Goal: Task Accomplishment & Management: Manage account settings

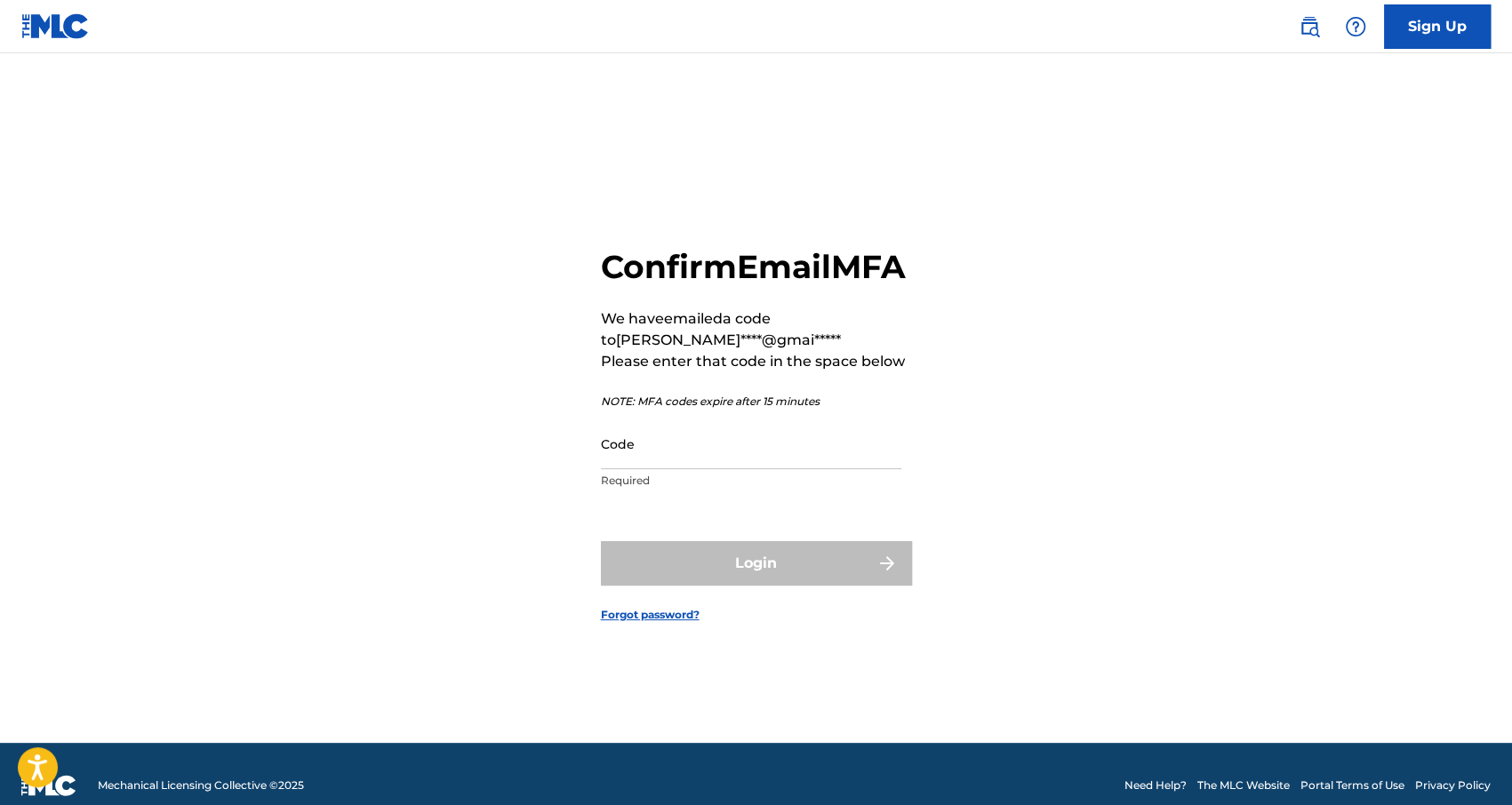
click at [749, 470] on input "Code" at bounding box center [751, 443] width 300 height 50
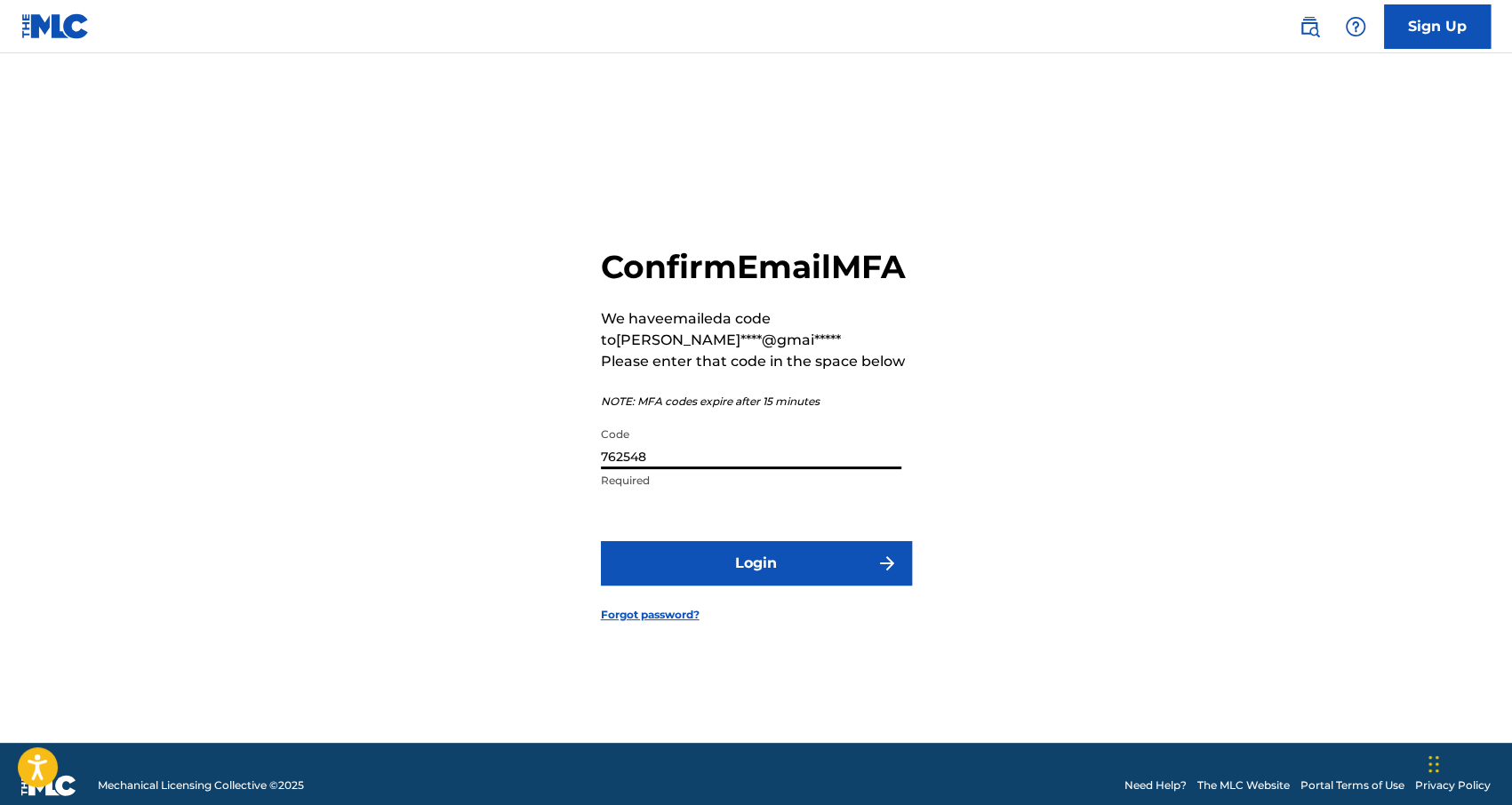
type input "762548"
click at [720, 586] on button "Login" at bounding box center [756, 564] width 311 height 45
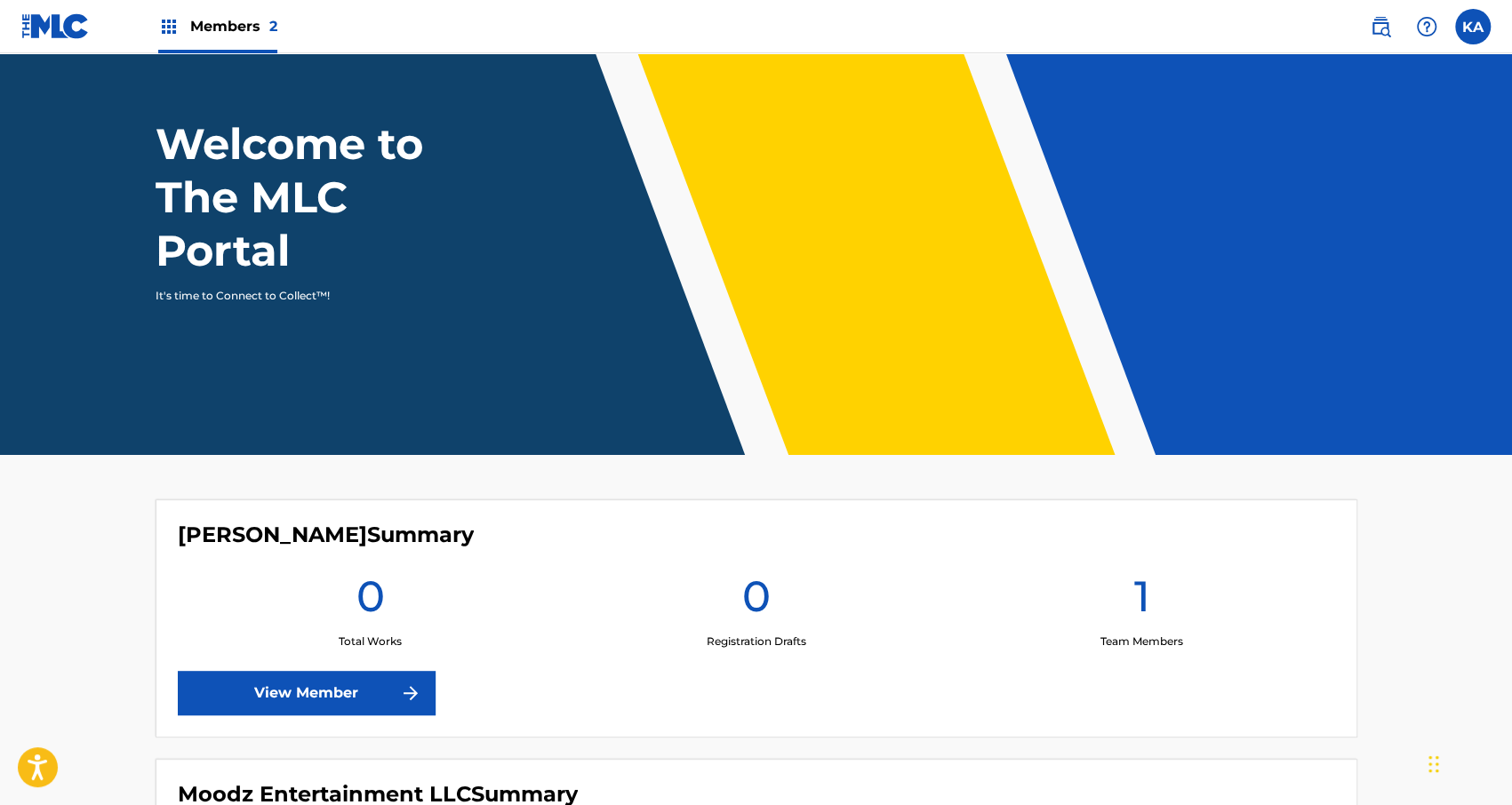
scroll to position [362, 0]
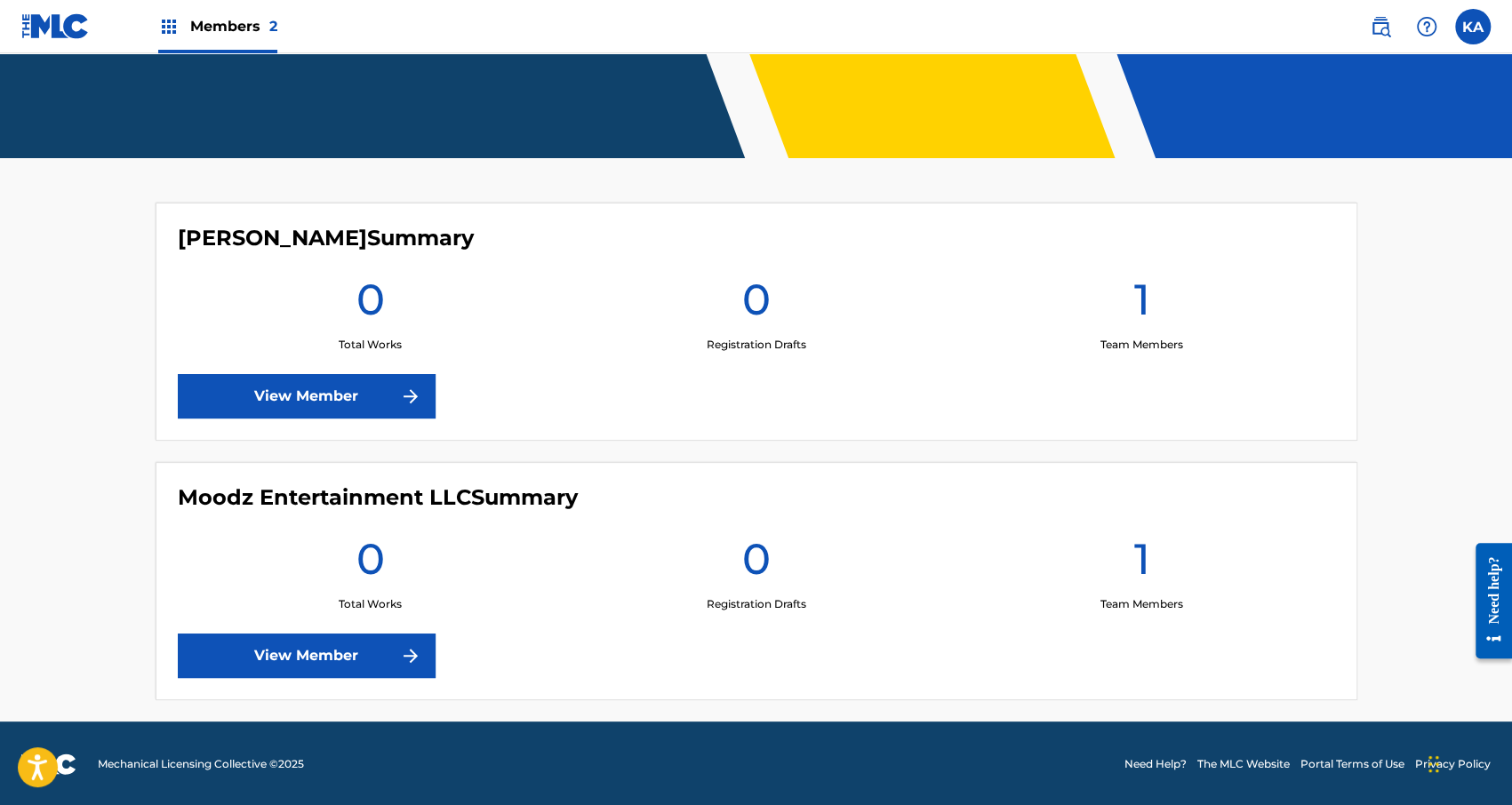
click at [373, 397] on link "View Member" at bounding box center [306, 397] width 258 height 45
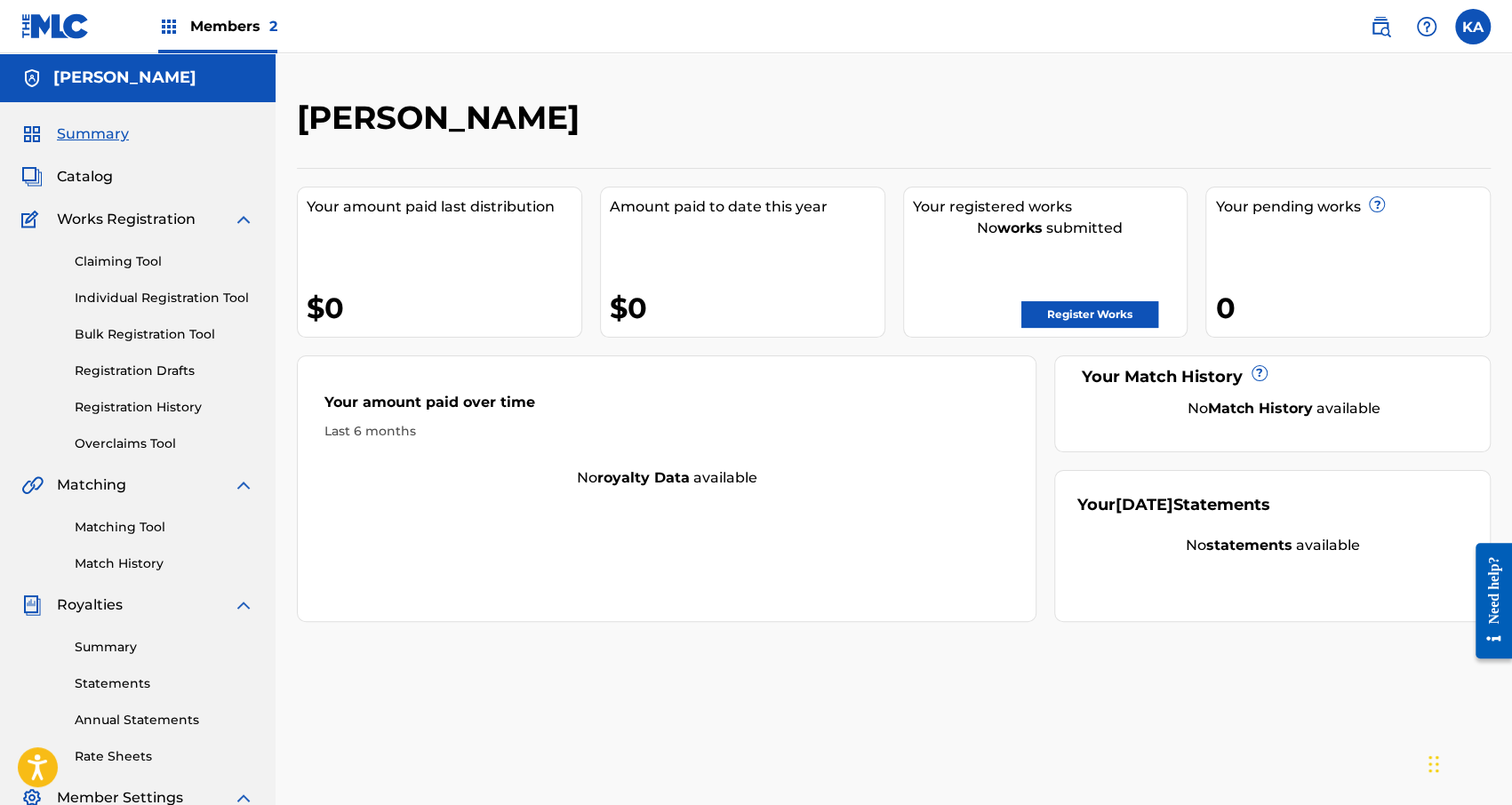
click at [1060, 315] on link "Register Works" at bounding box center [1089, 314] width 137 height 27
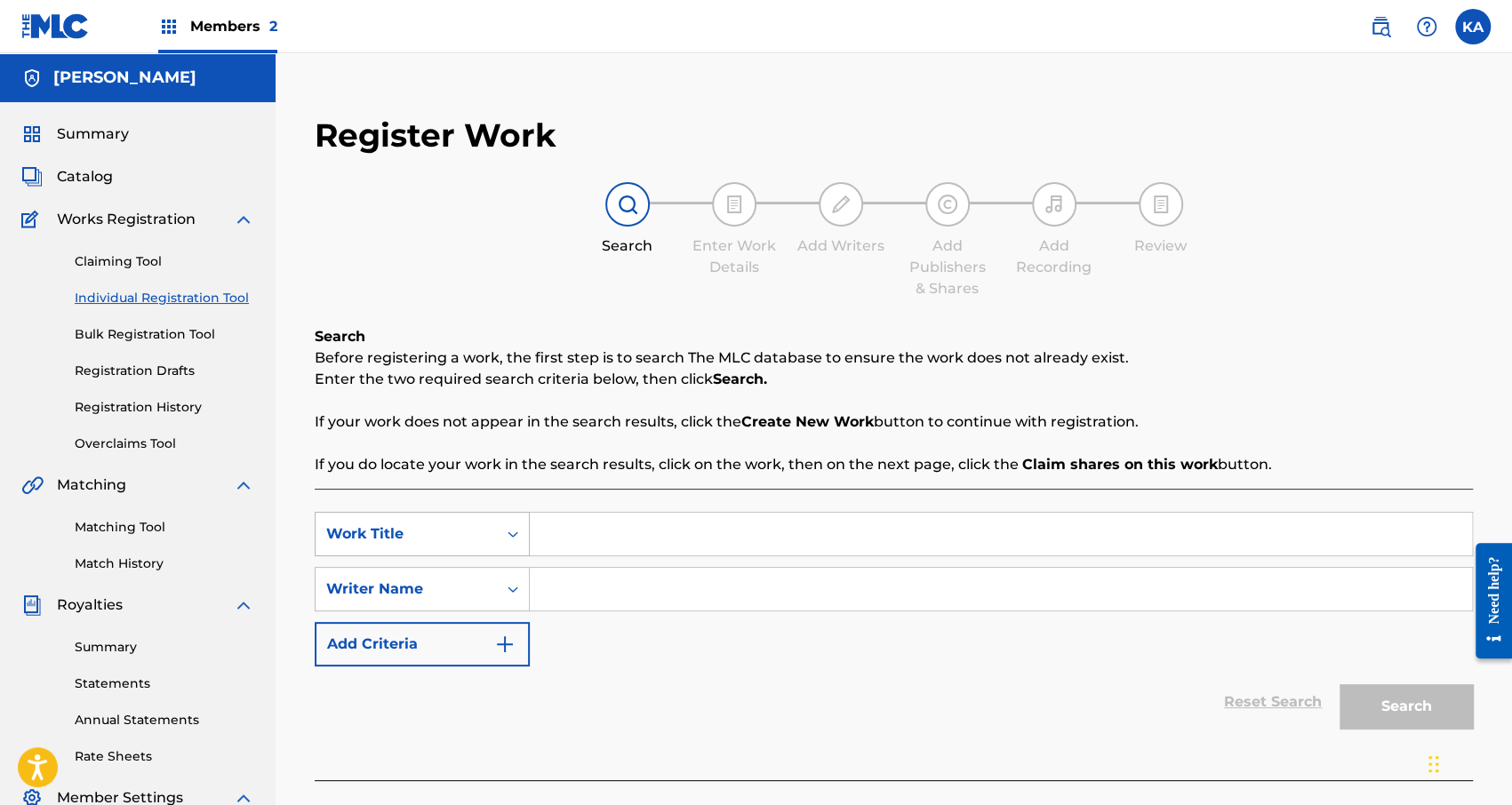
click at [505, 532] on div "Search Form" at bounding box center [512, 534] width 32 height 43
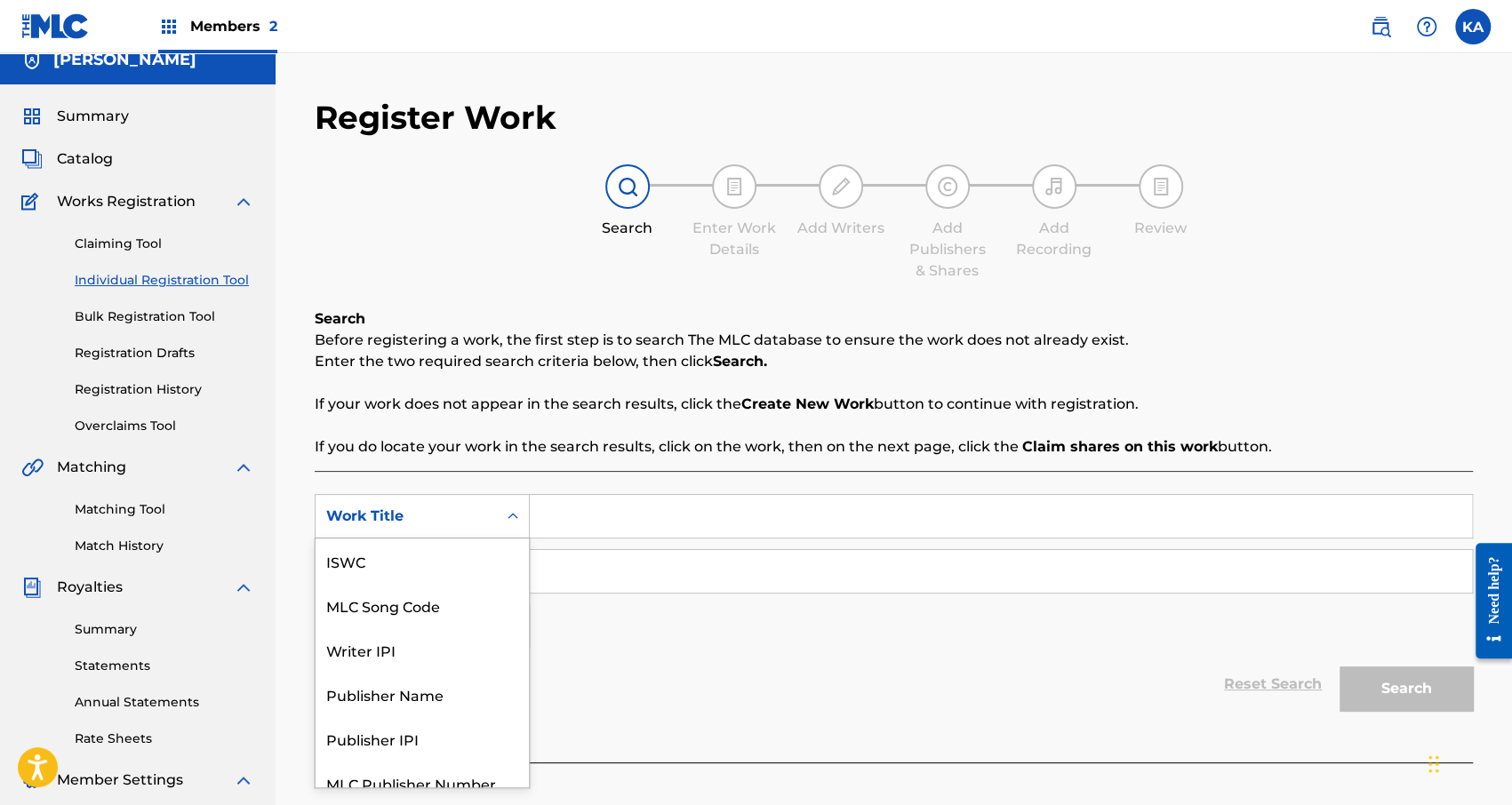
scroll to position [45, 0]
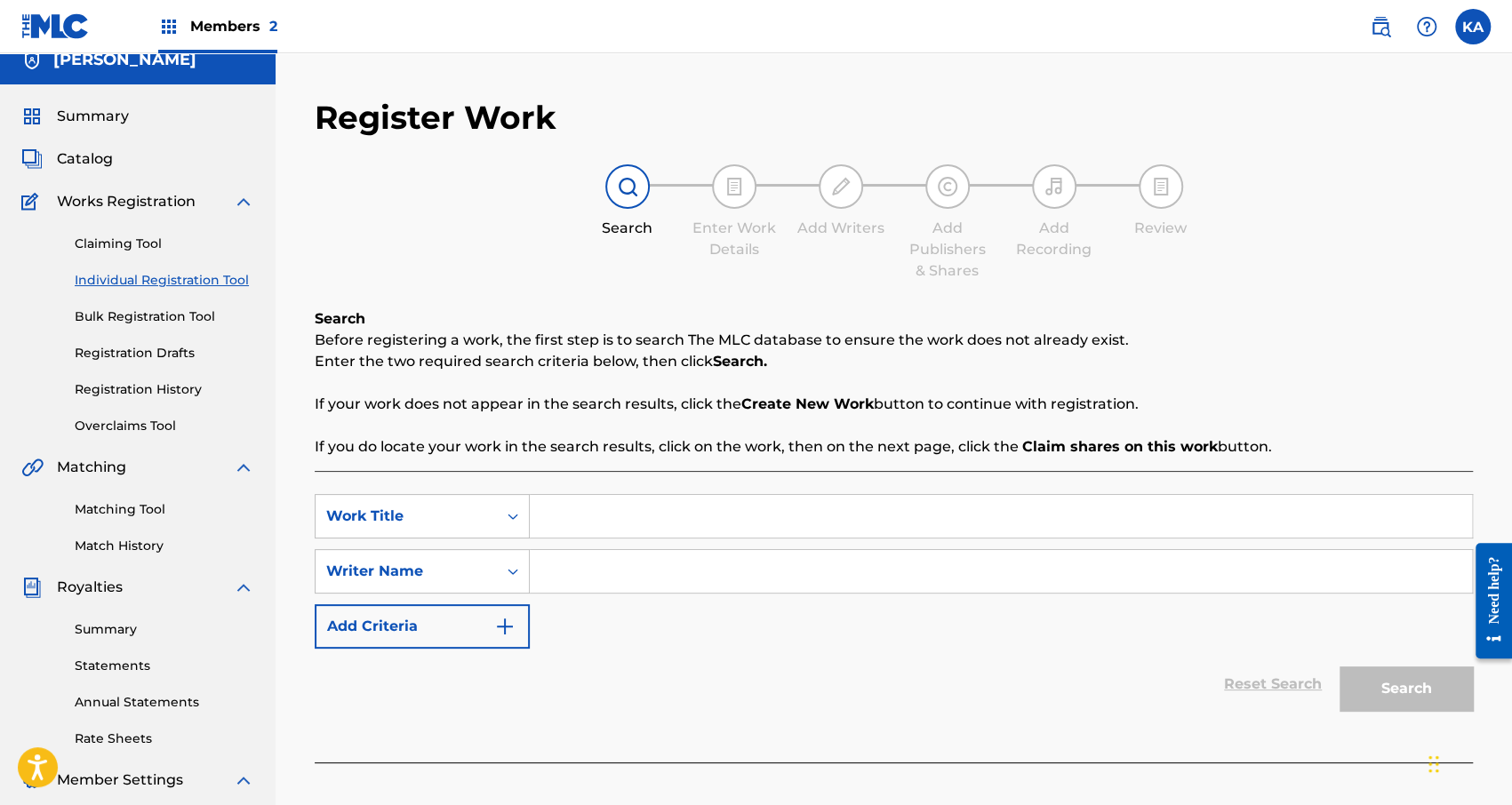
click at [515, 503] on div "Search Form" at bounding box center [512, 516] width 32 height 32
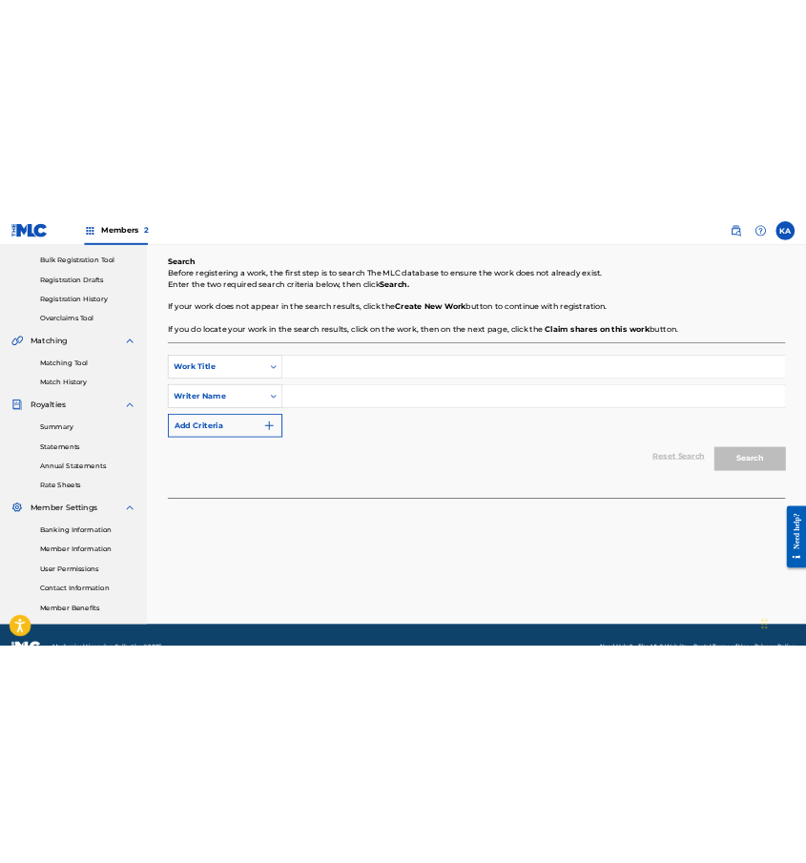
scroll to position [210, 0]
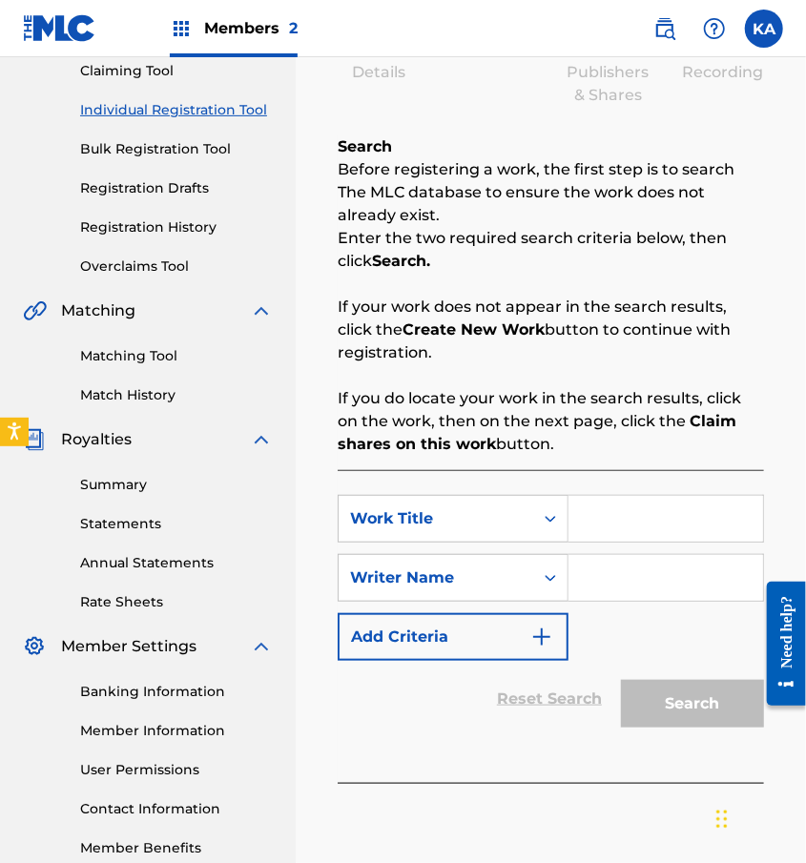
click at [702, 586] on input "Search Form" at bounding box center [666, 578] width 195 height 46
type input "[PERSON_NAME]"
click at [672, 526] on input "Search Form" at bounding box center [666, 519] width 195 height 46
paste input "ADN"
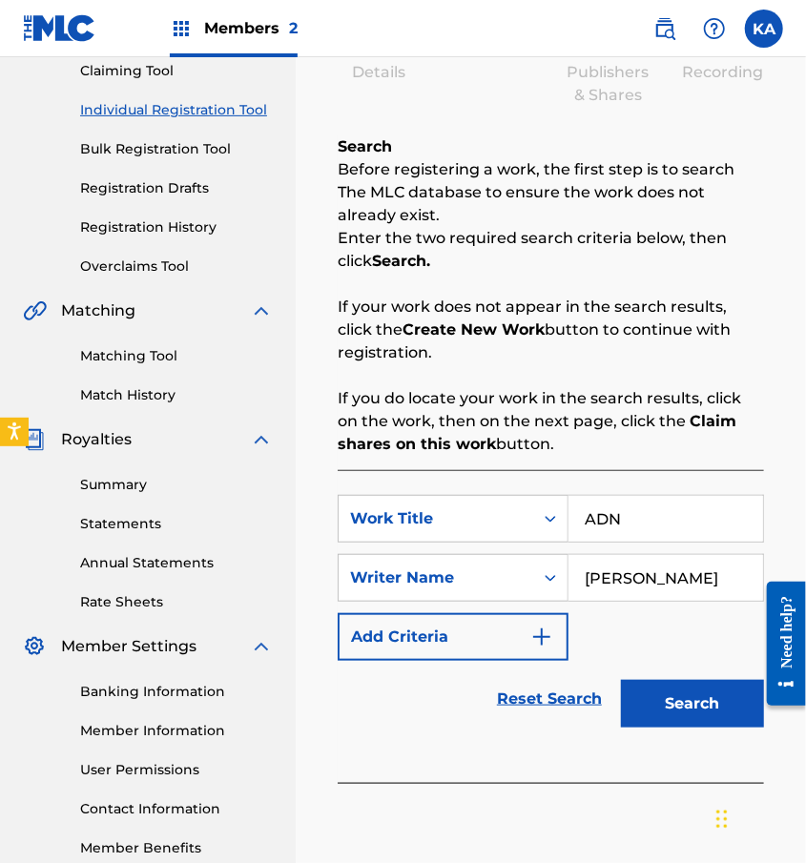
type input "ADN"
click at [654, 718] on button "Search" at bounding box center [692, 704] width 143 height 48
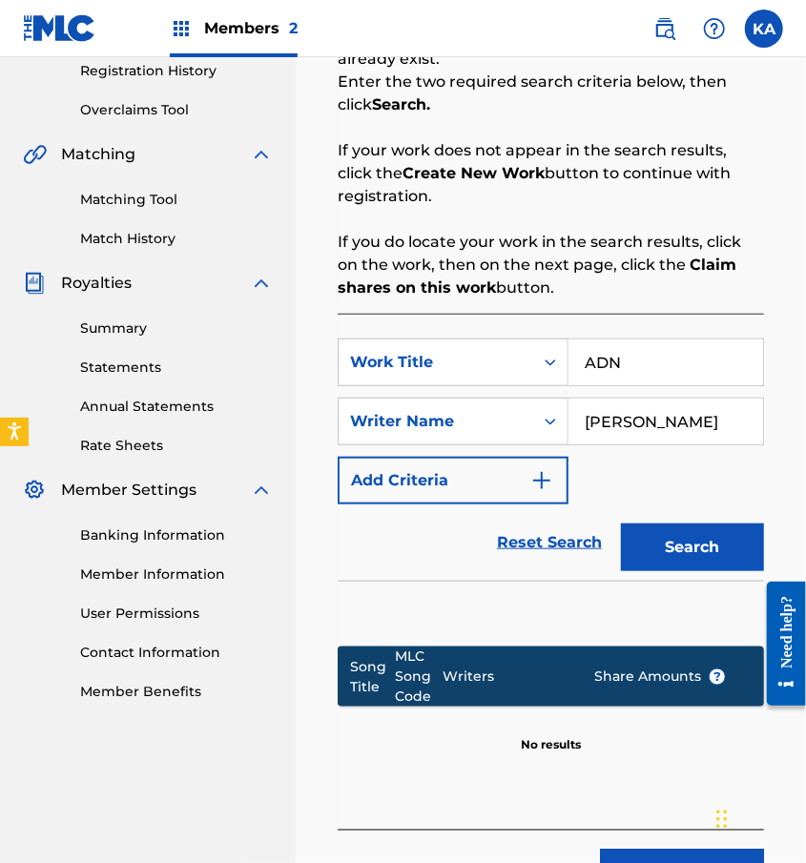
scroll to position [496, 0]
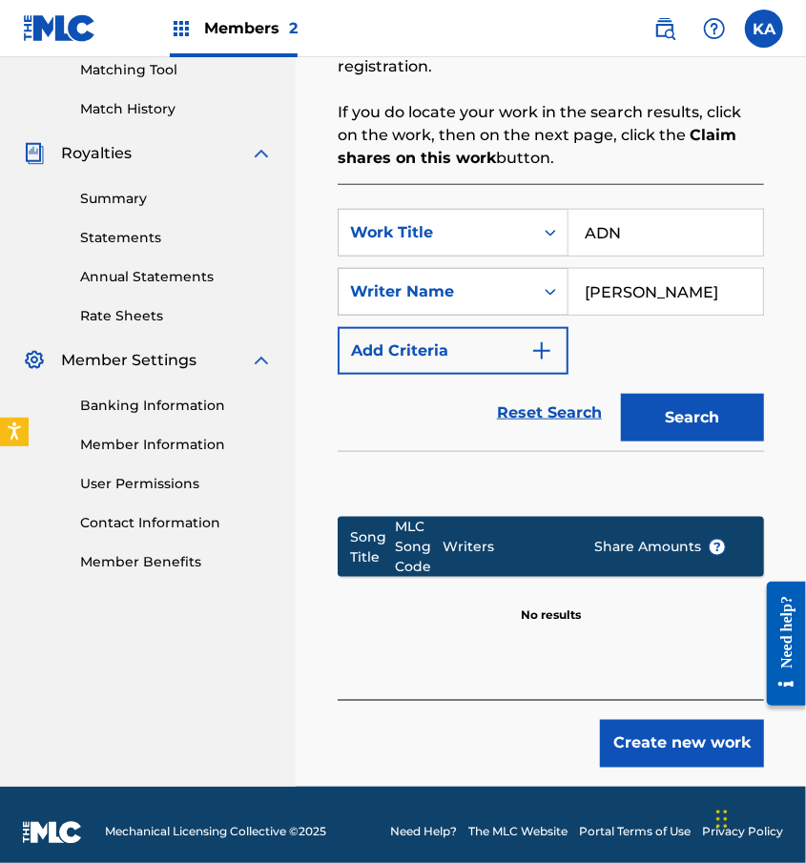
drag, startPoint x: 711, startPoint y: 298, endPoint x: 527, endPoint y: 299, distance: 184.1
click at [527, 299] on div "SearchWithCriteriae55a7774-fcb2-4741-9fbf-684b90a67af1 Writer Name Kevin Adames" at bounding box center [551, 292] width 426 height 48
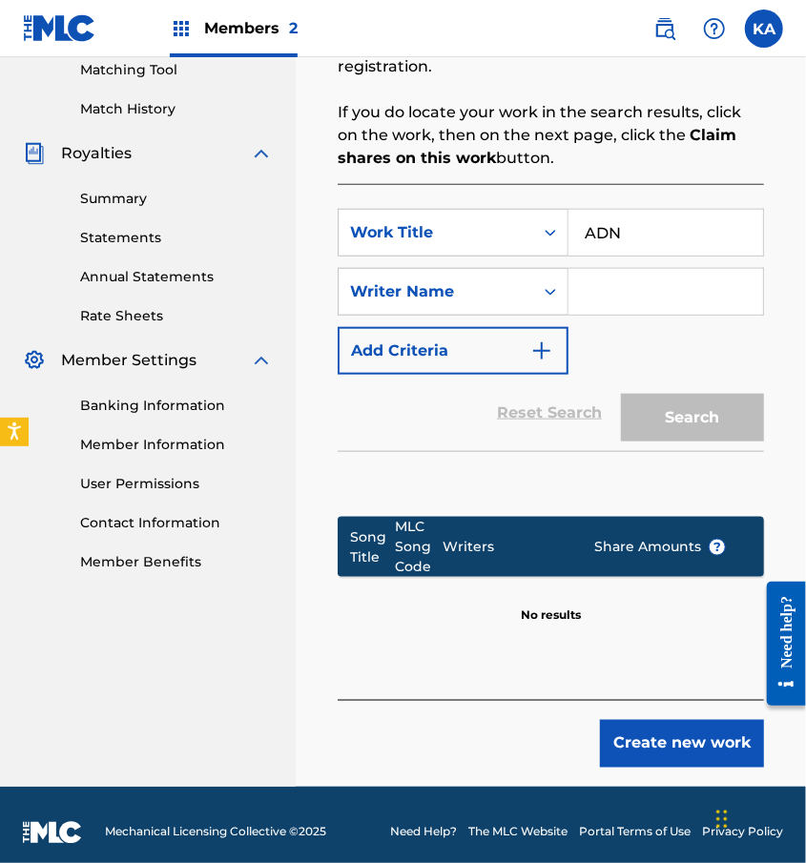
click at [693, 413] on div "Search" at bounding box center [687, 413] width 153 height 76
click at [528, 238] on div "Work Title" at bounding box center [436, 233] width 195 height 36
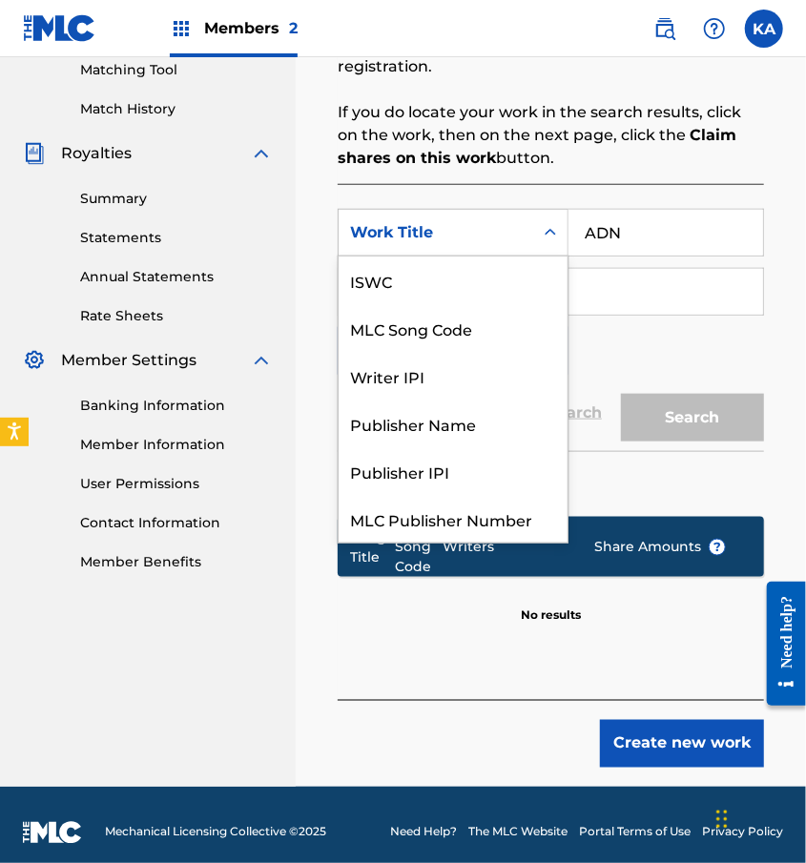
scroll to position [48, 0]
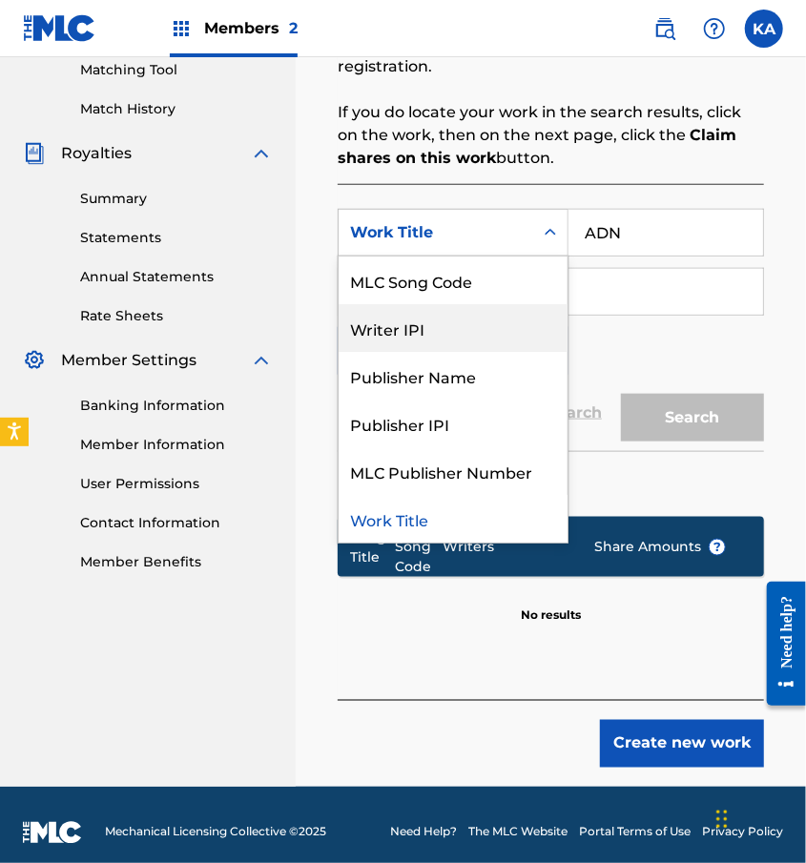
click at [452, 332] on div "Writer IPI" at bounding box center [453, 328] width 229 height 48
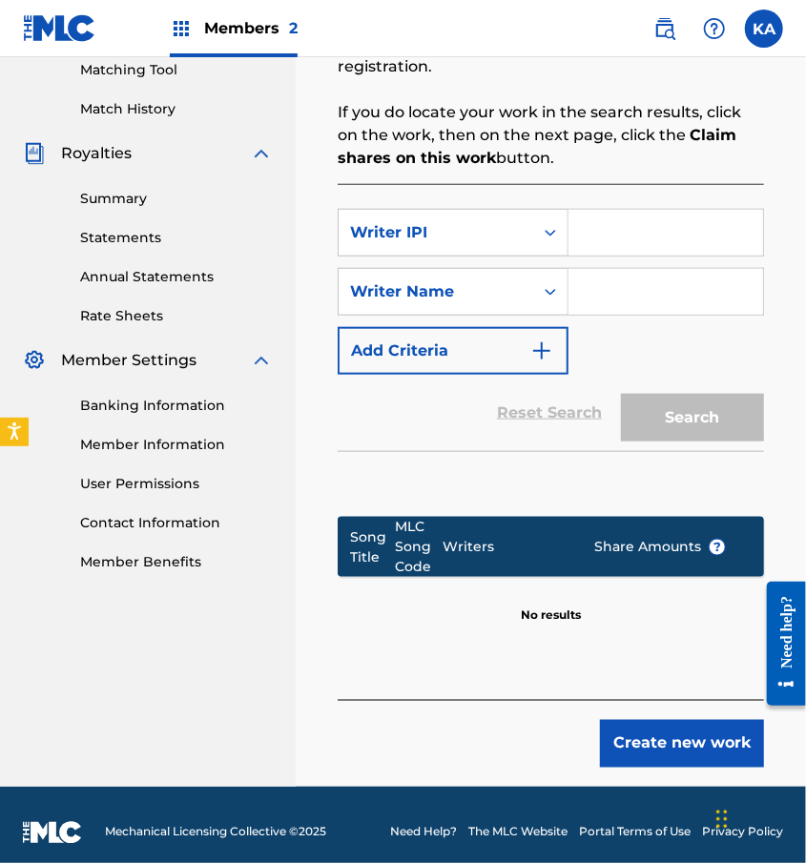
click at [614, 225] on input "Search Form" at bounding box center [666, 233] width 195 height 46
click at [633, 230] on input "Search Form" at bounding box center [666, 233] width 195 height 46
paste input "00390792234"
type input "00390792234"
click at [640, 285] on input "Search Form" at bounding box center [666, 292] width 195 height 46
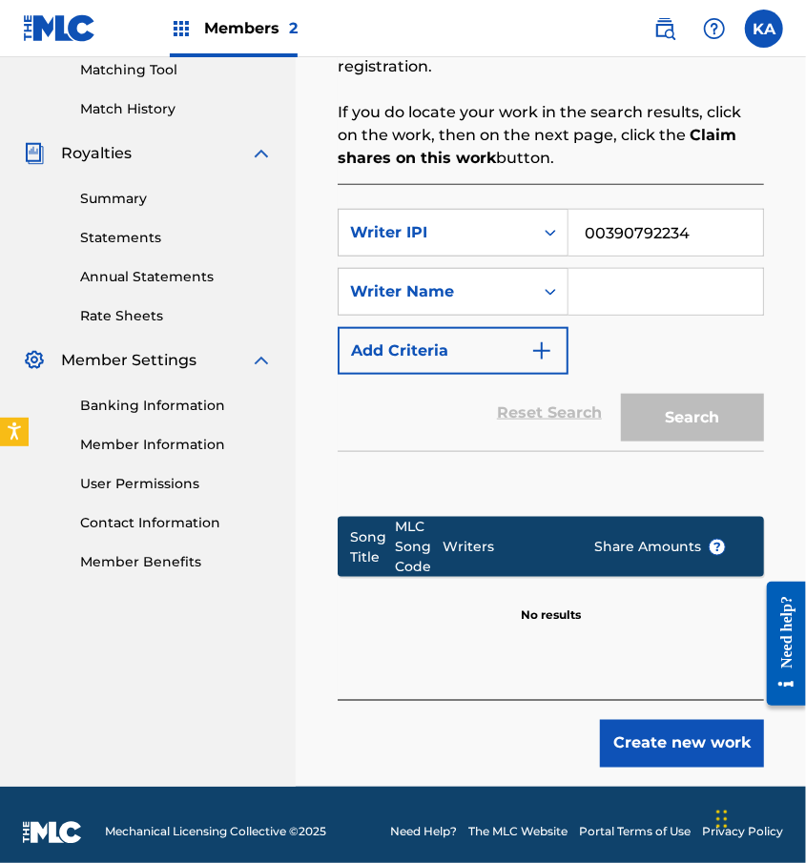
type input "[PERSON_NAME]"
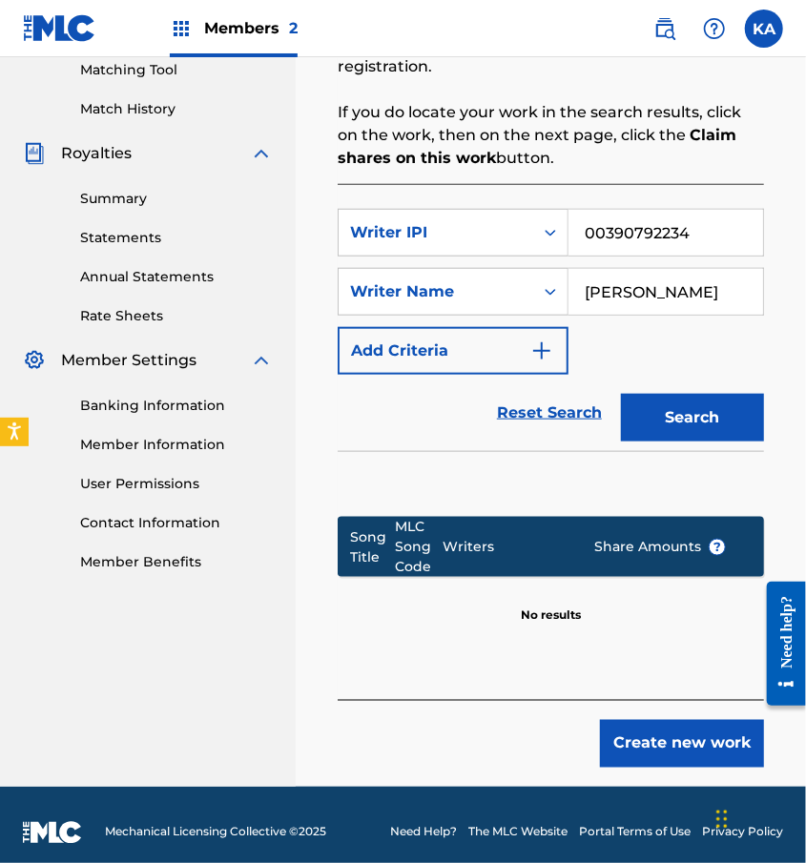
click at [686, 407] on button "Search" at bounding box center [692, 418] width 143 height 48
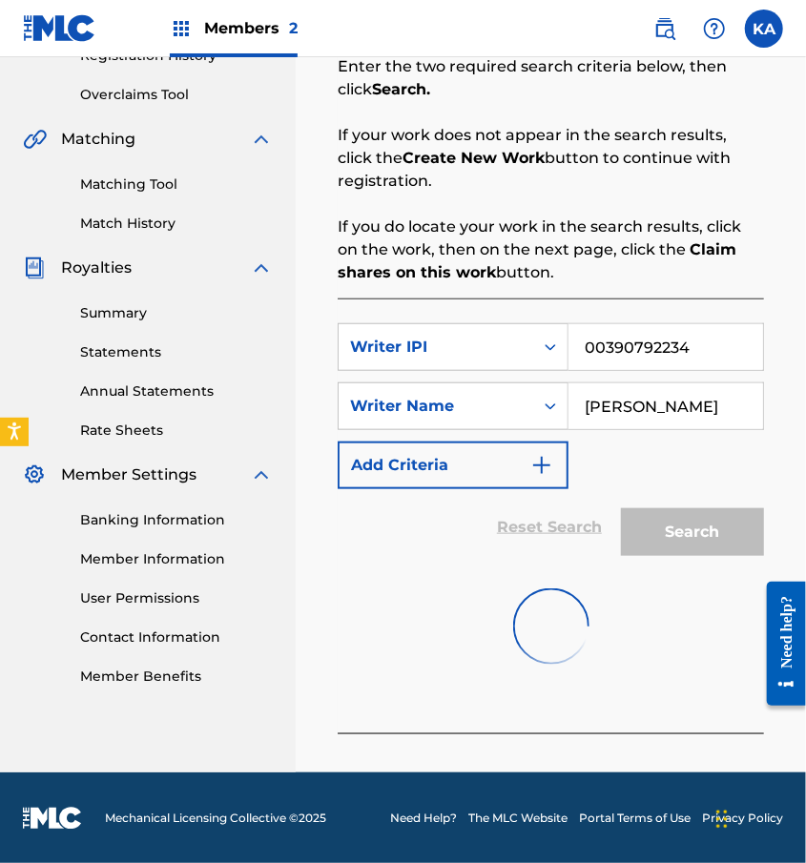
scroll to position [496, 0]
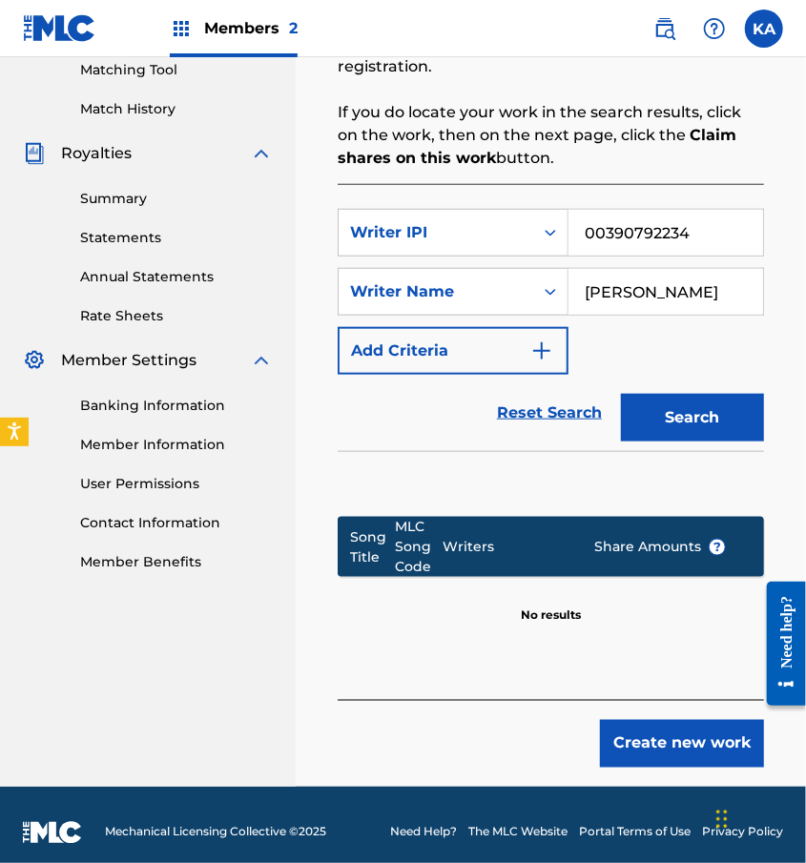
click at [715, 297] on input "[PERSON_NAME]" at bounding box center [666, 292] width 195 height 46
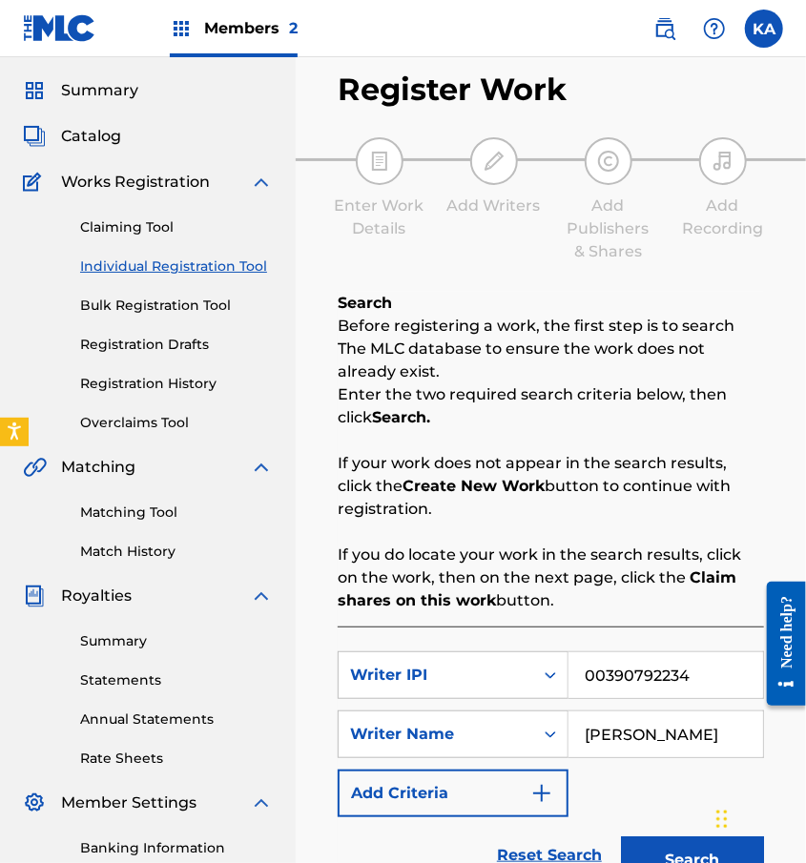
scroll to position [32, 0]
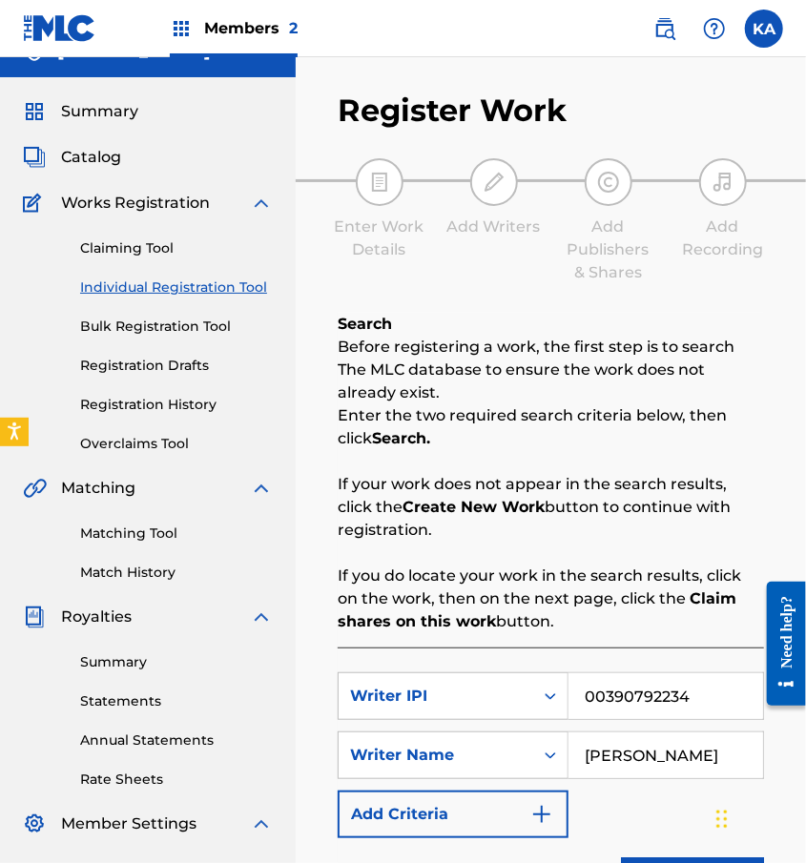
click at [130, 255] on link "Claiming Tool" at bounding box center [176, 248] width 193 height 20
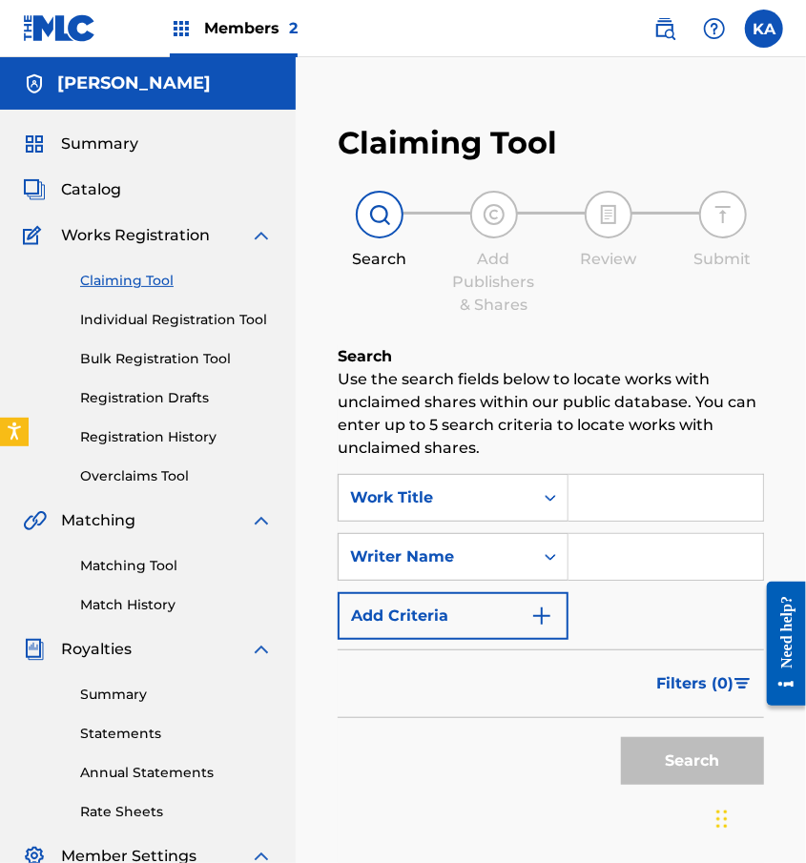
click at [189, 363] on link "Bulk Registration Tool" at bounding box center [176, 359] width 193 height 20
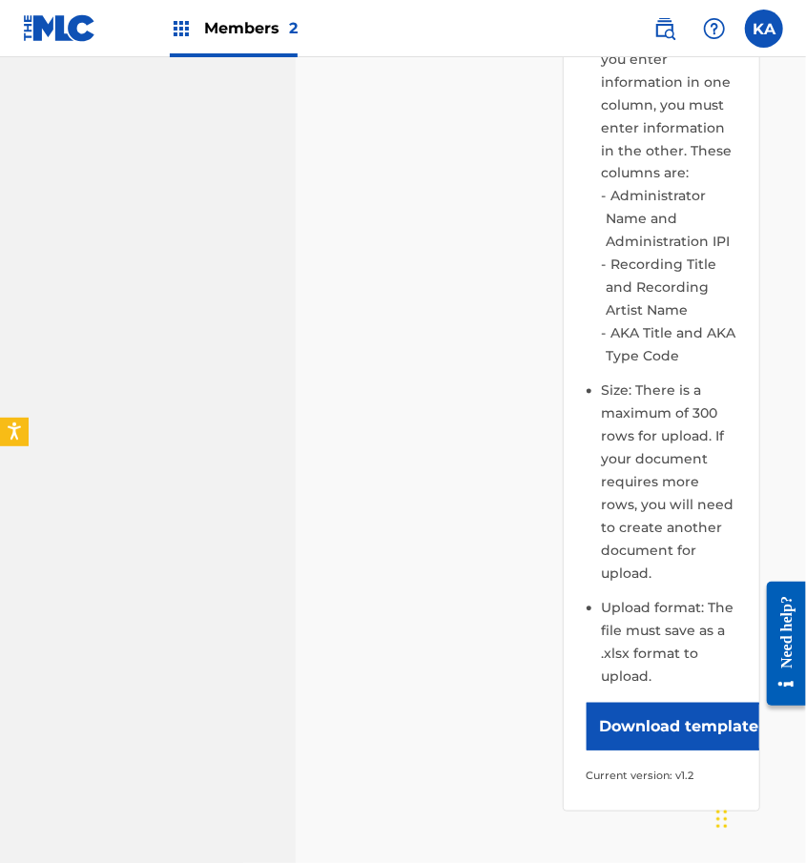
scroll to position [1145, 0]
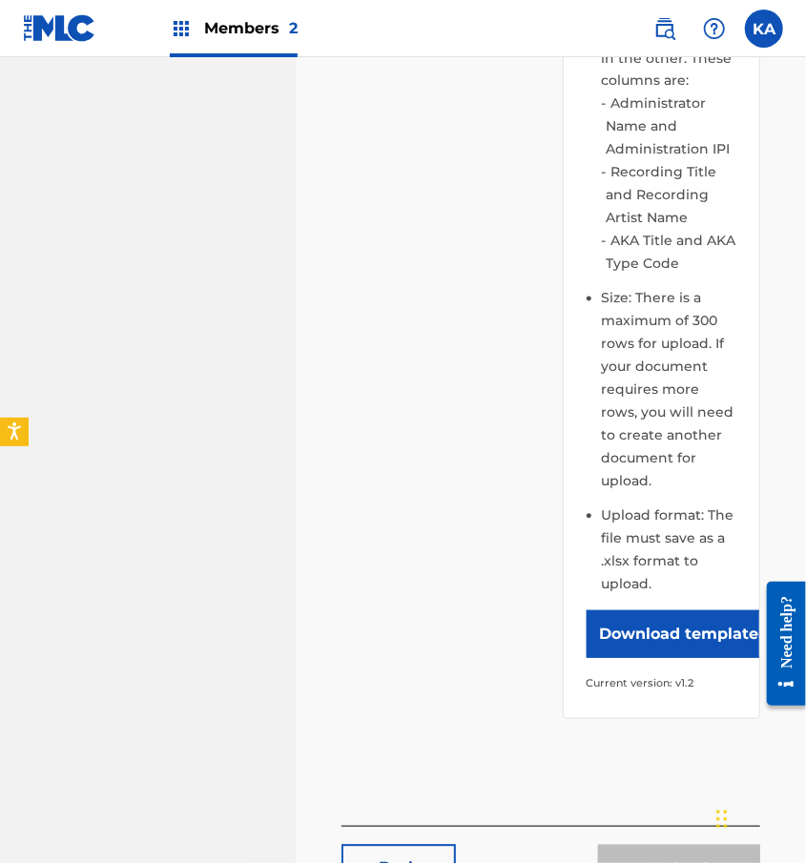
click at [650, 629] on button "Download template" at bounding box center [680, 635] width 186 height 48
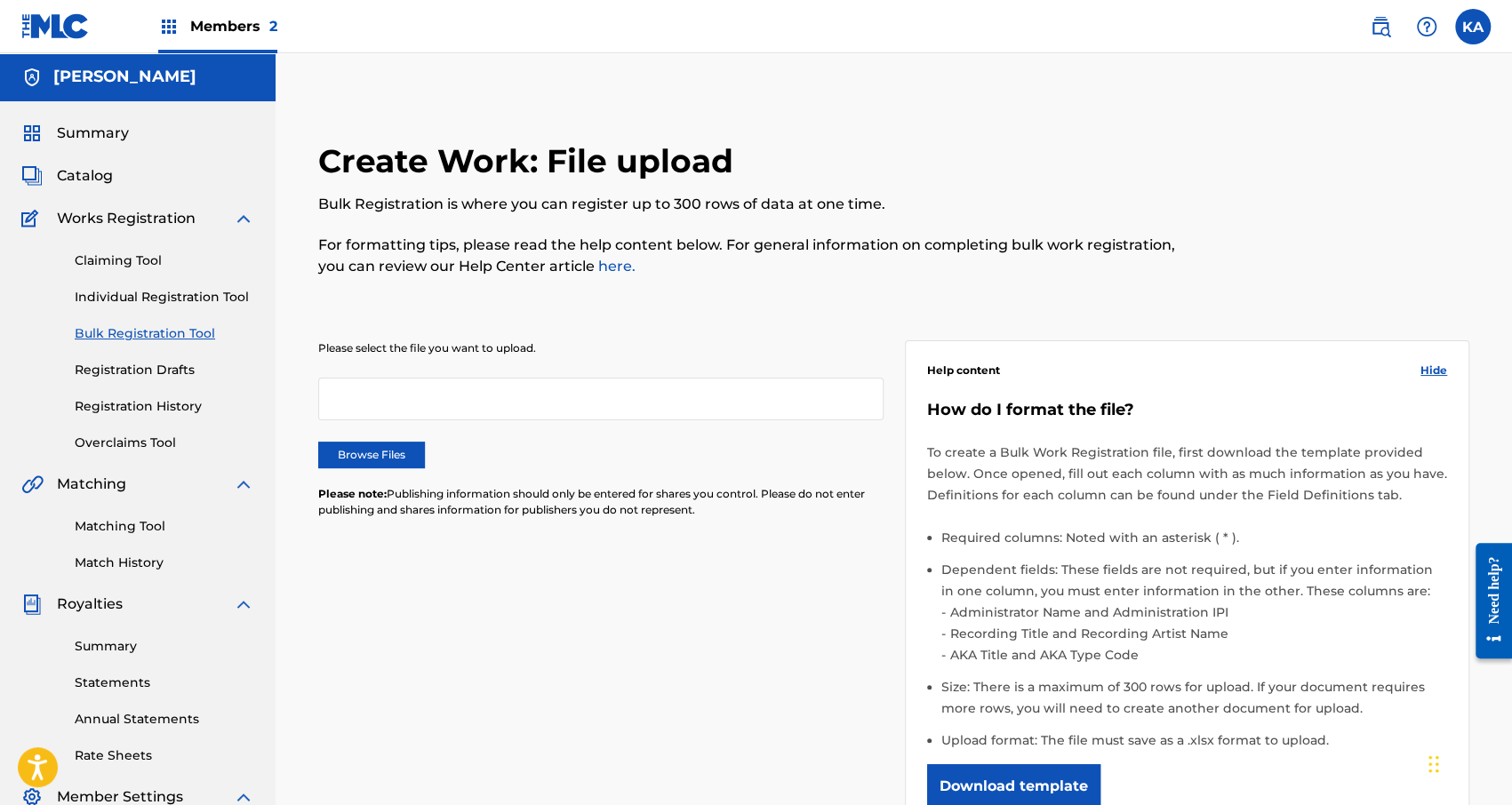
scroll to position [0, 0]
click at [124, 121] on div "Summary Catalog Works Registration Claiming Tool Individual Registration Tool B…" at bounding box center [138, 560] width 276 height 915
click at [105, 142] on span "Summary" at bounding box center [92, 134] width 72 height 21
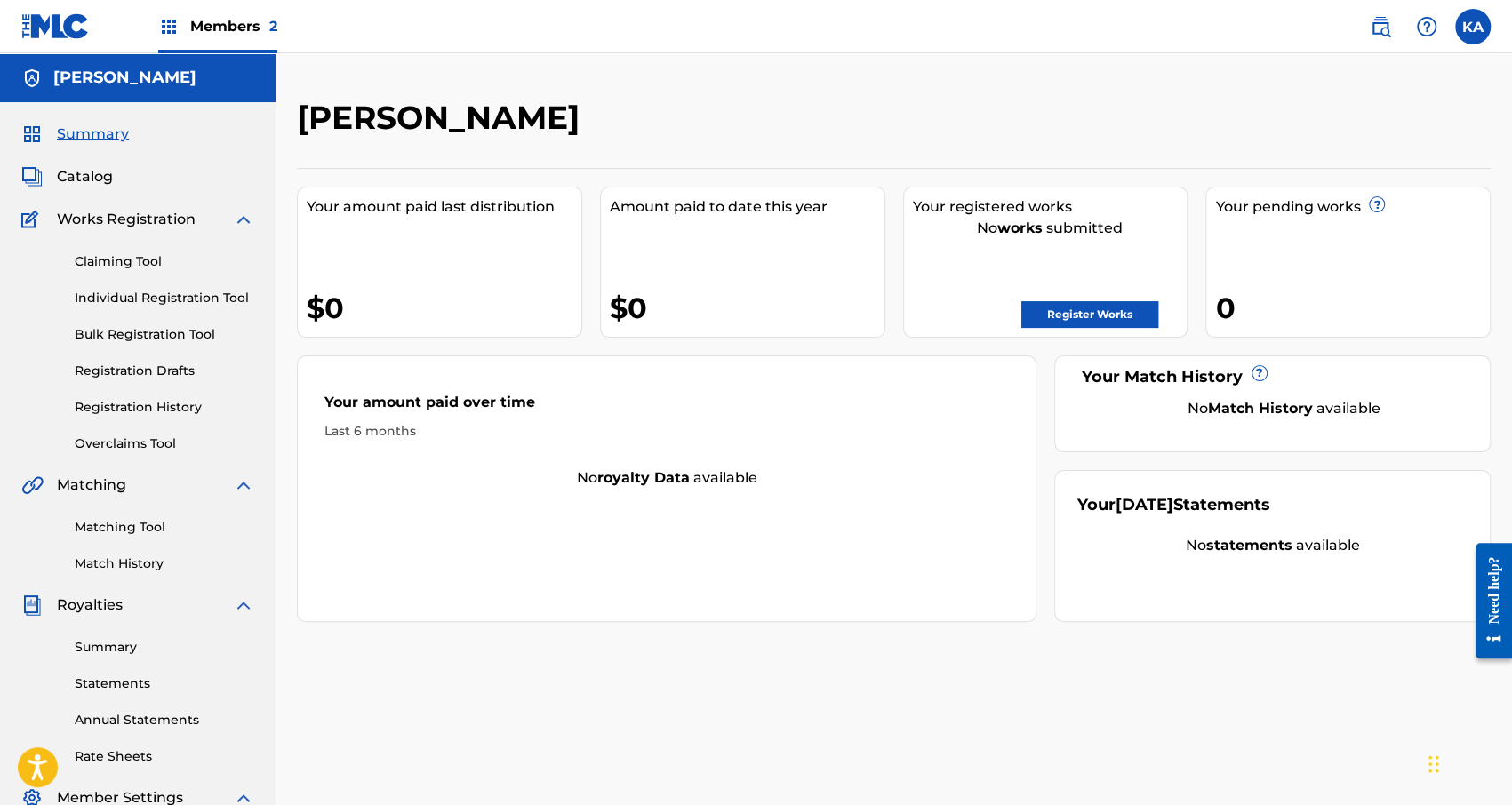
click at [236, 28] on span "Members 2" at bounding box center [233, 26] width 87 height 20
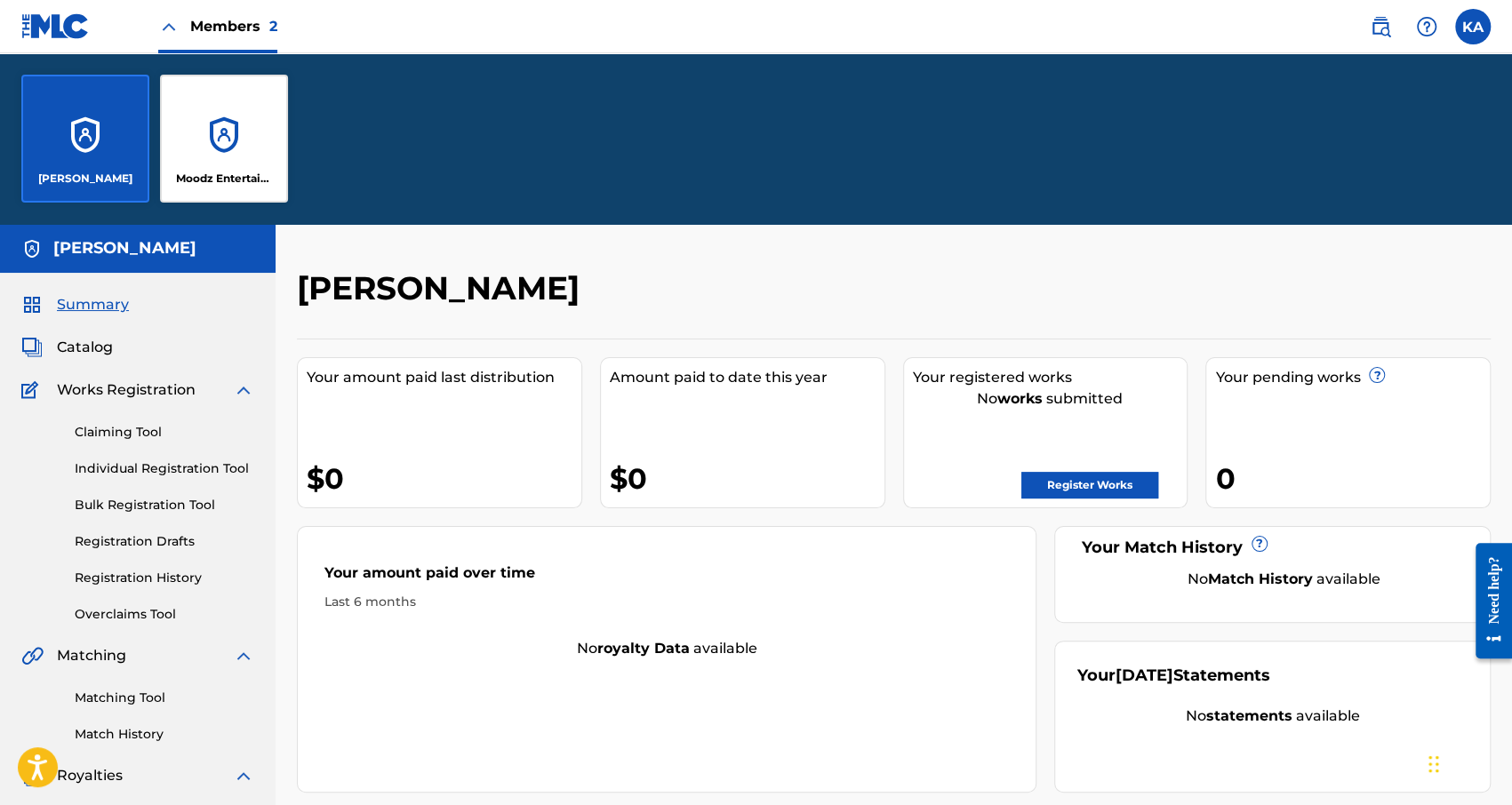
click at [232, 150] on div "Moodz Entertainment LLC" at bounding box center [224, 138] width 128 height 128
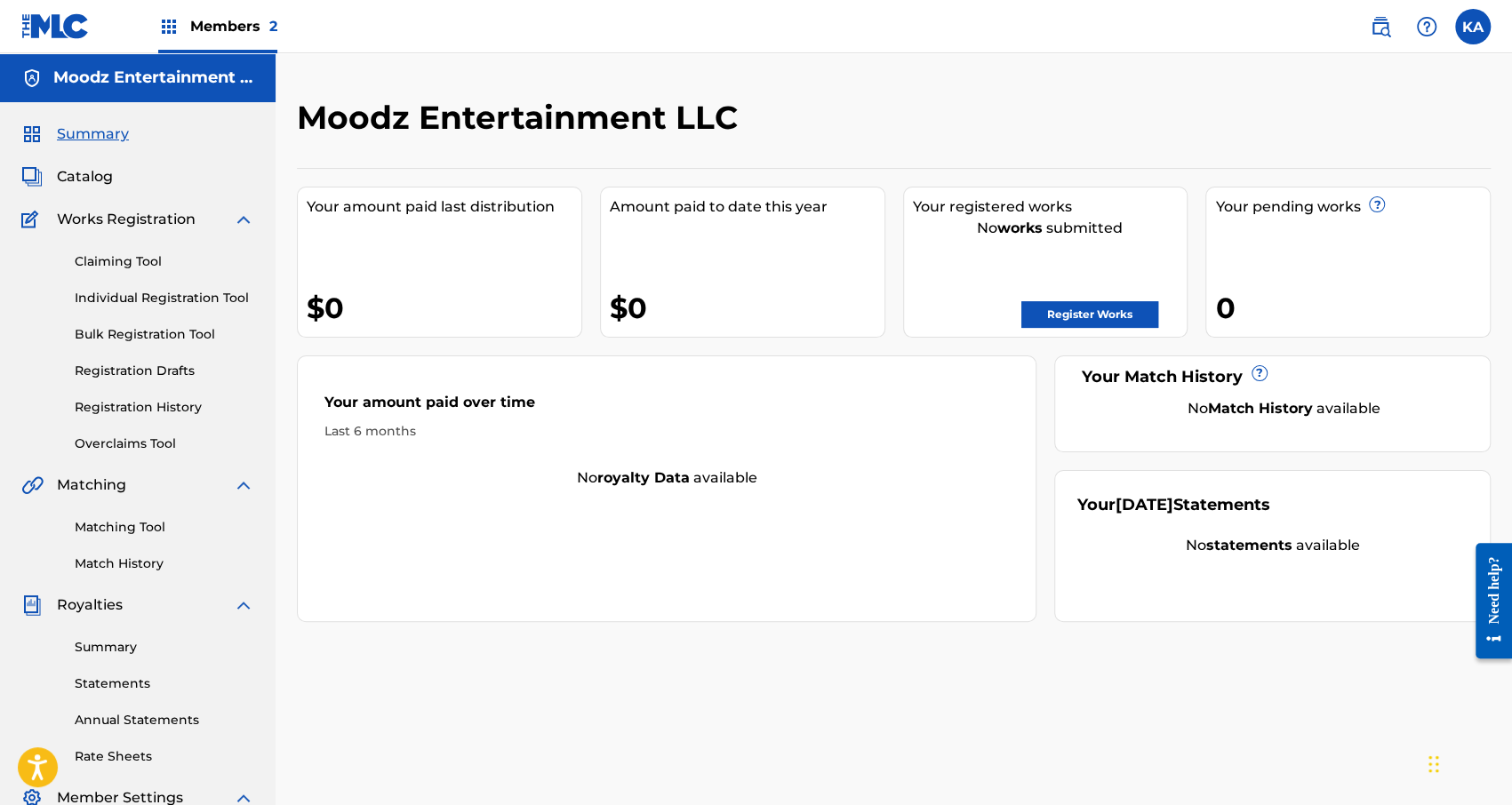
click at [78, 73] on h5 "Moodz Entertainment LLC" at bounding box center [154, 78] width 201 height 20
click at [34, 75] on img at bounding box center [32, 78] width 21 height 21
click at [1469, 26] on label at bounding box center [1473, 27] width 35 height 35
click at [1473, 27] on input "KA Kevin Adames adameskv@gmail.com Notification Preferences Profile Log out" at bounding box center [1473, 27] width 0 height 0
click at [49, 27] on img at bounding box center [55, 26] width 68 height 26
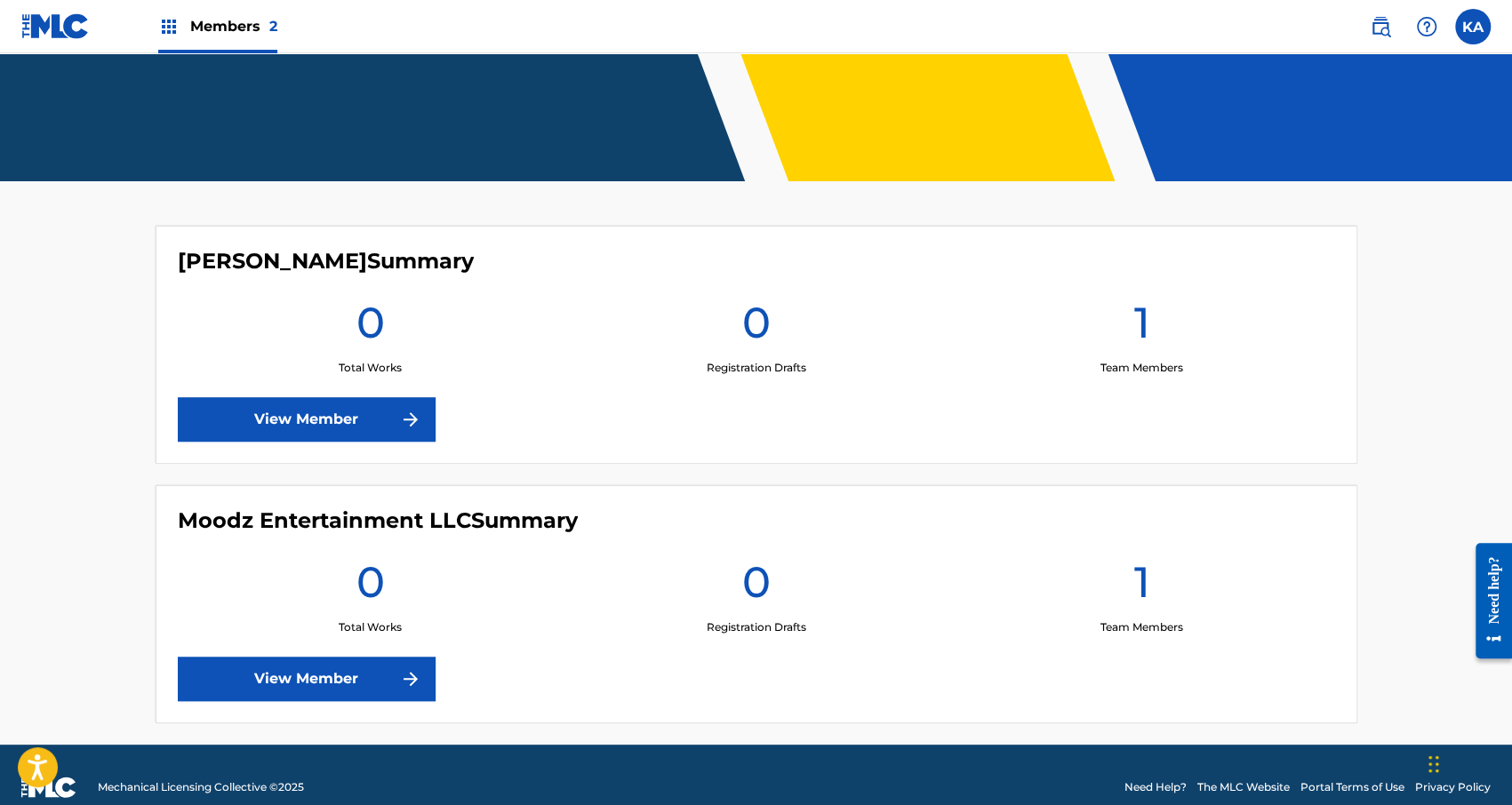
scroll to position [362, 0]
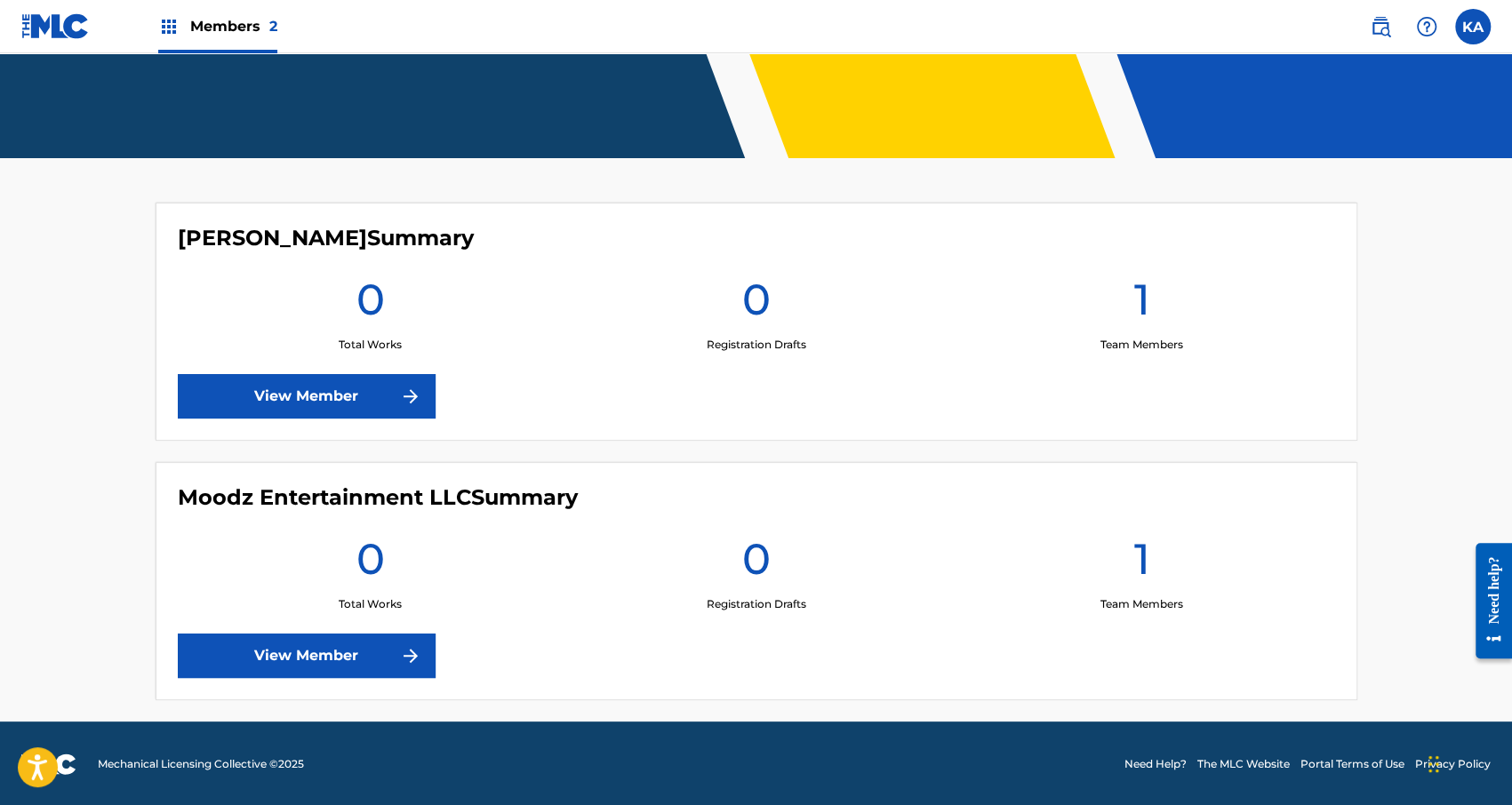
click at [381, 662] on link "View Member" at bounding box center [306, 656] width 258 height 45
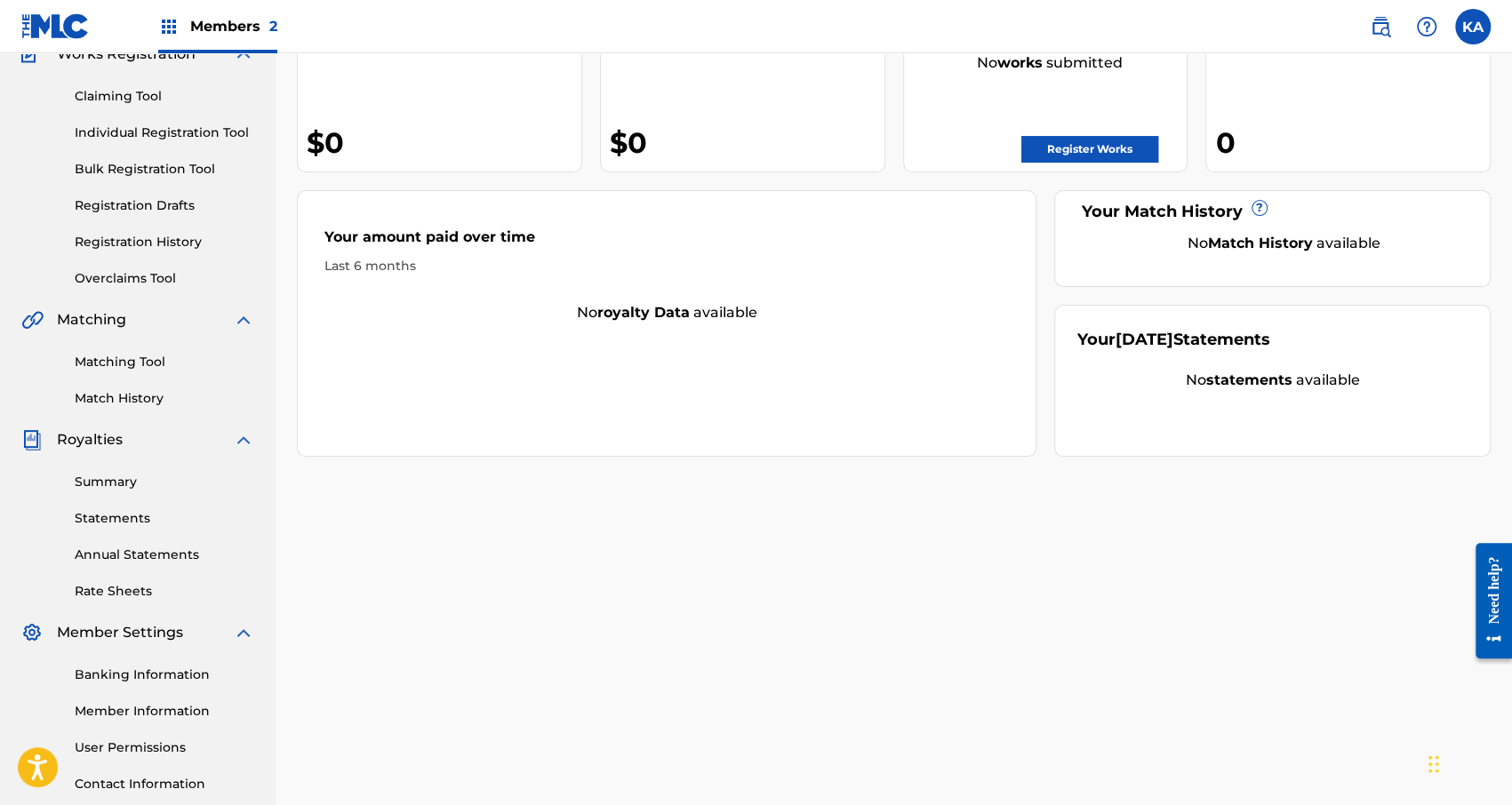
scroll to position [297, 0]
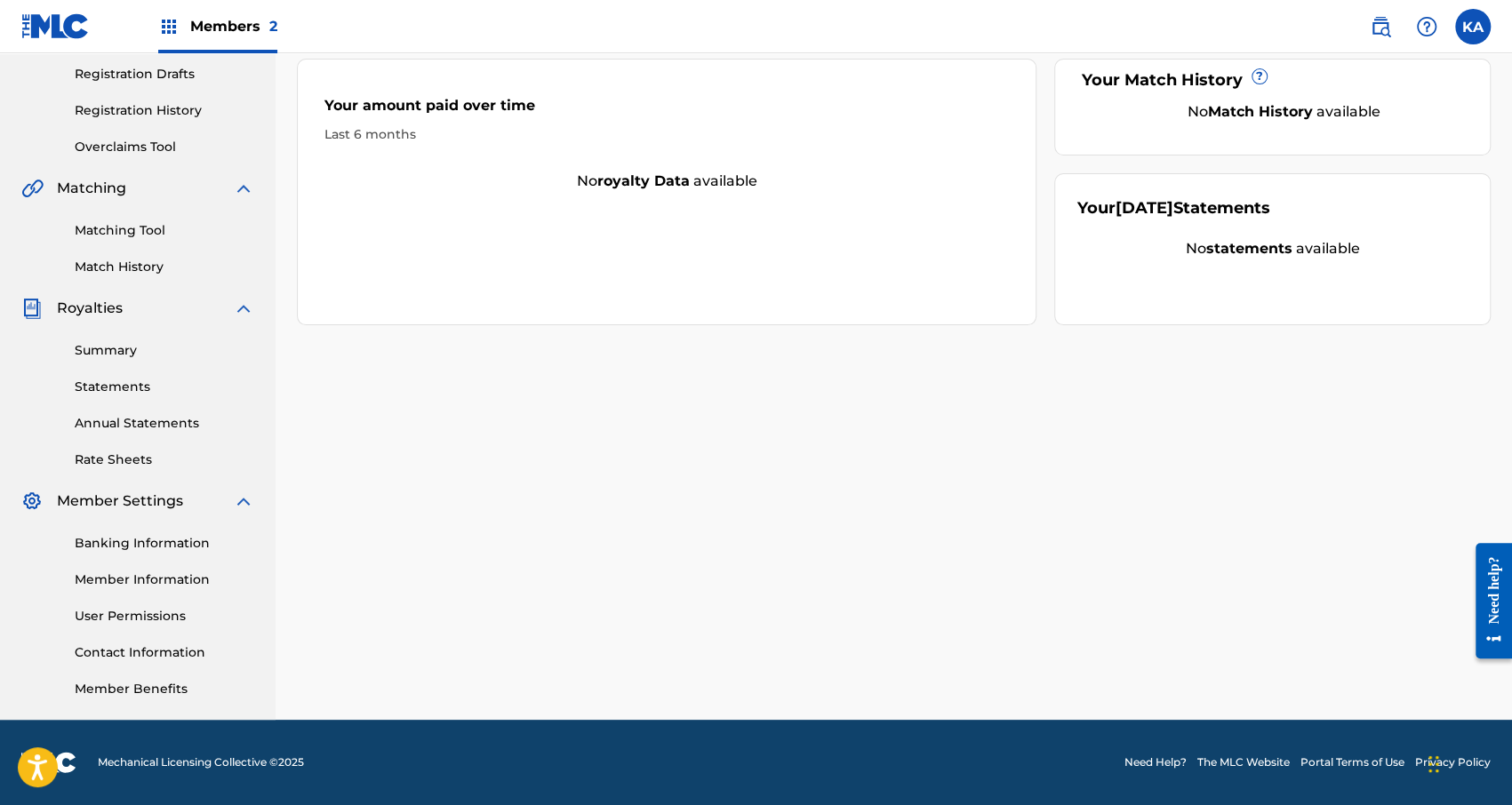
click at [171, 571] on link "Member Information" at bounding box center [164, 580] width 180 height 19
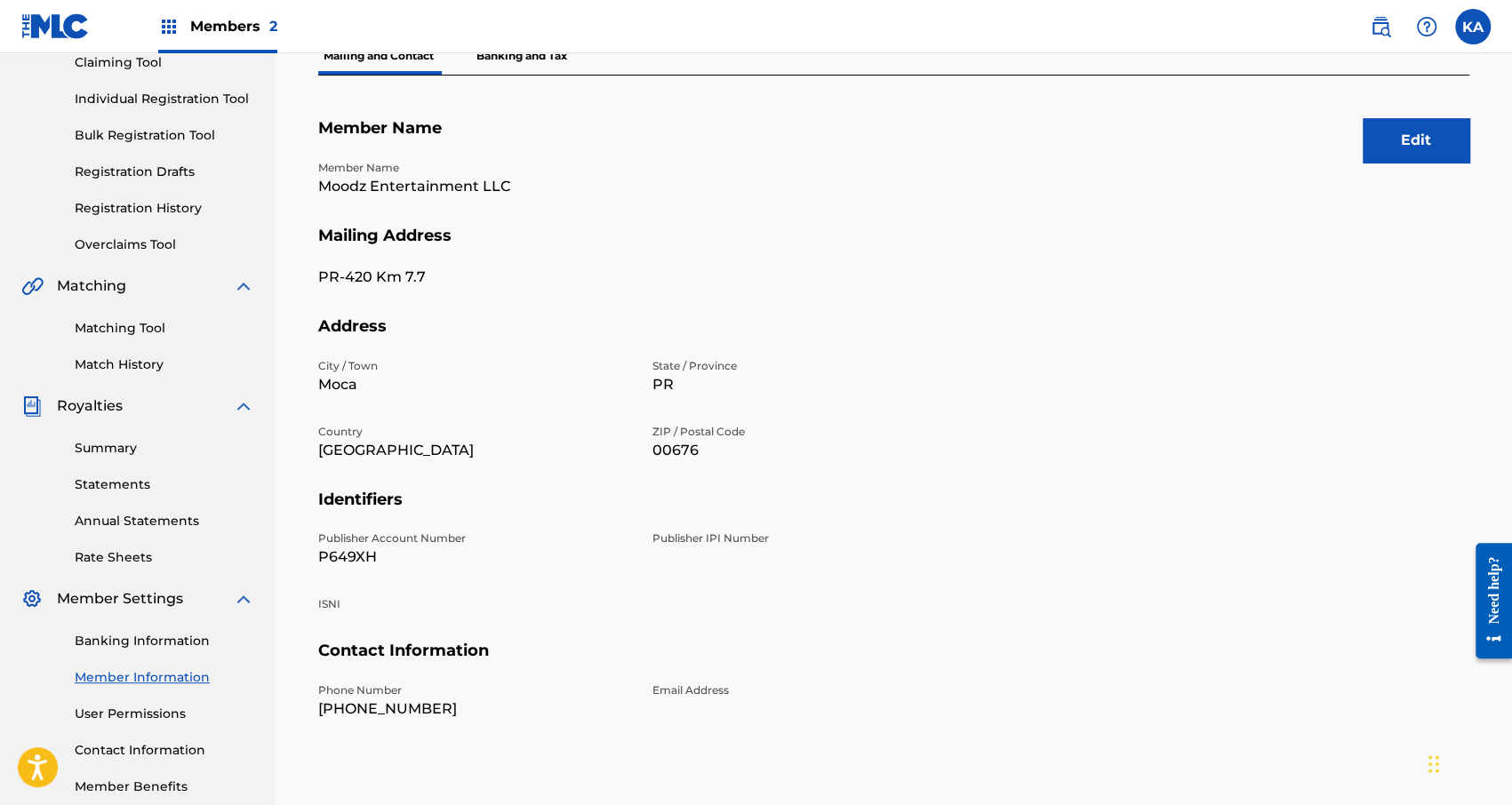
scroll to position [266, 0]
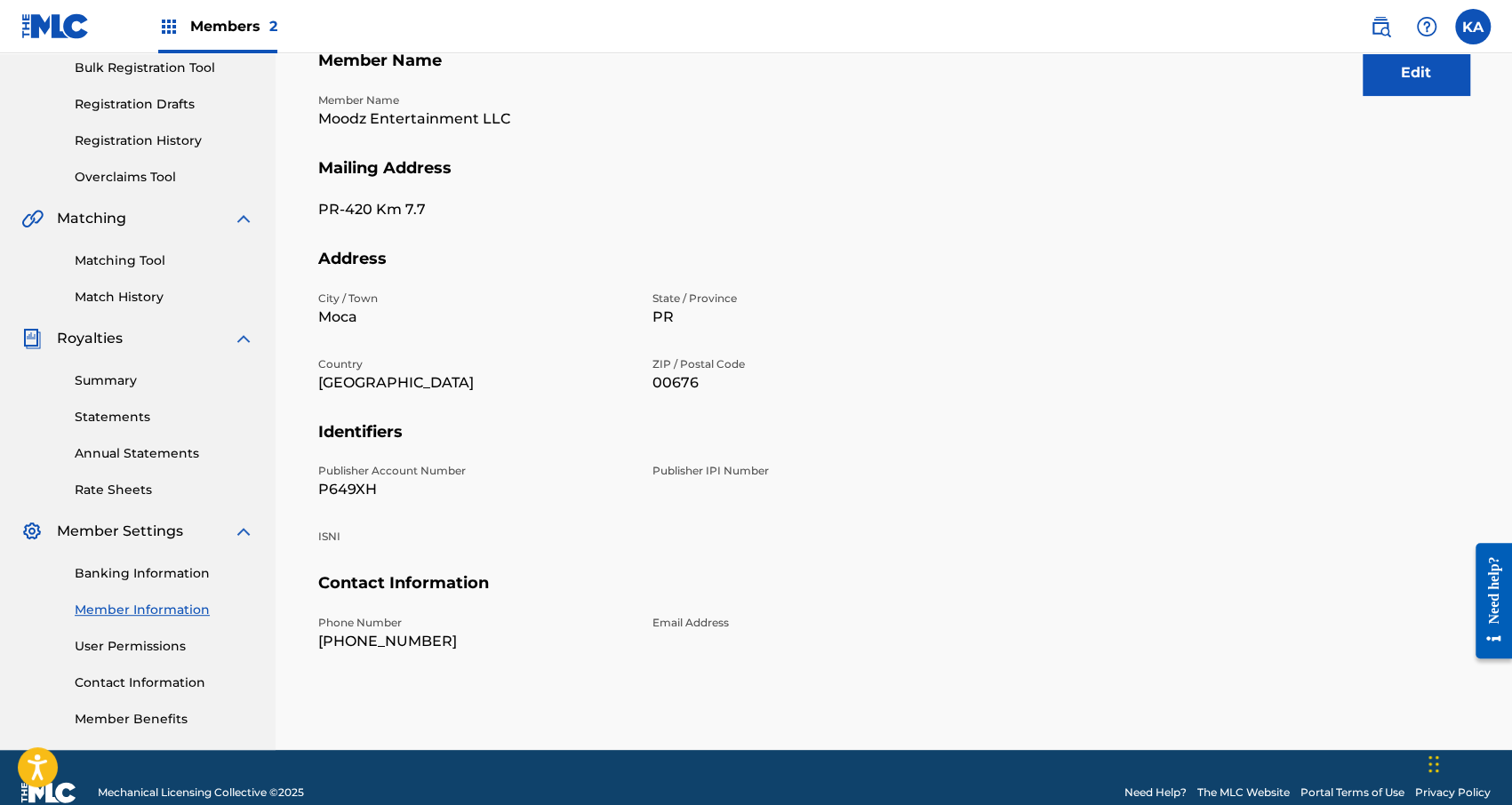
click at [344, 561] on div "Publisher Account Number P649XH Publisher IPI Number ISNI" at bounding box center [642, 518] width 647 height 110
click at [320, 555] on div "Publisher Account Number P649XH Publisher IPI Number ISNI" at bounding box center [642, 518] width 647 height 110
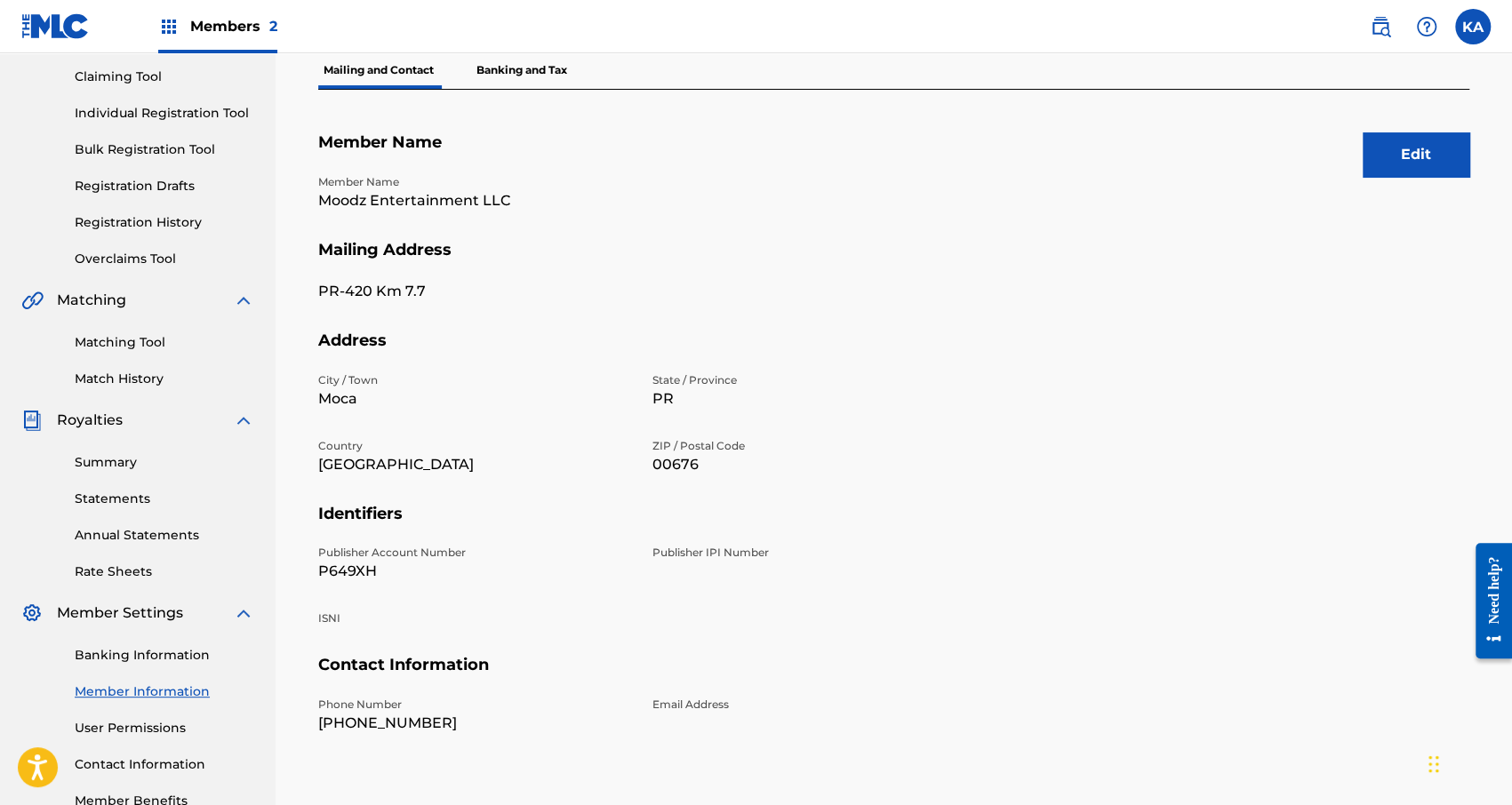
scroll to position [178, 0]
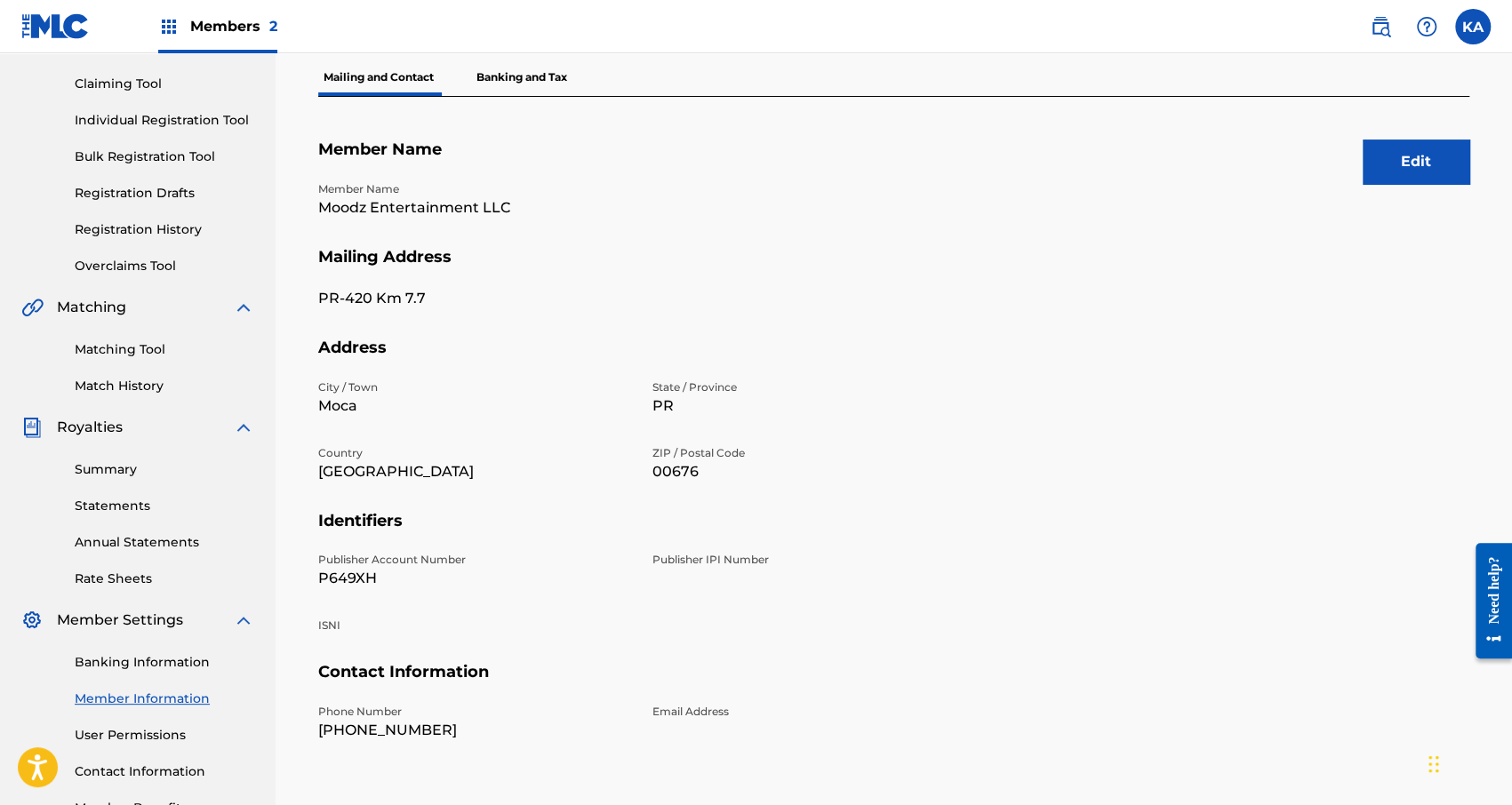
click at [1423, 164] on button "Edit" at bounding box center [1415, 162] width 106 height 45
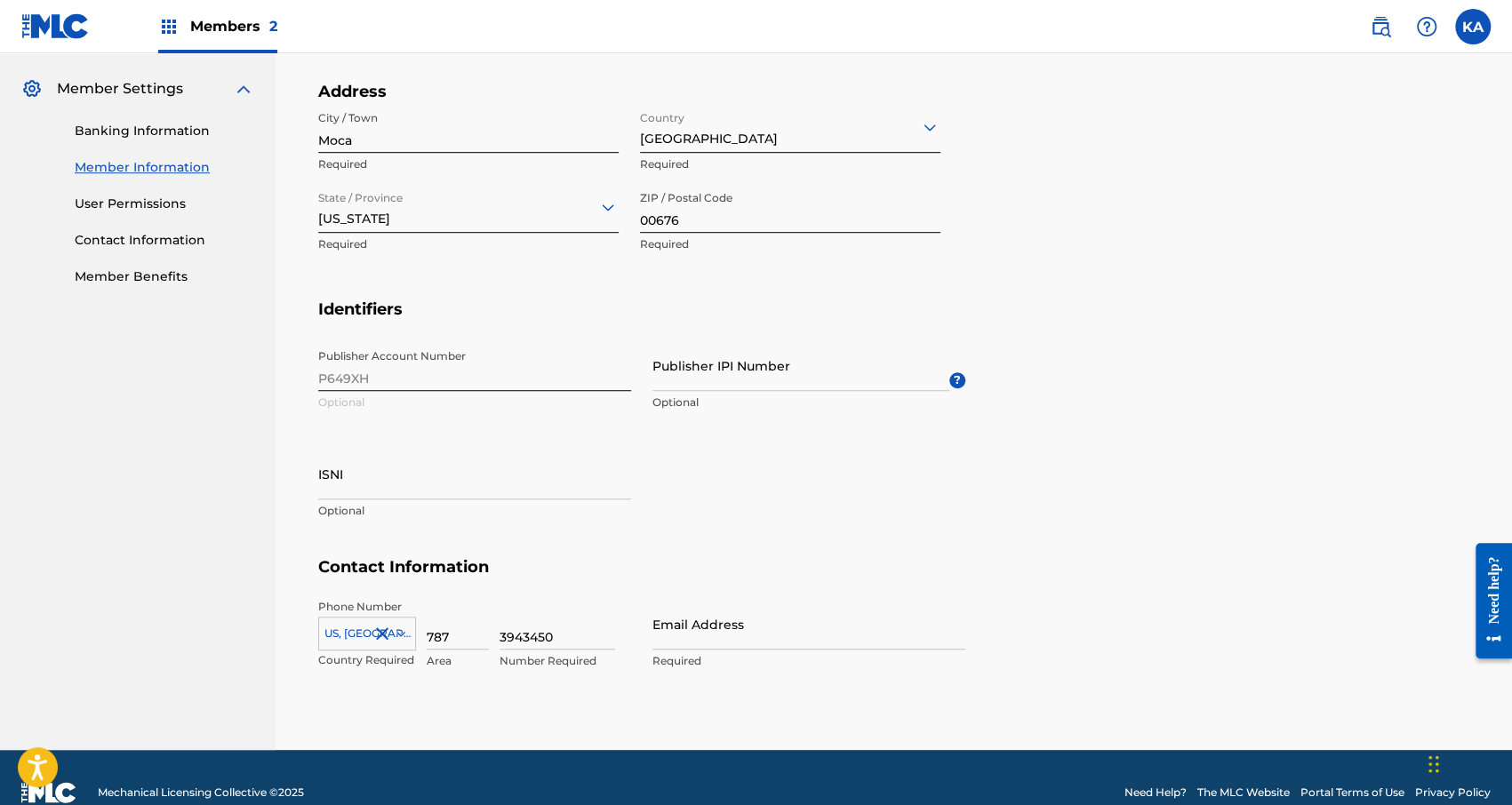
scroll to position [711, 0]
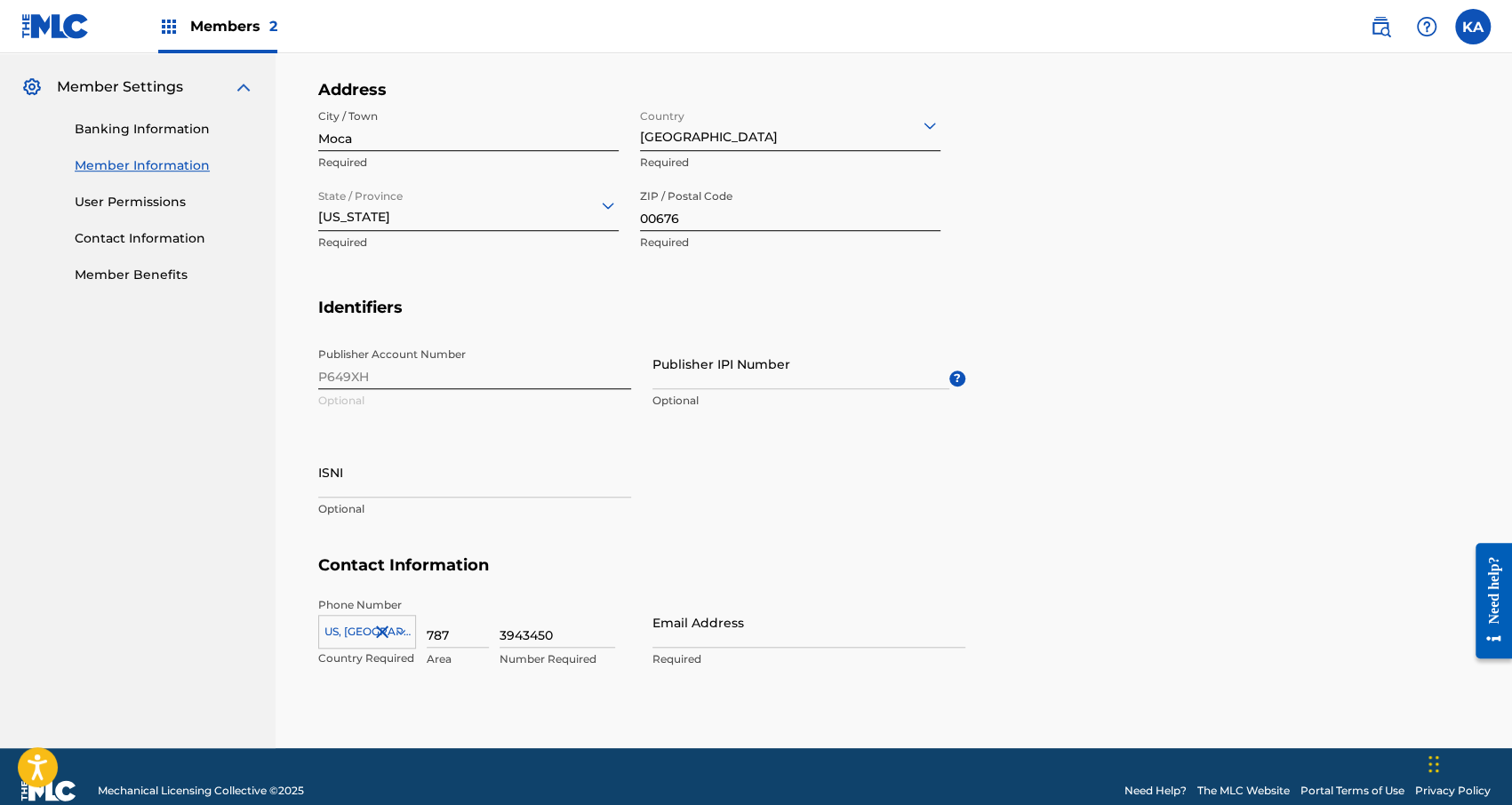
click at [348, 481] on input "ISNI" at bounding box center [475, 472] width 313 height 50
click at [365, 482] on input "ISNI" at bounding box center [475, 472] width 313 height 50
paste input "0000 0005 2383 139X"
click at [698, 484] on div "Publisher Account Number P649XH Optional Publisher IPI Number Optional ? ISNI 0…" at bounding box center [642, 446] width 647 height 217
click at [443, 484] on input "0000 0005 2383 139X" at bounding box center [475, 472] width 313 height 50
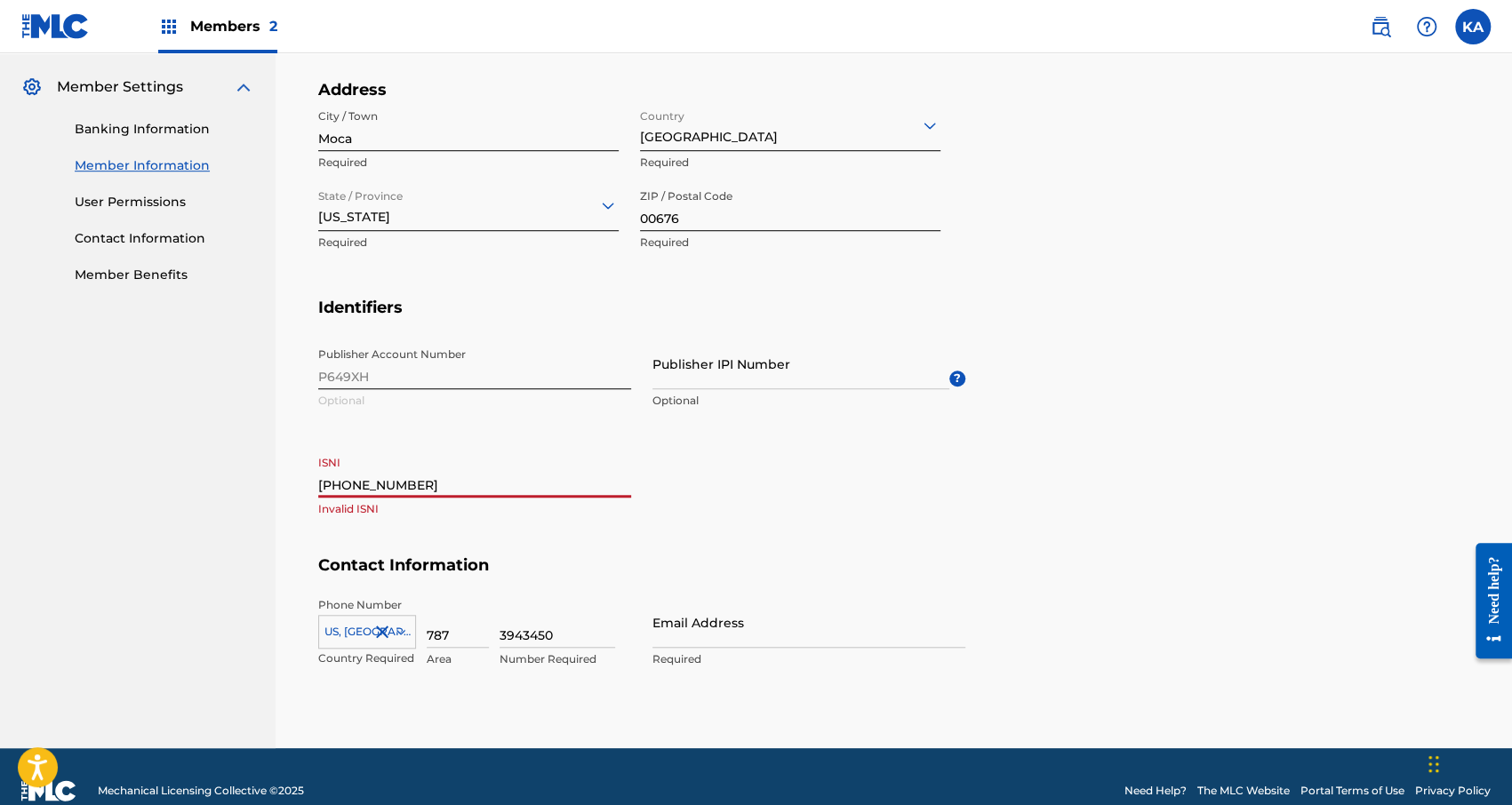
click at [349, 484] on input "0000 0005 2383 139X" at bounding box center [475, 472] width 313 height 50
click at [382, 481] on input "00000005 2383 139X" at bounding box center [475, 472] width 313 height 50
click at [409, 486] on input "000000052383 139X" at bounding box center [475, 472] width 313 height 50
type input "000000052383139X"
click at [700, 518] on div "Publisher Account Number P649XH Optional Publisher IPI Number Optional ? ISNI 0…" at bounding box center [642, 446] width 647 height 217
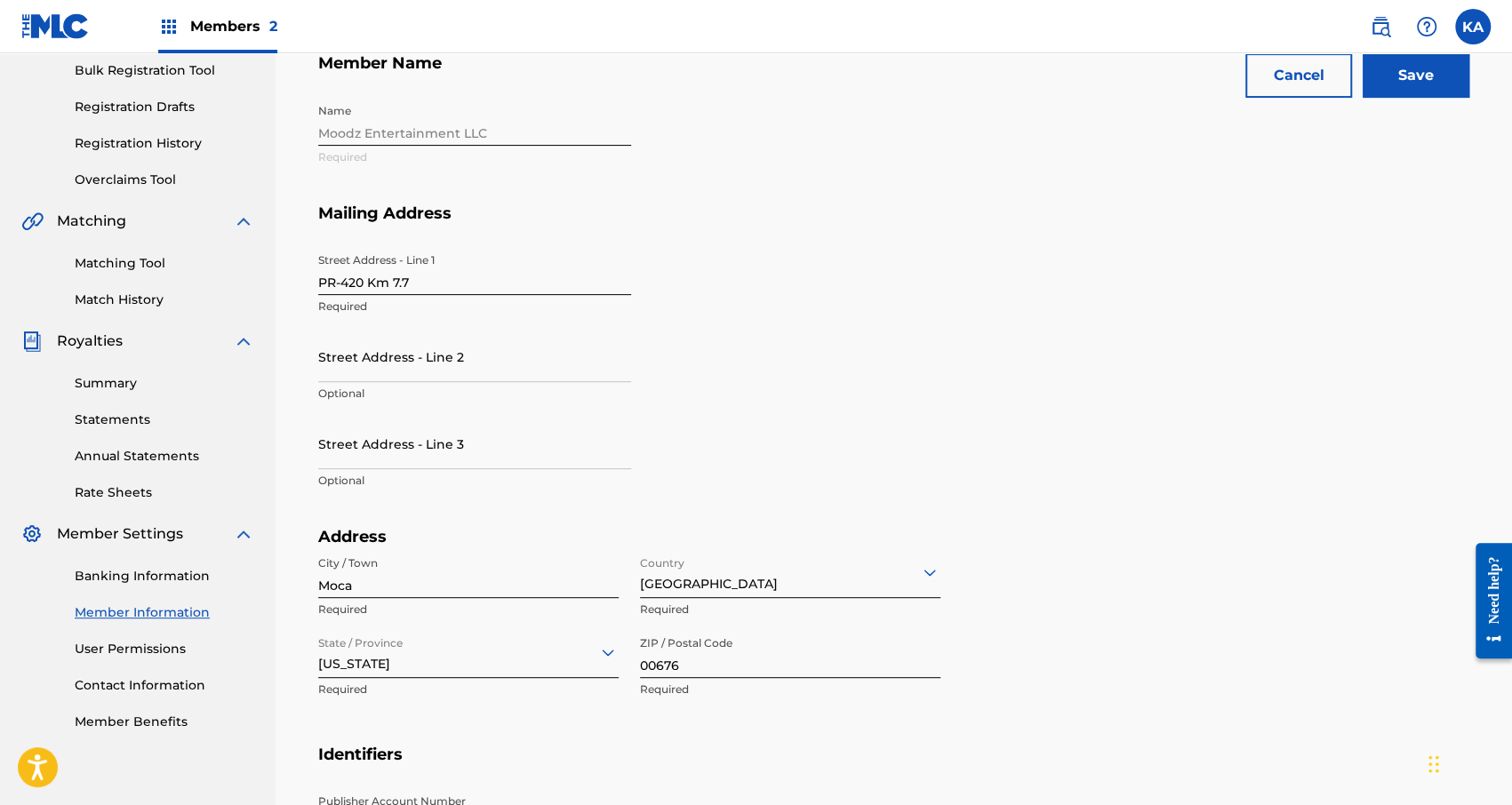
scroll to position [205, 0]
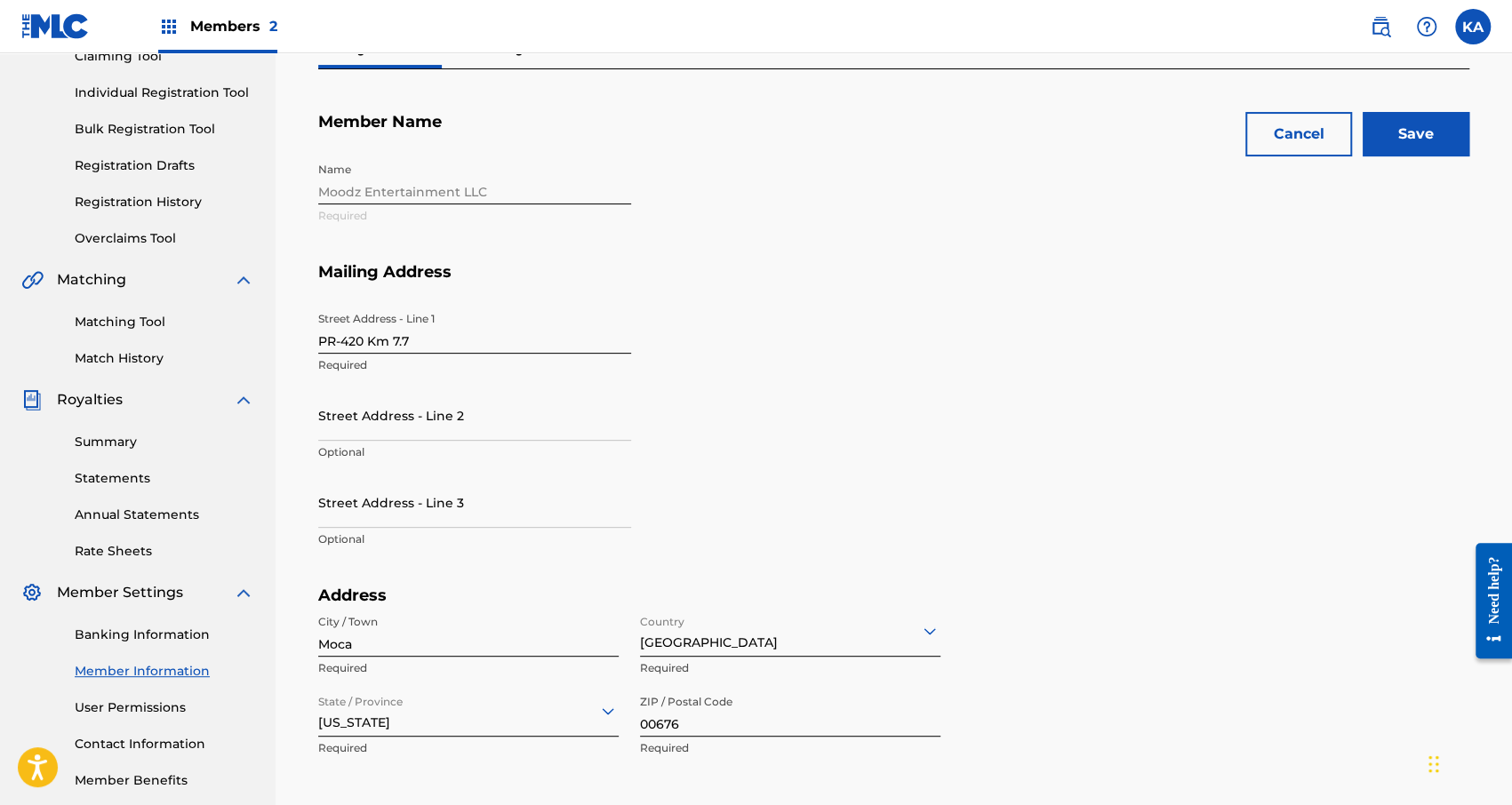
click at [1401, 132] on input "Save" at bounding box center [1415, 134] width 106 height 45
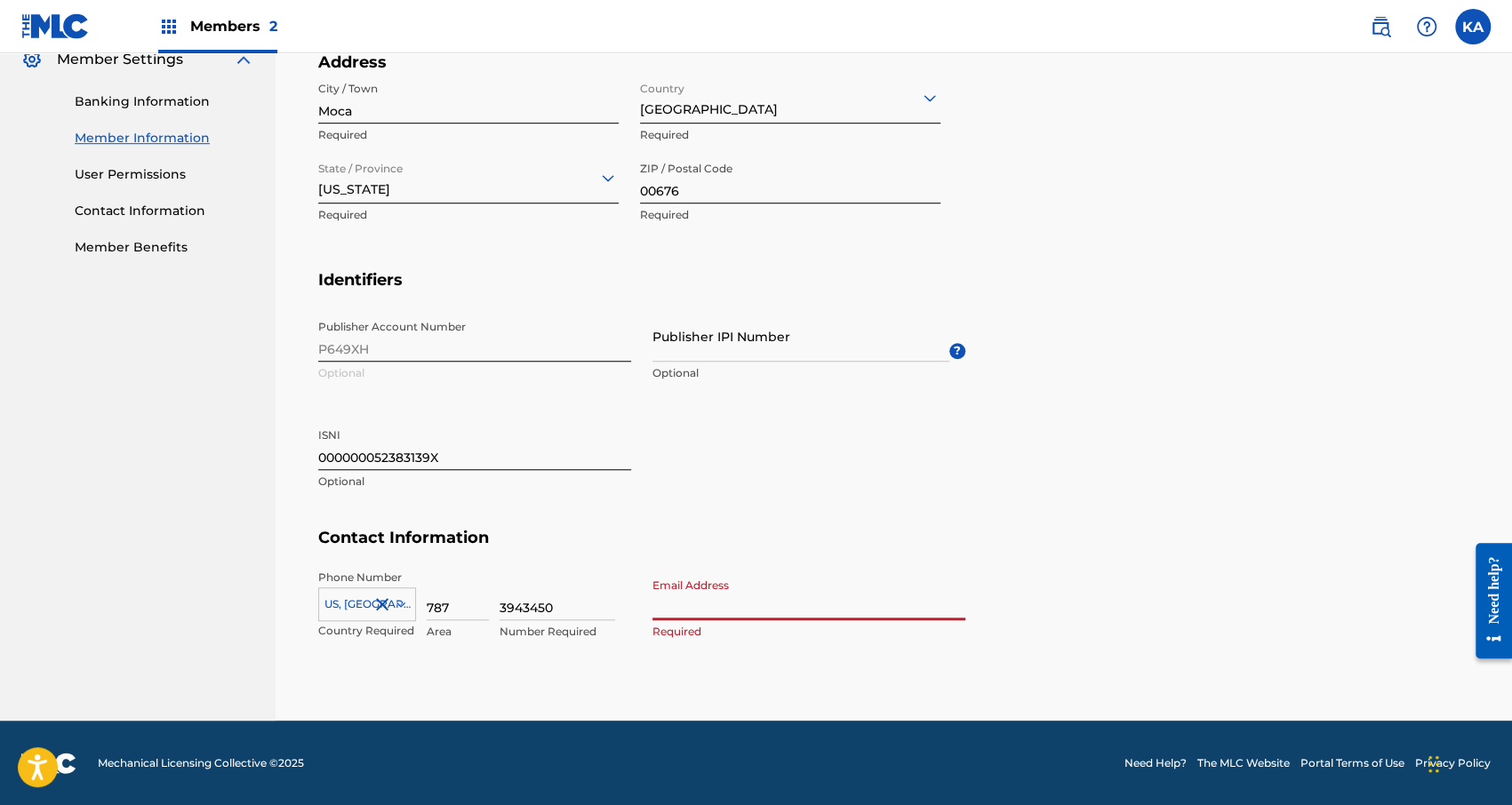
click at [685, 608] on input "Email Address" at bounding box center [809, 594] width 313 height 50
drag, startPoint x: 685, startPoint y: 608, endPoint x: 656, endPoint y: 617, distance: 30.4
click at [656, 617] on input "Email Address" at bounding box center [809, 594] width 313 height 50
type input "[EMAIL_ADDRESS][DOMAIN_NAME]"
type input "[PERSON_NAME]"
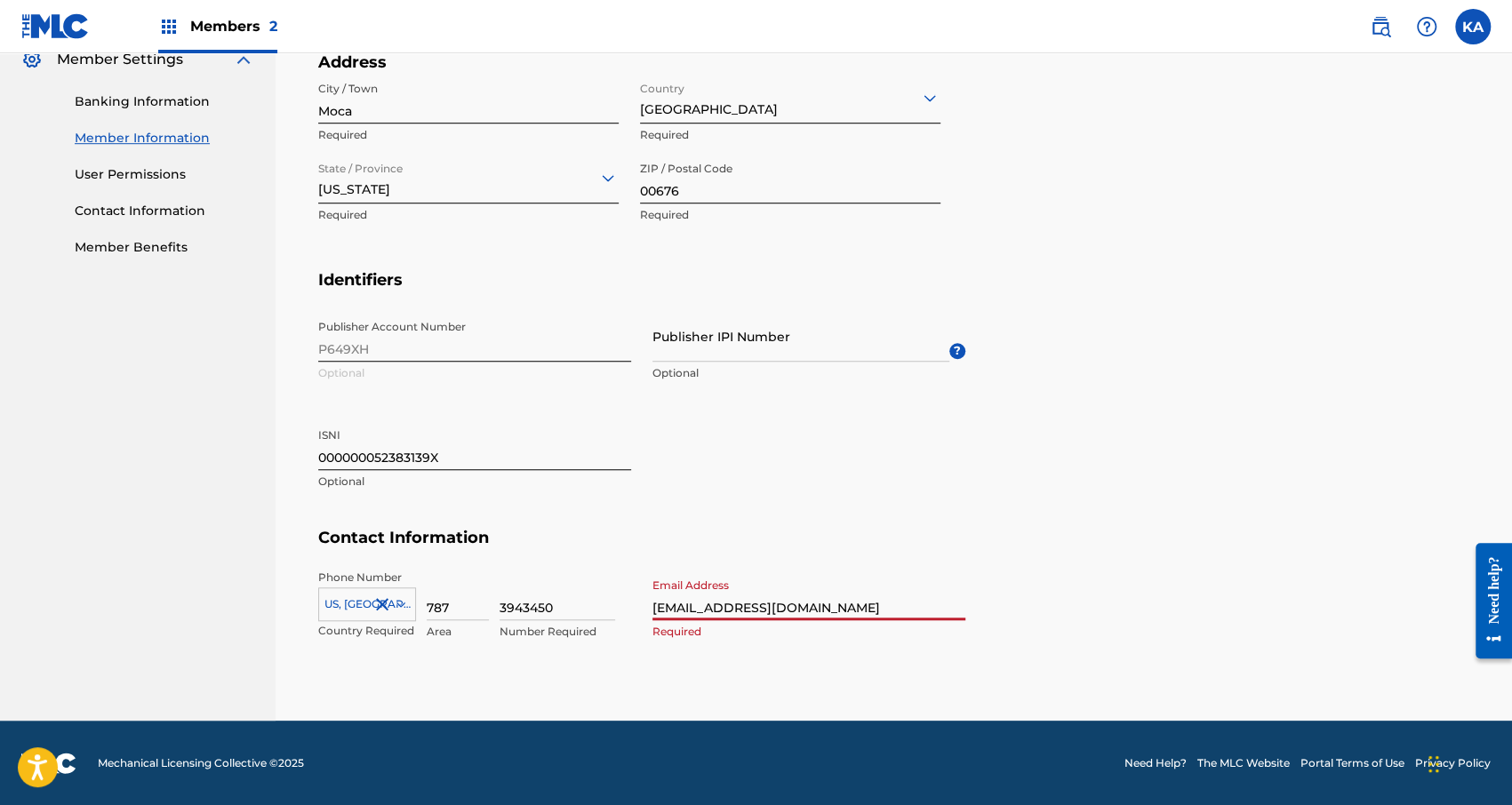
type input "Puerto Rico"
click at [717, 605] on input "[EMAIL_ADDRESS][DOMAIN_NAME]" at bounding box center [809, 594] width 313 height 50
type input "adameskvmoodz@gmail.com"
click at [1110, 559] on h5 "Contact Information" at bounding box center [893, 549] width 1151 height 42
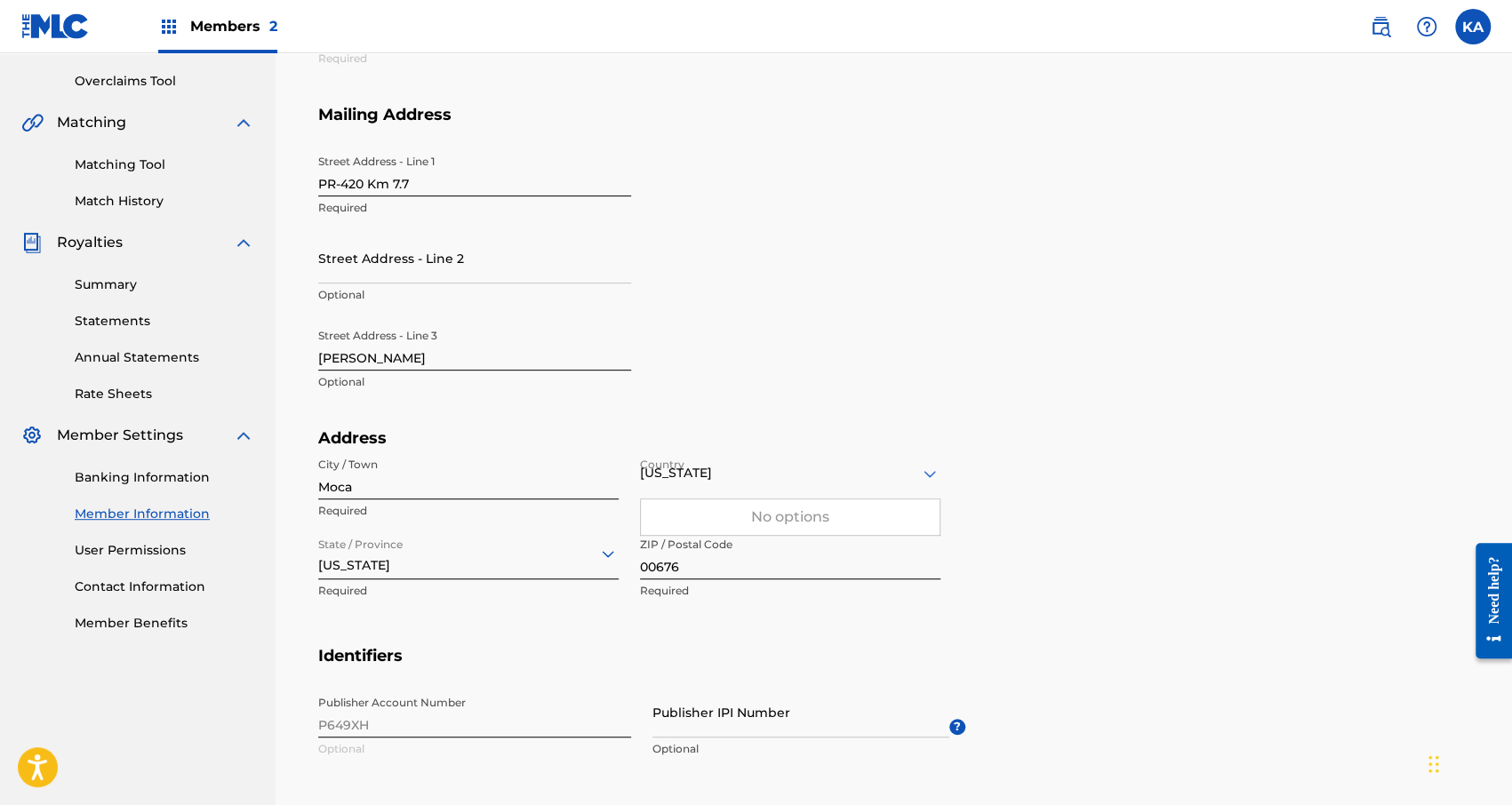
scroll to position [205, 0]
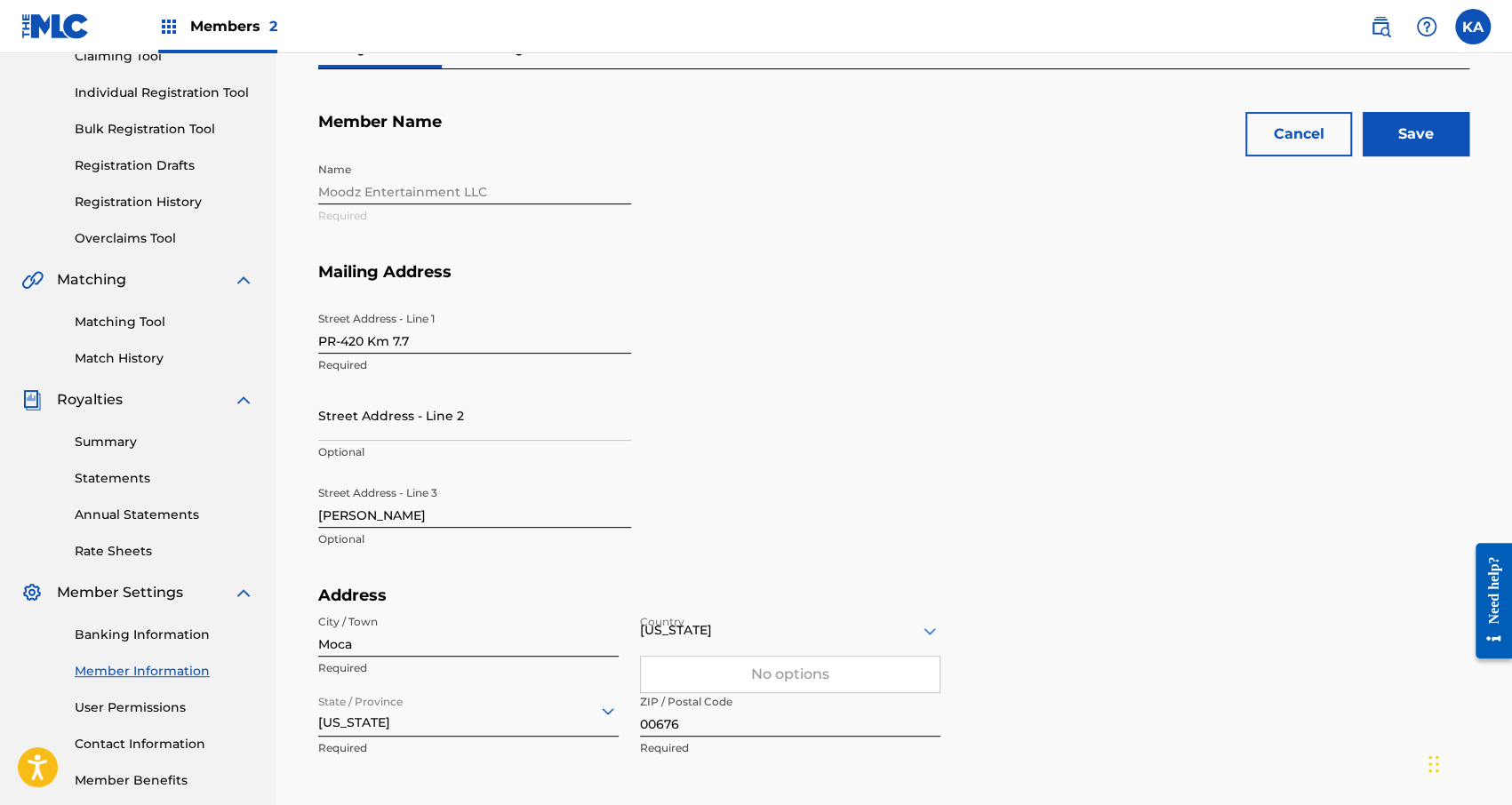
click at [1415, 143] on input "Save" at bounding box center [1415, 134] width 106 height 45
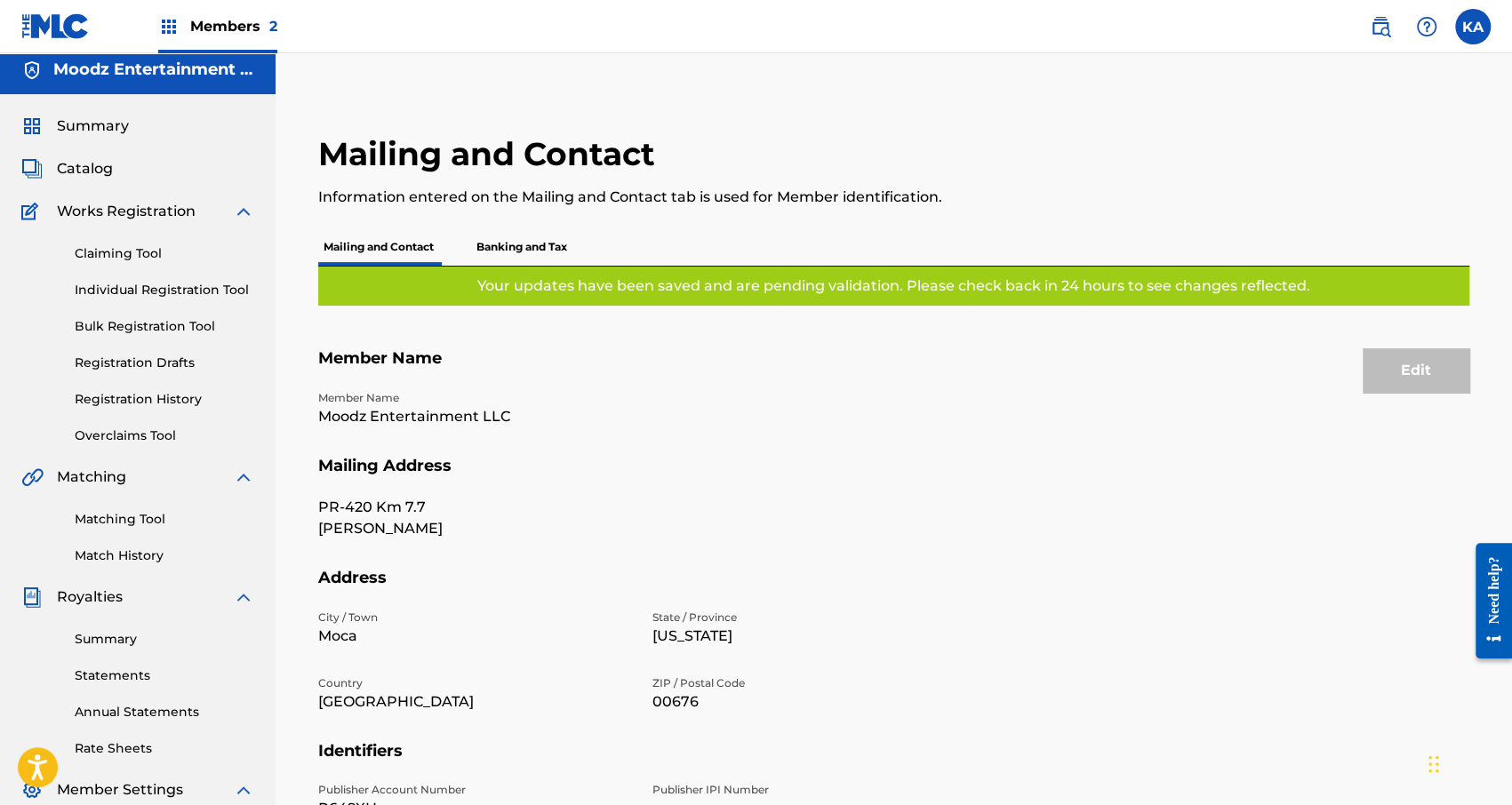
scroll to position [0, 0]
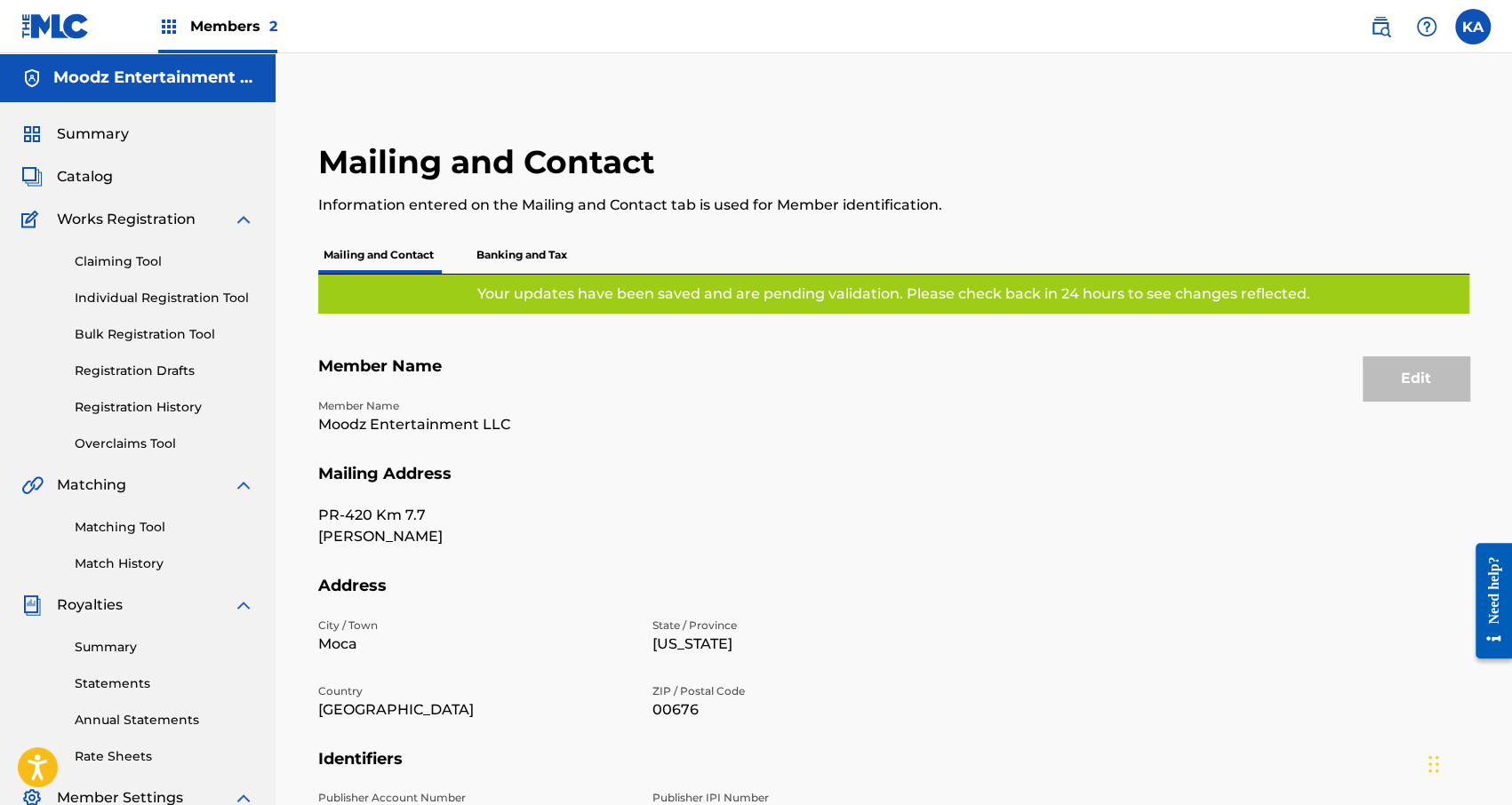
click at [38, 9] on link at bounding box center [55, 26] width 68 height 52
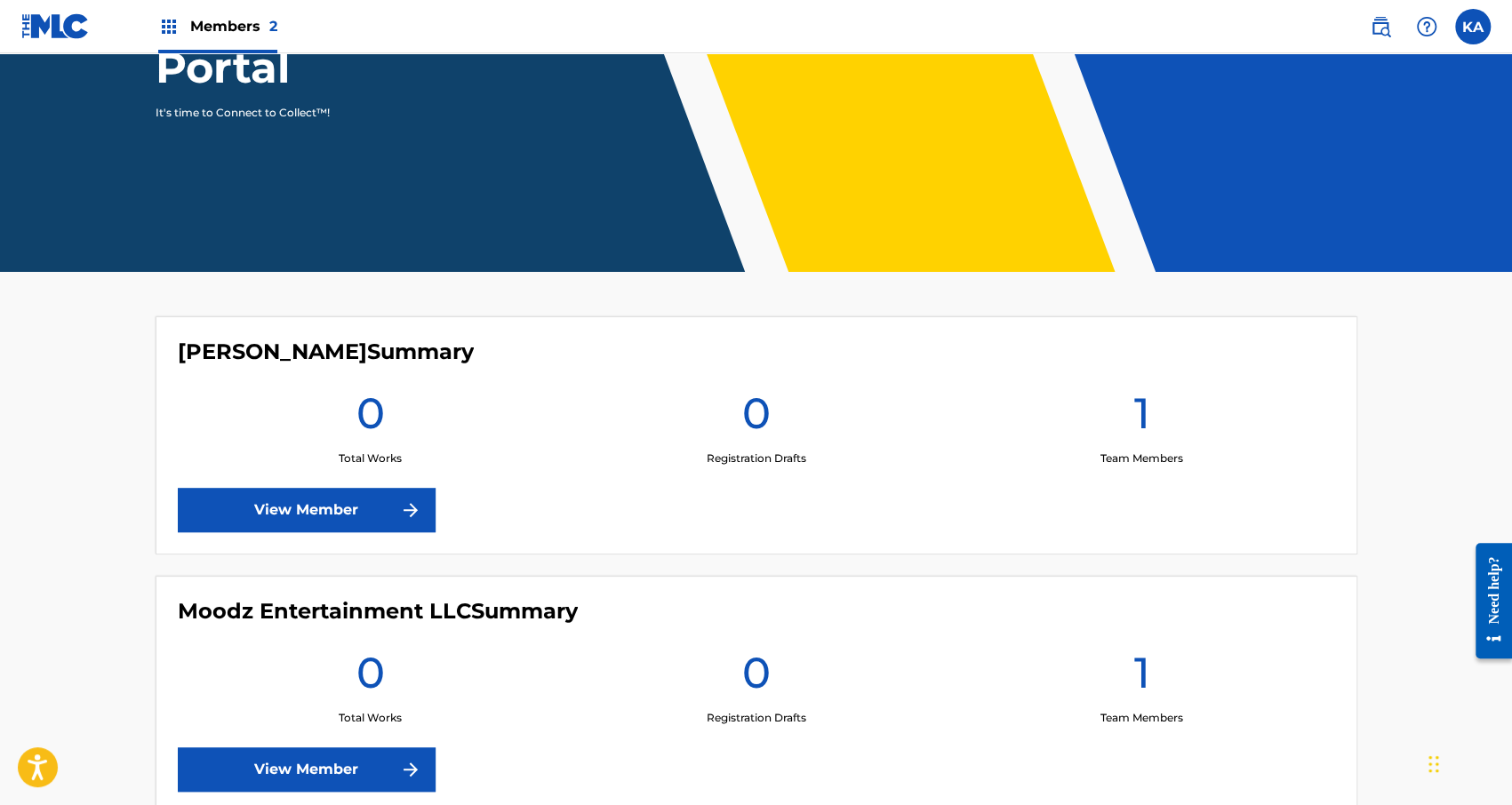
scroll to position [266, 0]
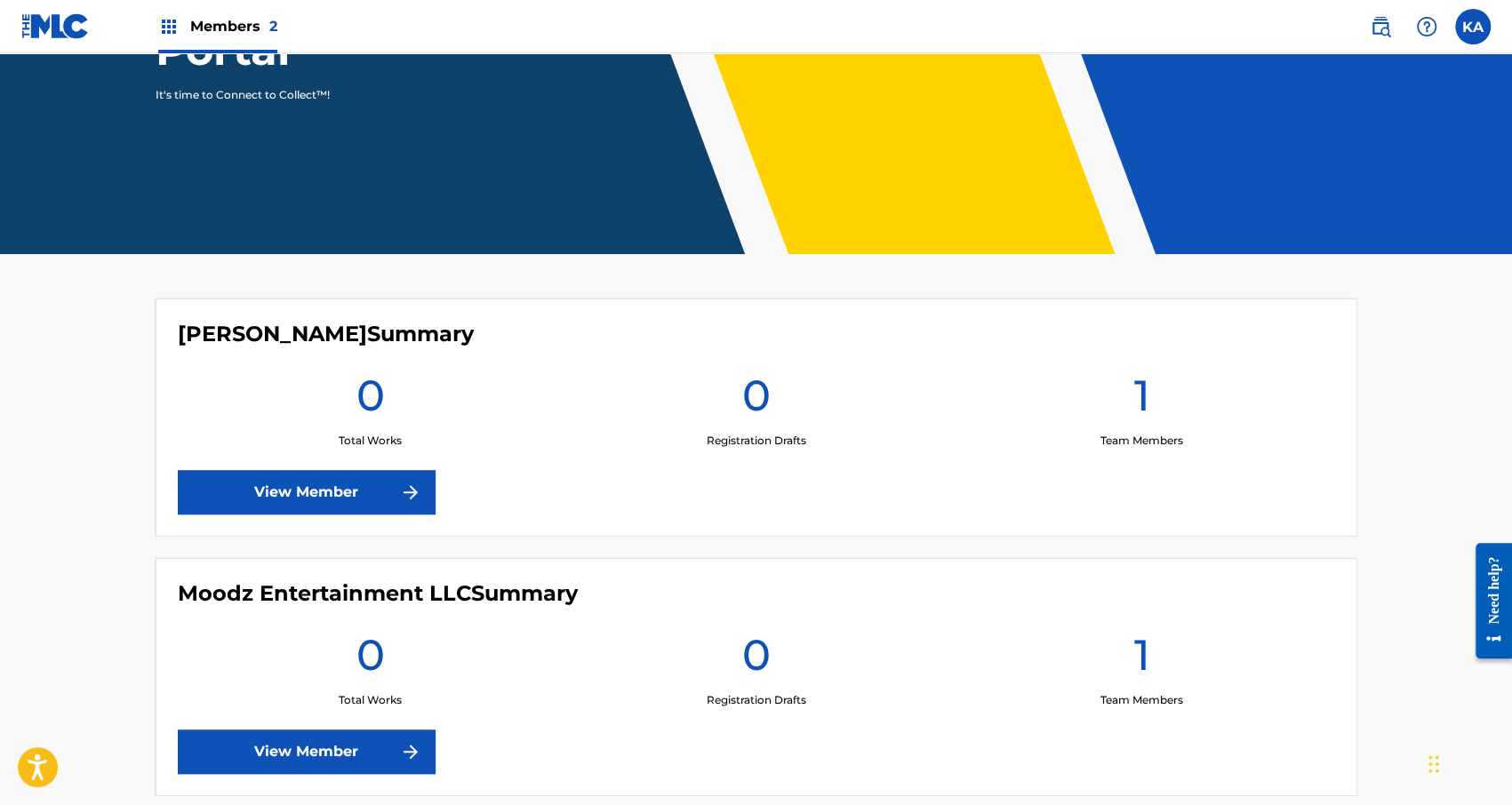
click at [344, 509] on link "View Member" at bounding box center [306, 493] width 258 height 45
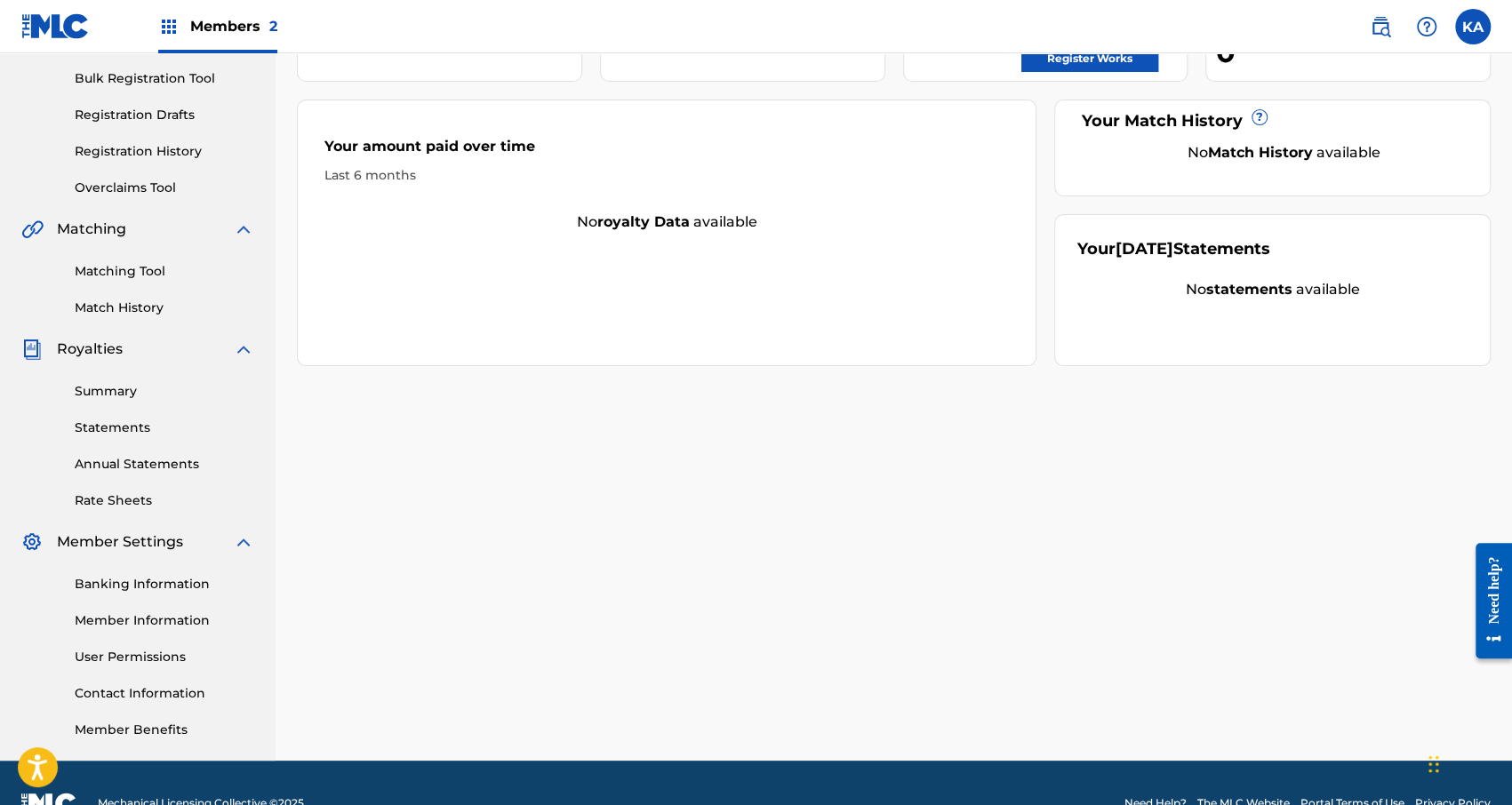
scroll to position [297, 0]
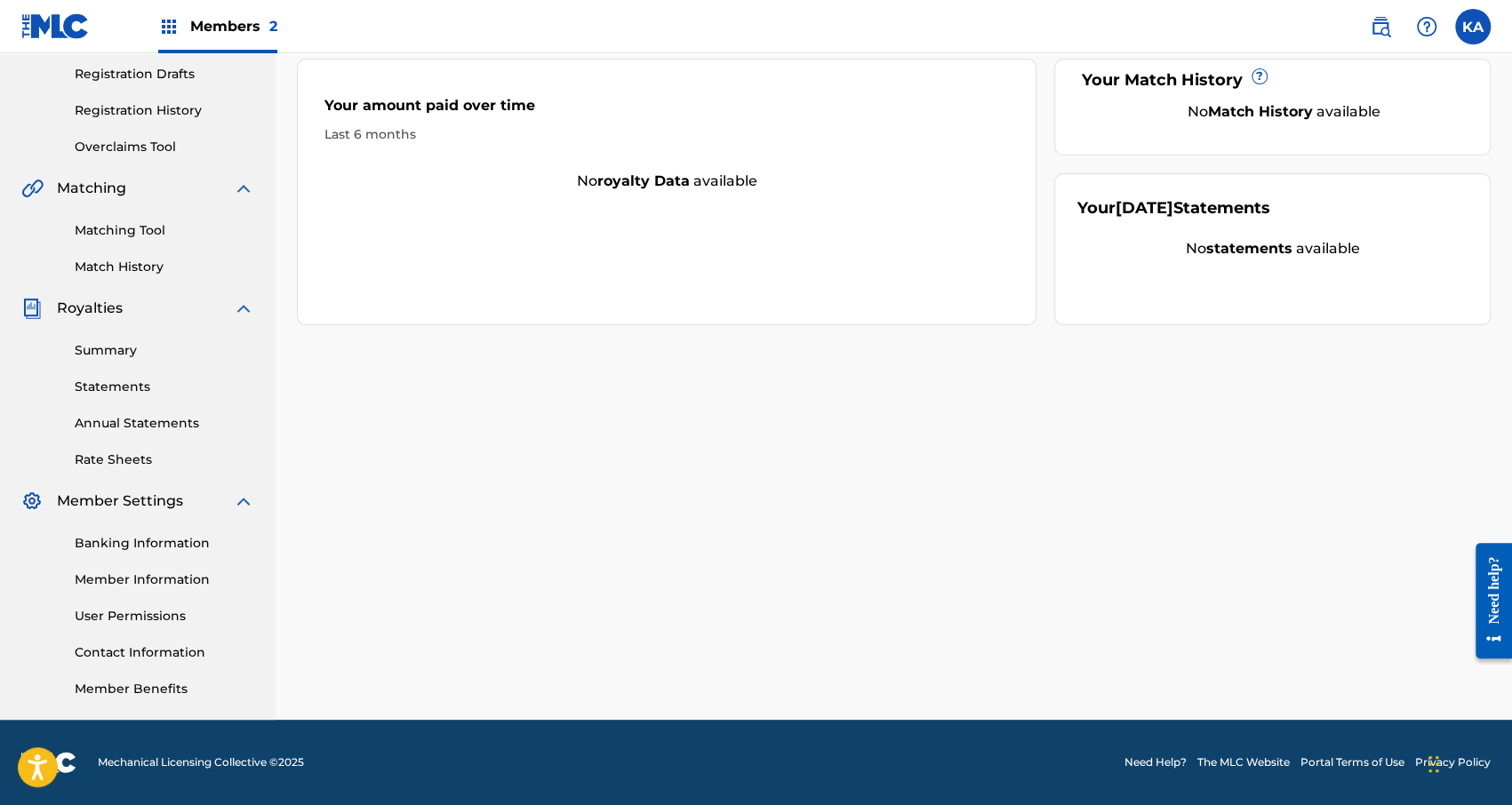
click at [125, 586] on link "Member Information" at bounding box center [164, 580] width 180 height 19
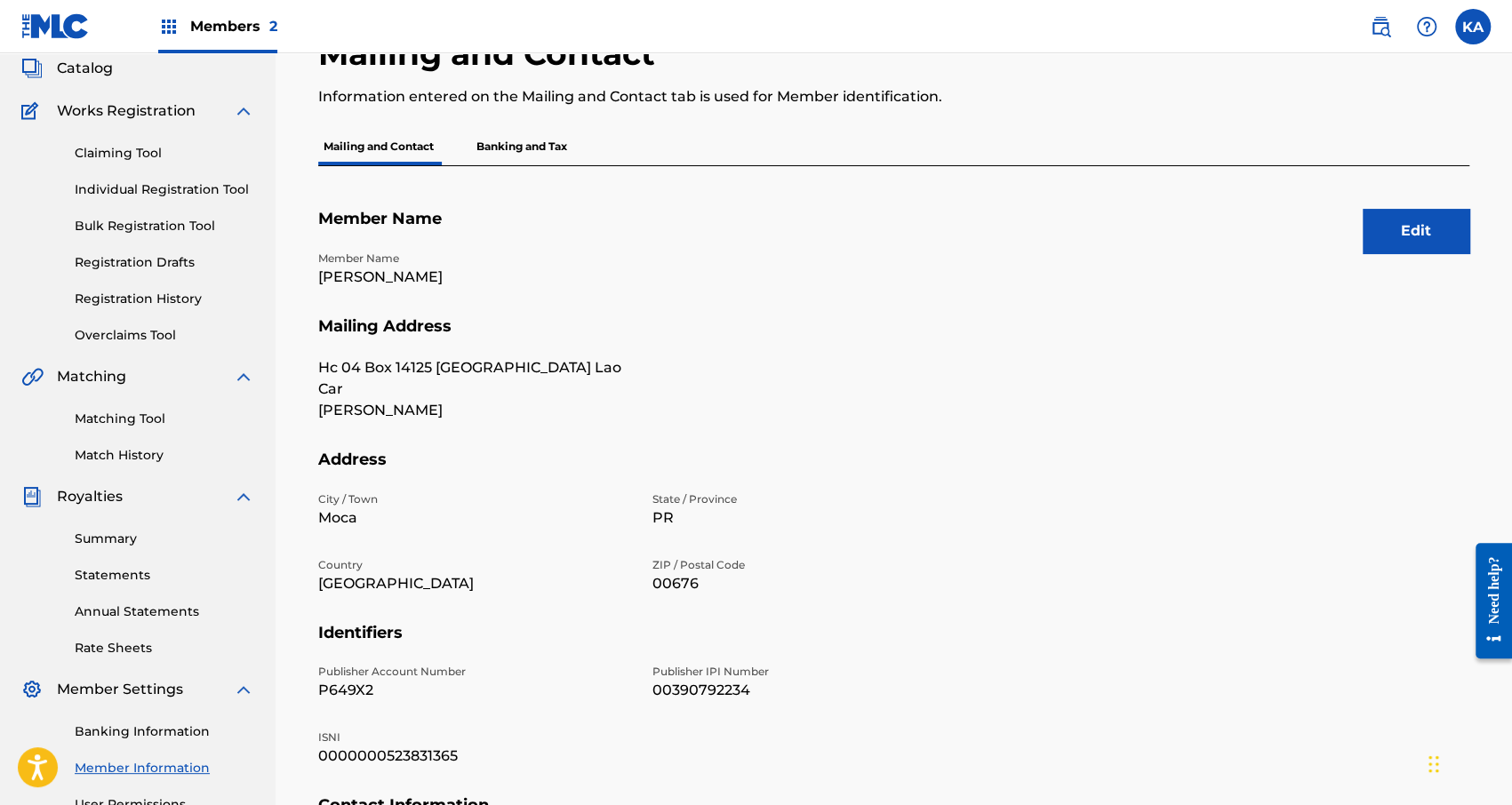
scroll to position [46, 0]
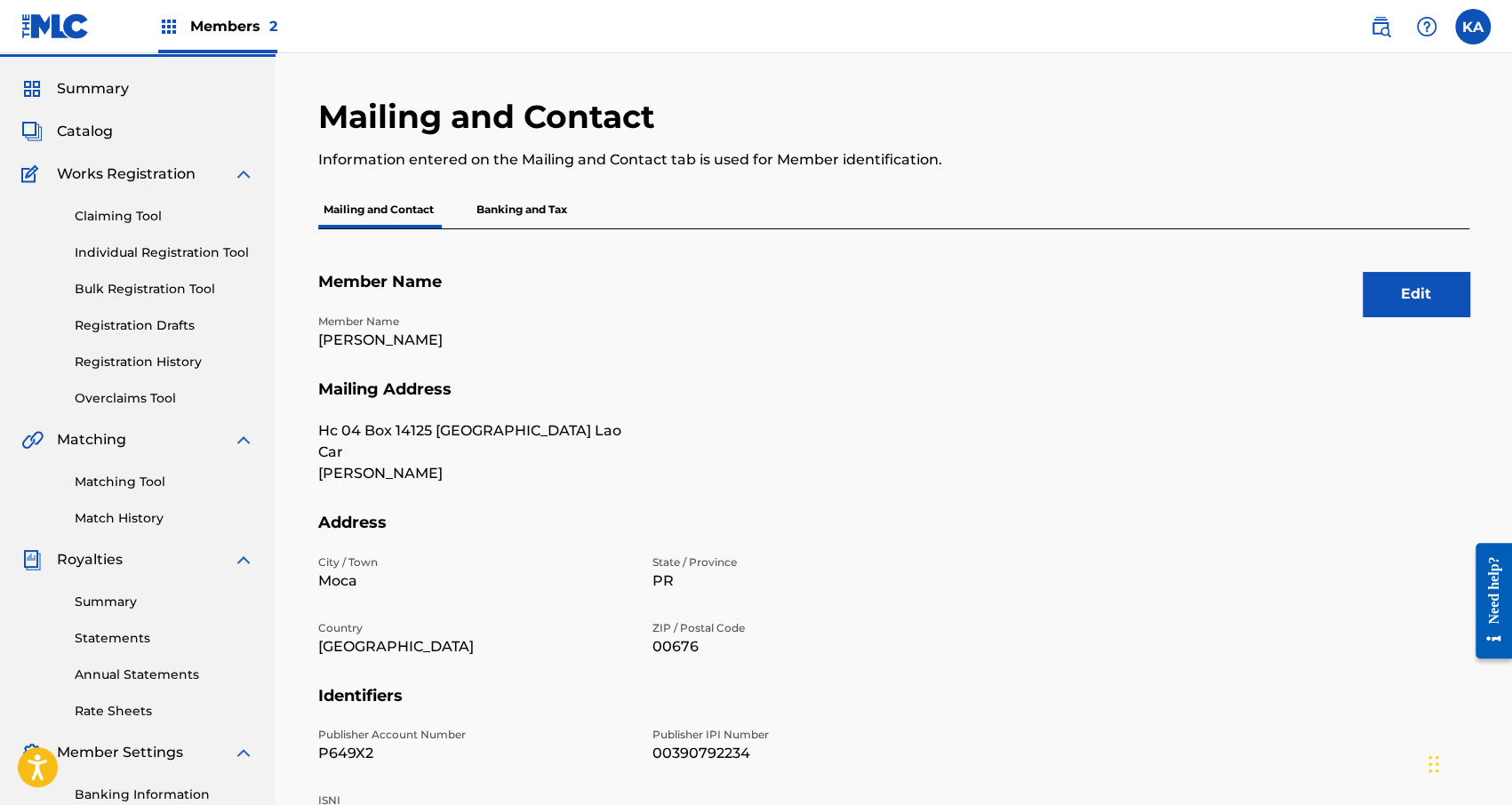
click at [1419, 288] on button "Edit" at bounding box center [1415, 294] width 106 height 45
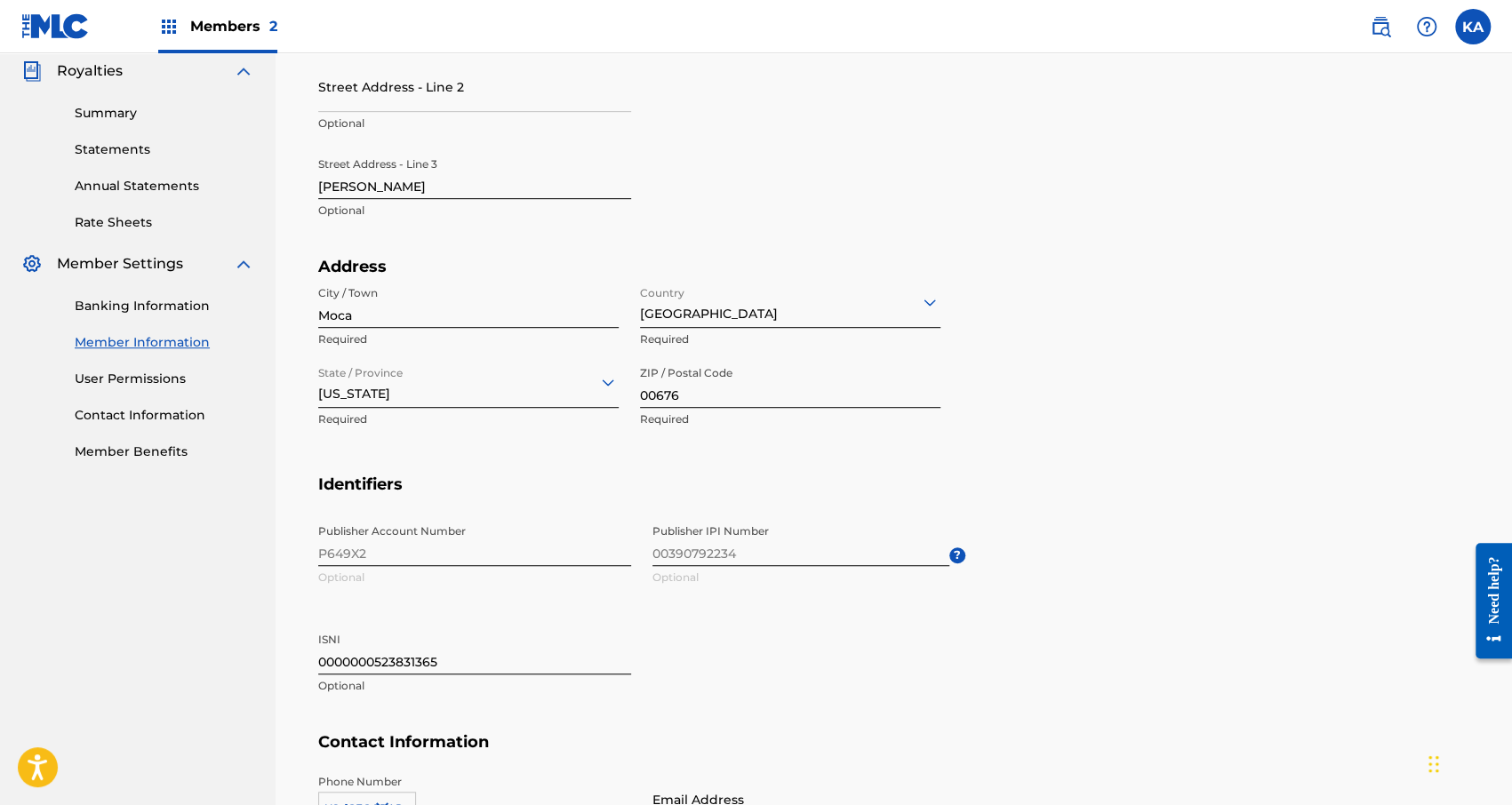
scroll to position [667, 0]
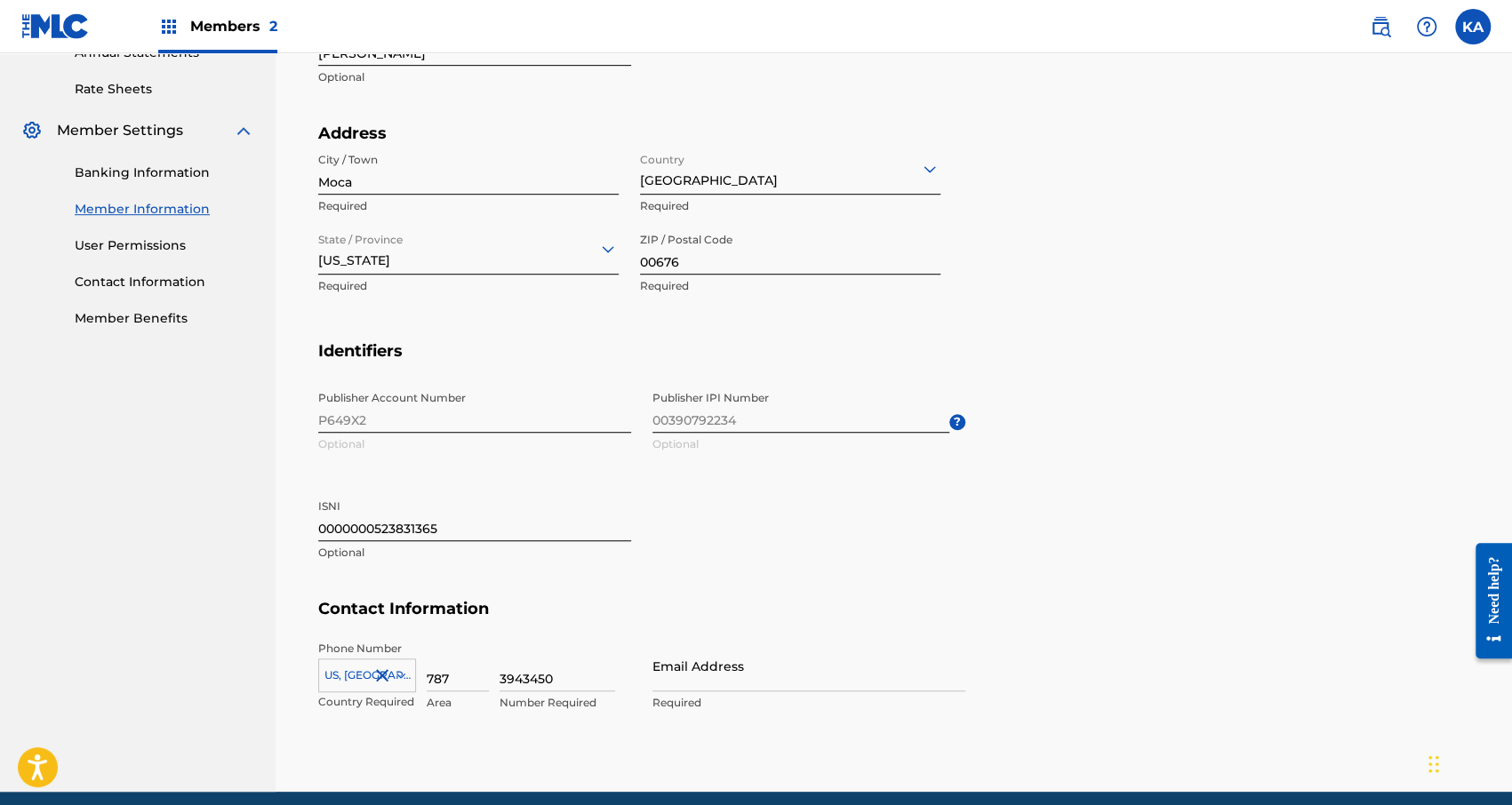
click at [704, 677] on input "Email Address" at bounding box center [809, 666] width 313 height 50
type input "[EMAIL_ADDRESS][DOMAIN_NAME]"
type input "Puerto Rico"
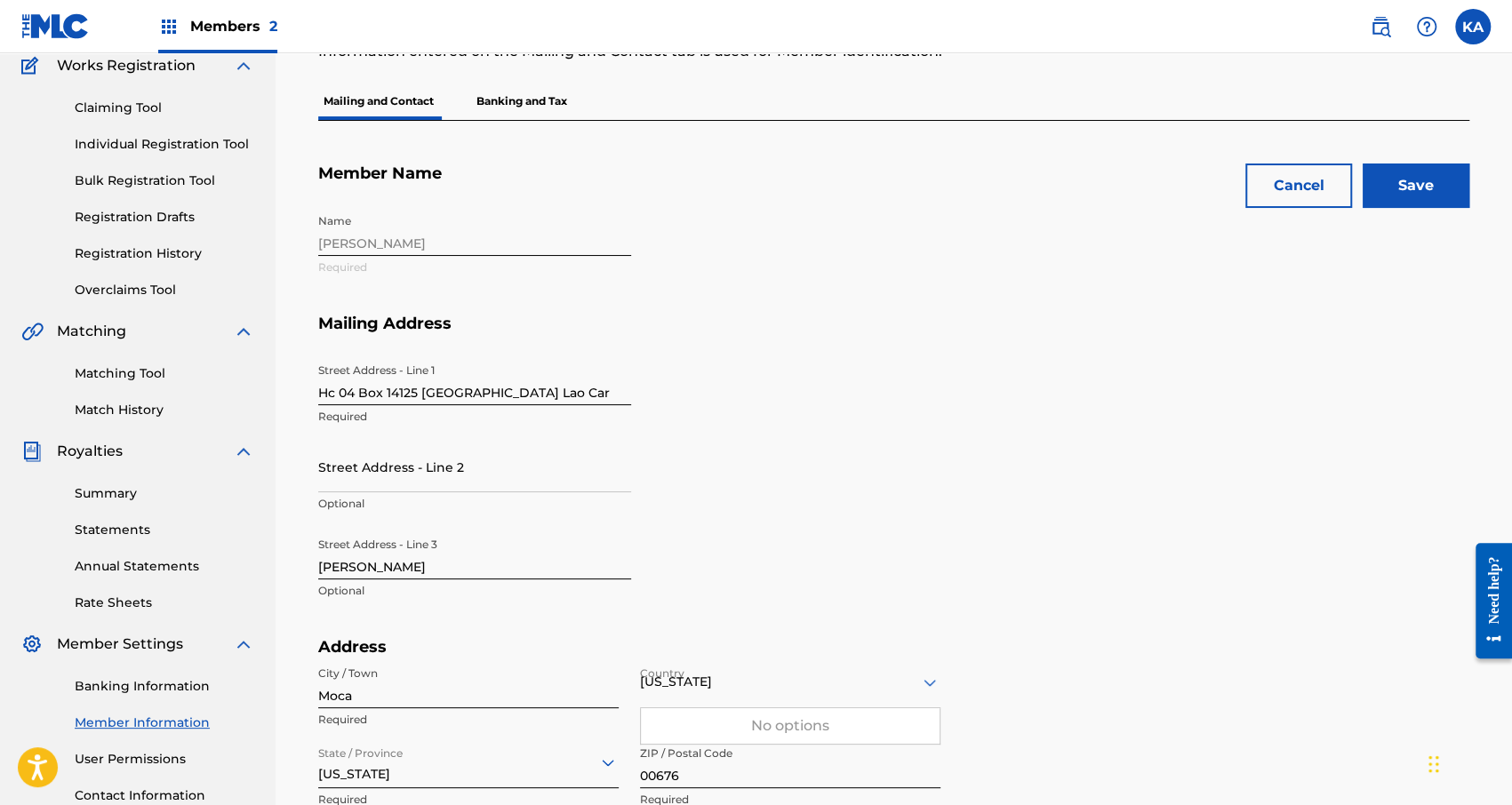
scroll to position [116, 0]
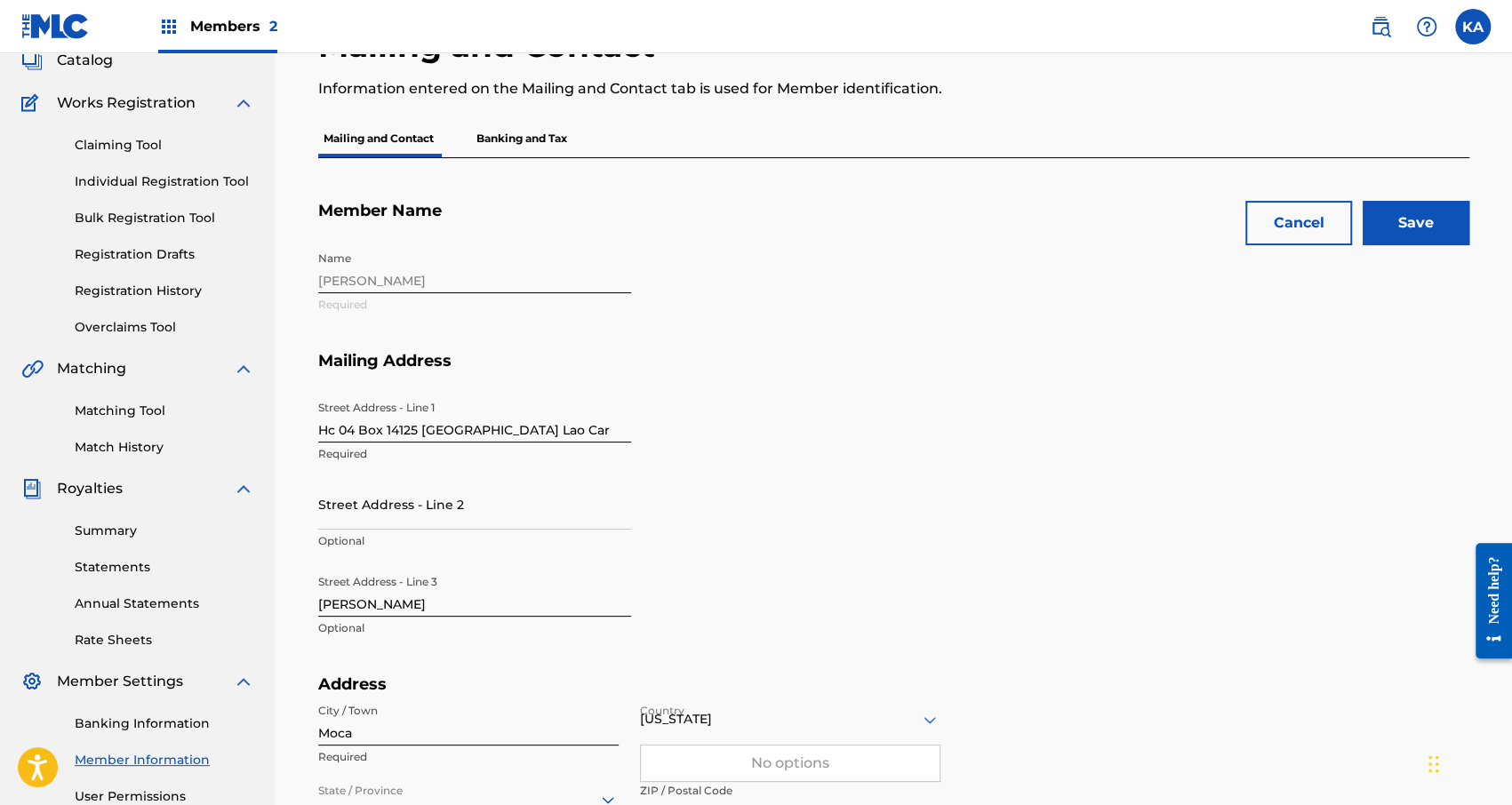
click at [1413, 202] on input "Save" at bounding box center [1415, 224] width 106 height 45
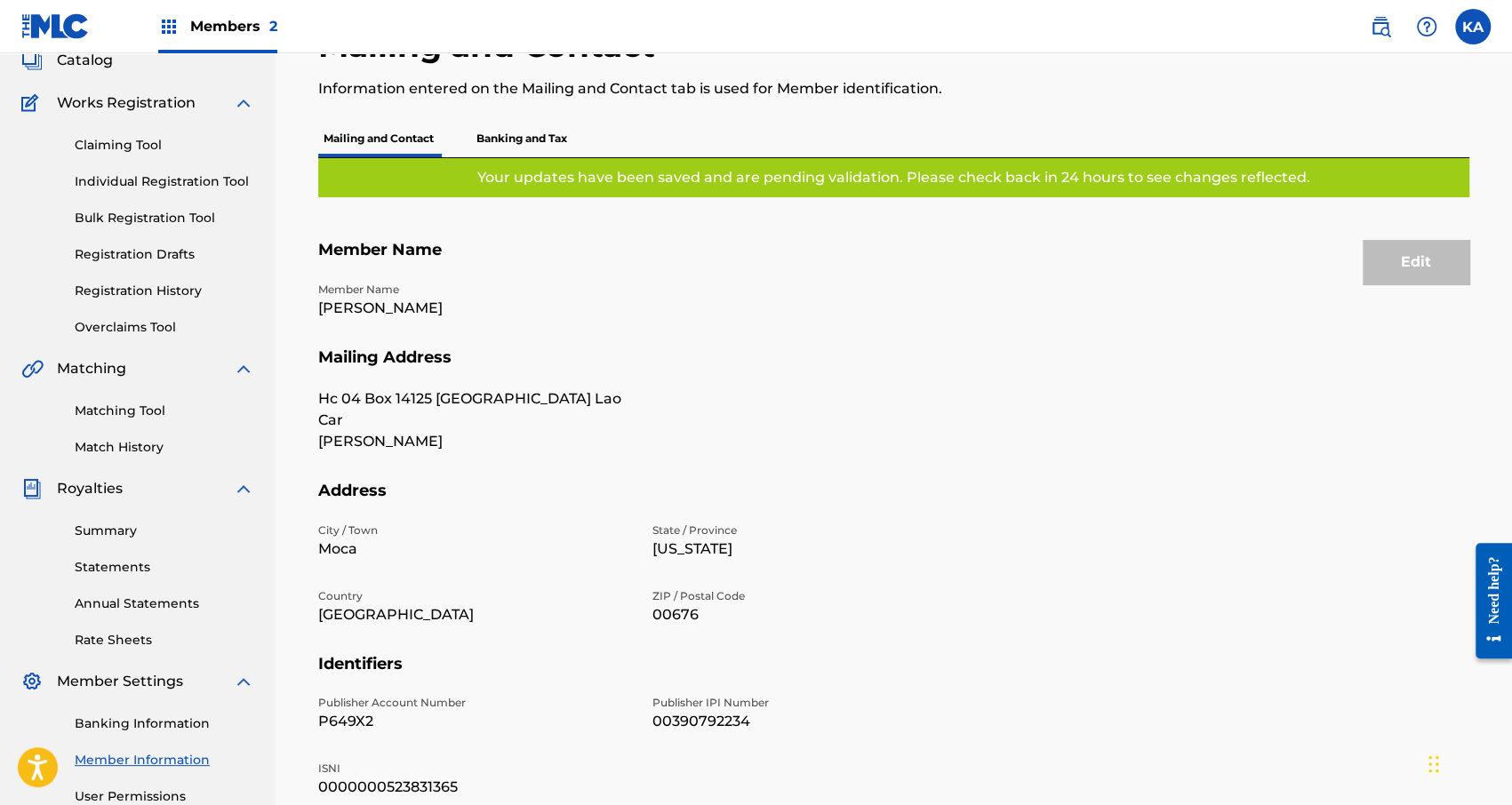
click at [530, 137] on p "Banking and Tax" at bounding box center [522, 139] width 102 height 37
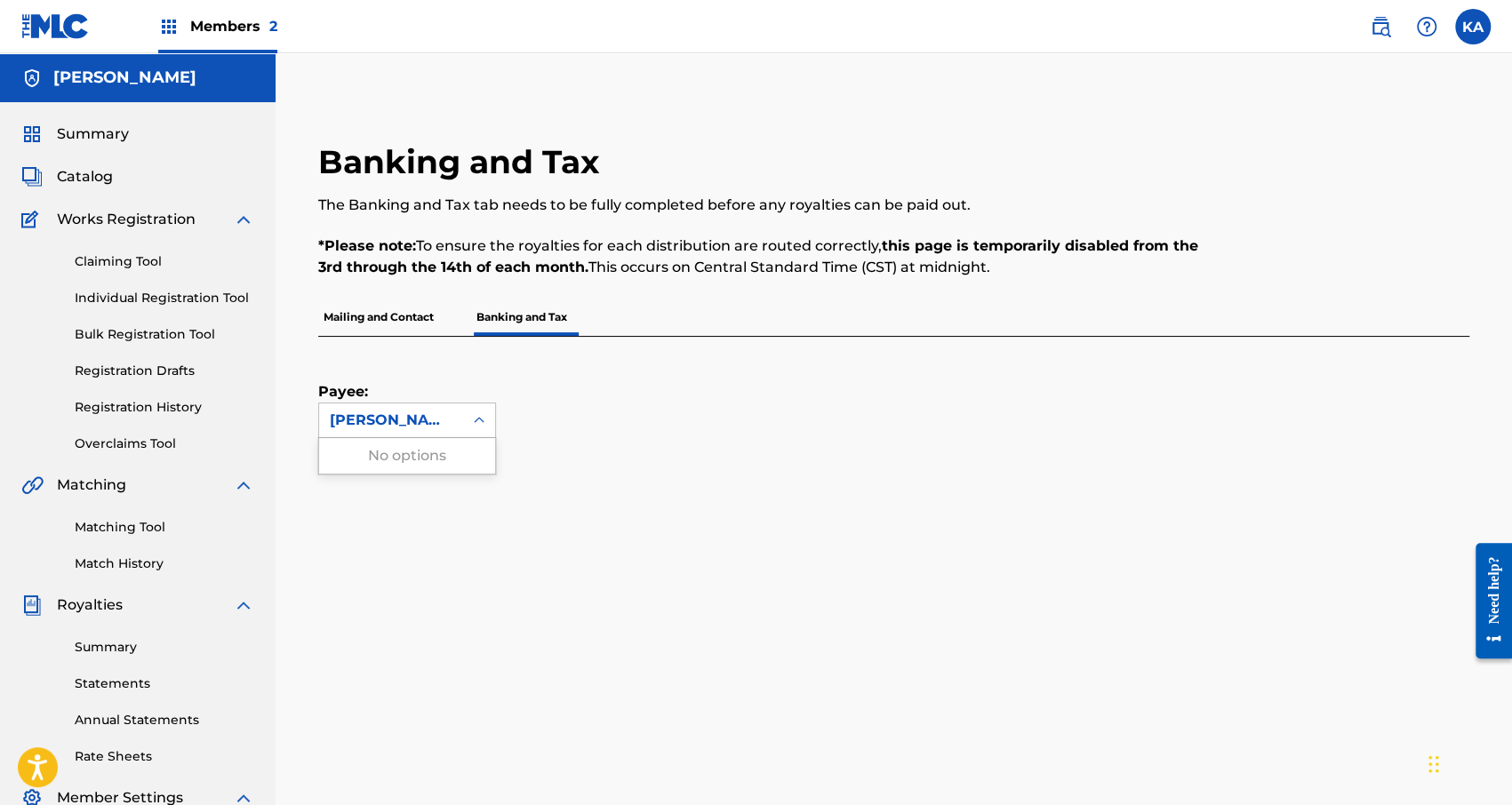
click at [449, 418] on div "[PERSON_NAME]" at bounding box center [391, 420] width 123 height 21
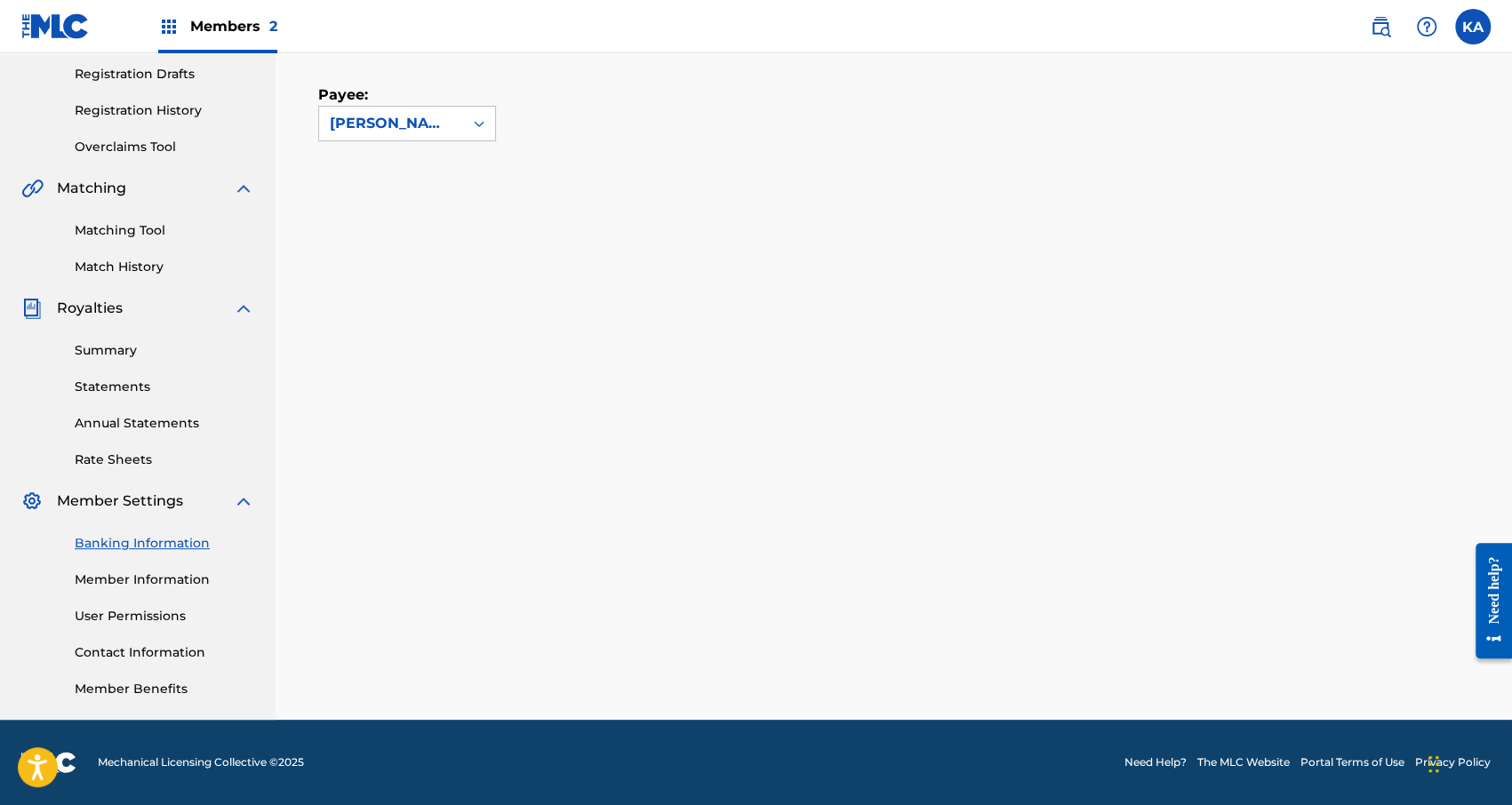
scroll to position [297, 0]
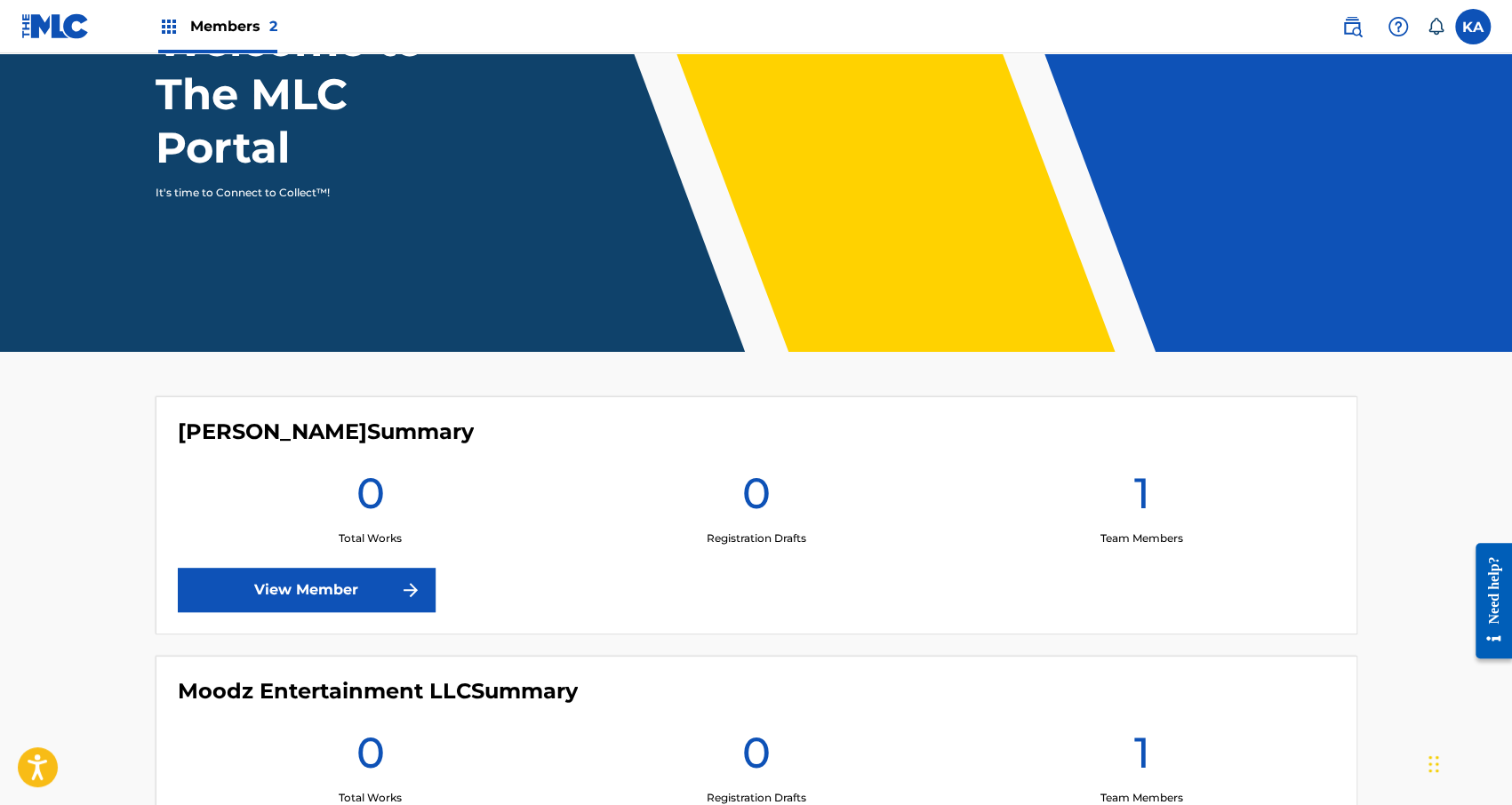
scroll to position [96, 0]
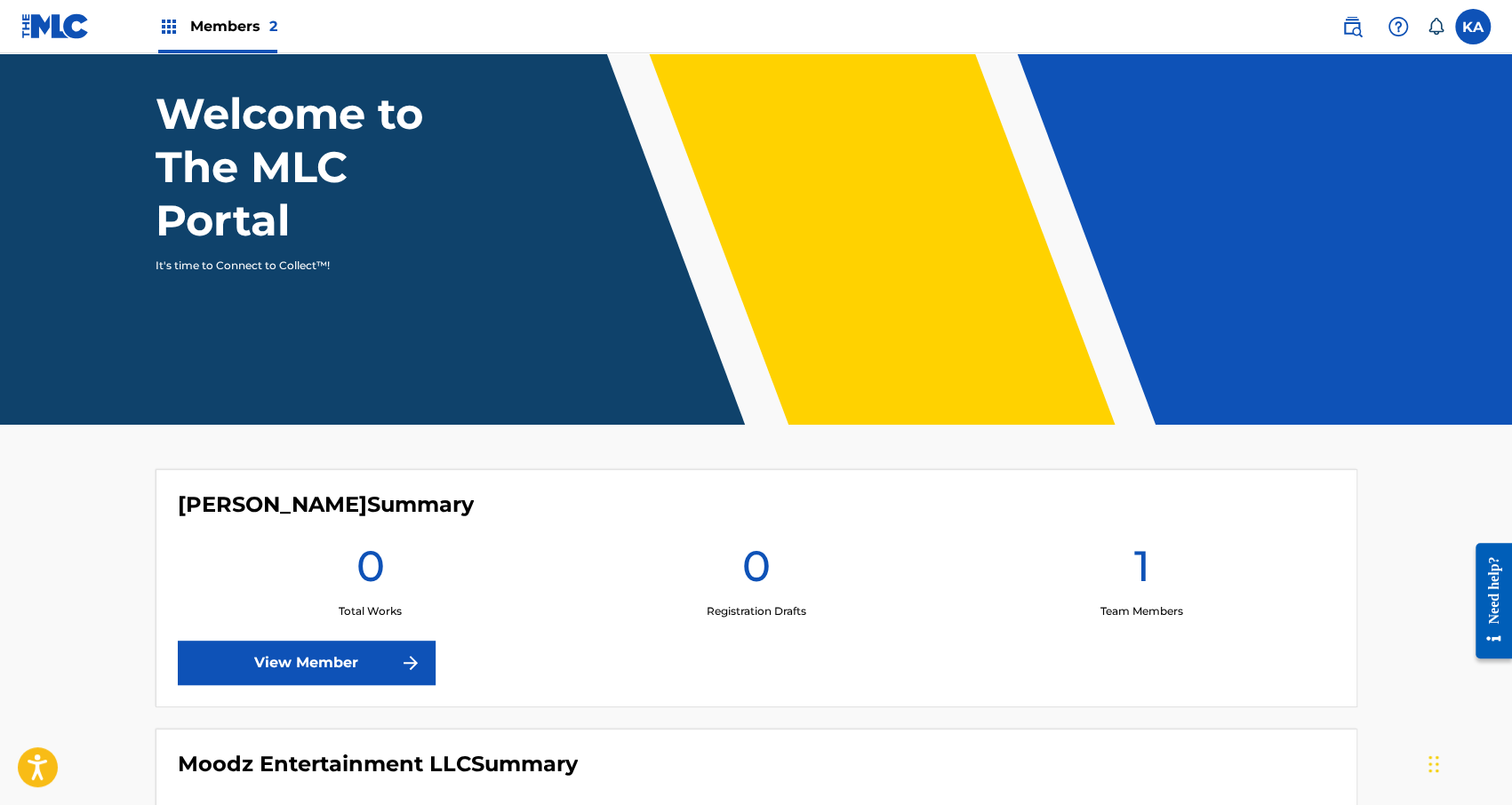
click at [293, 671] on link "View Member" at bounding box center [306, 663] width 258 height 45
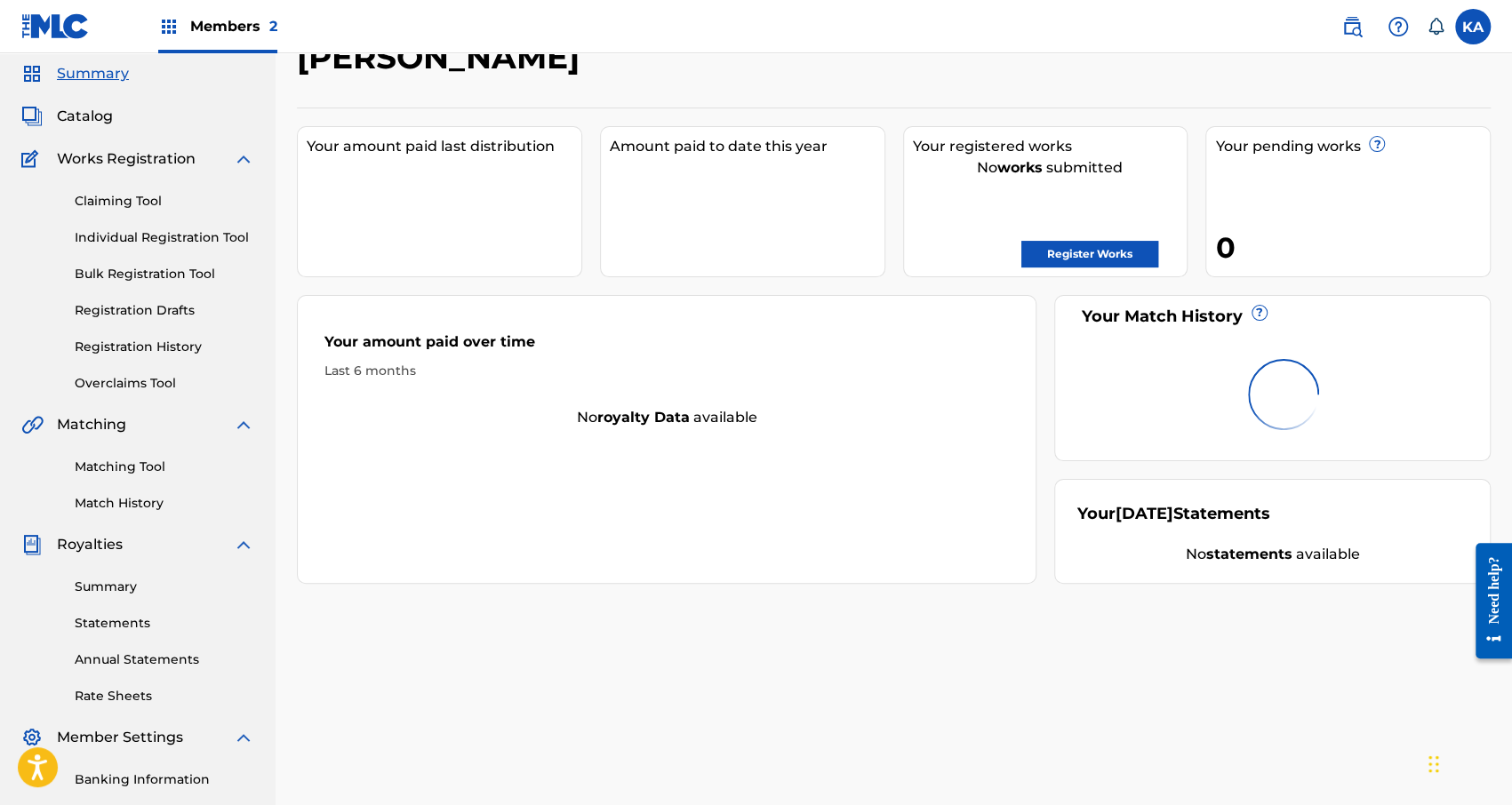
scroll to position [297, 0]
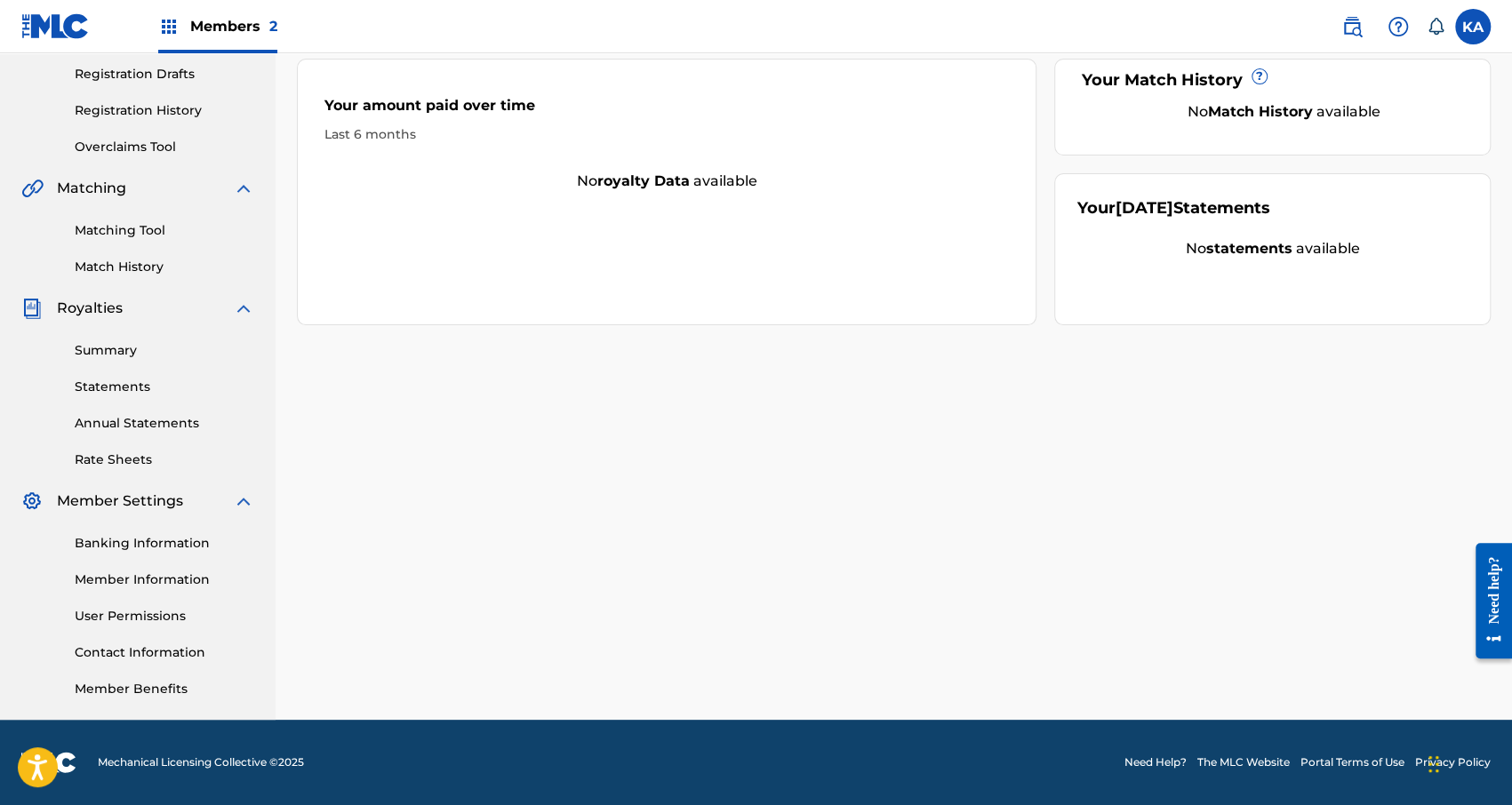
click at [159, 544] on link "Banking Information" at bounding box center [164, 543] width 180 height 19
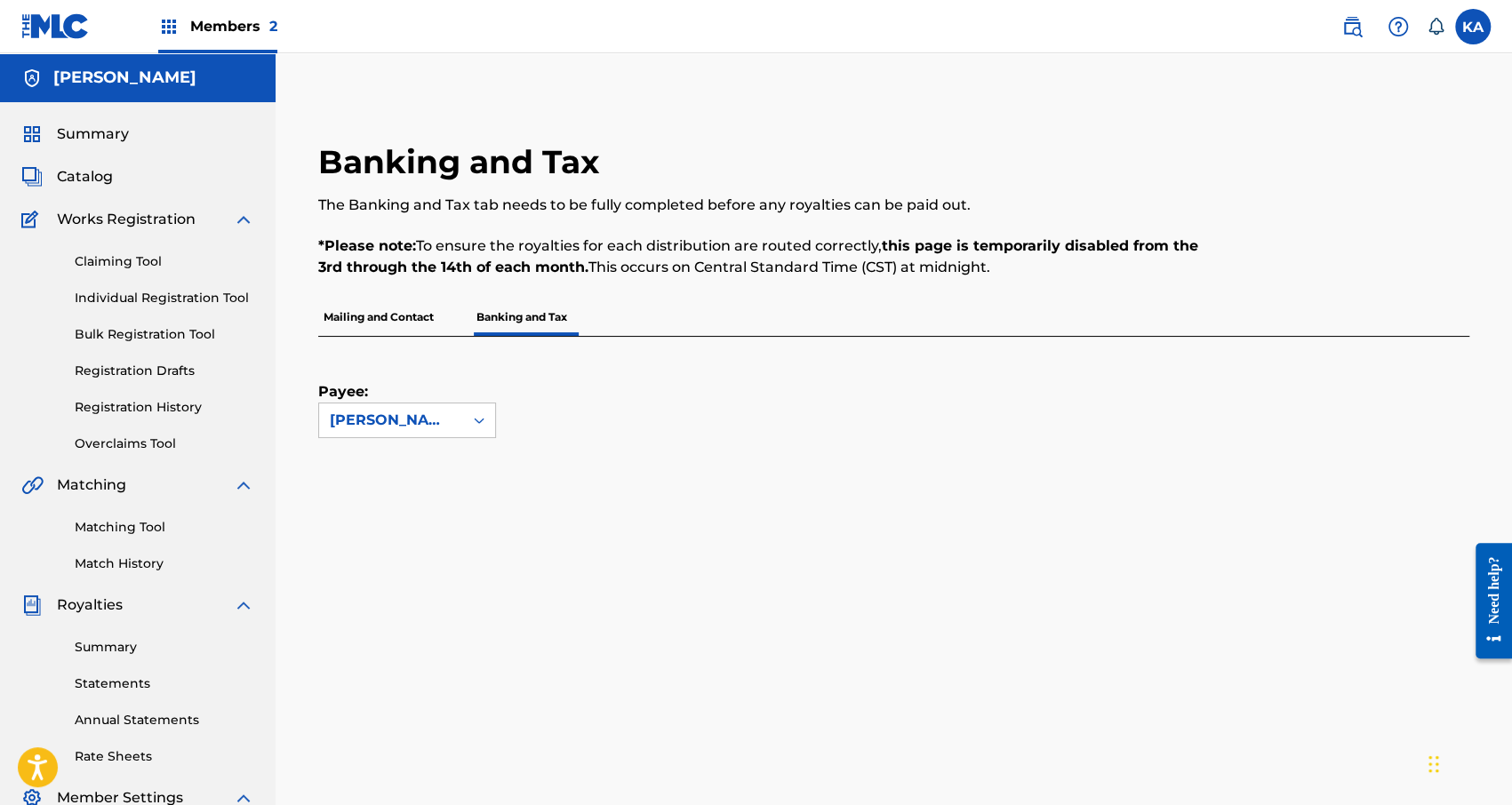
click at [169, 332] on link "Bulk Registration Tool" at bounding box center [164, 334] width 180 height 19
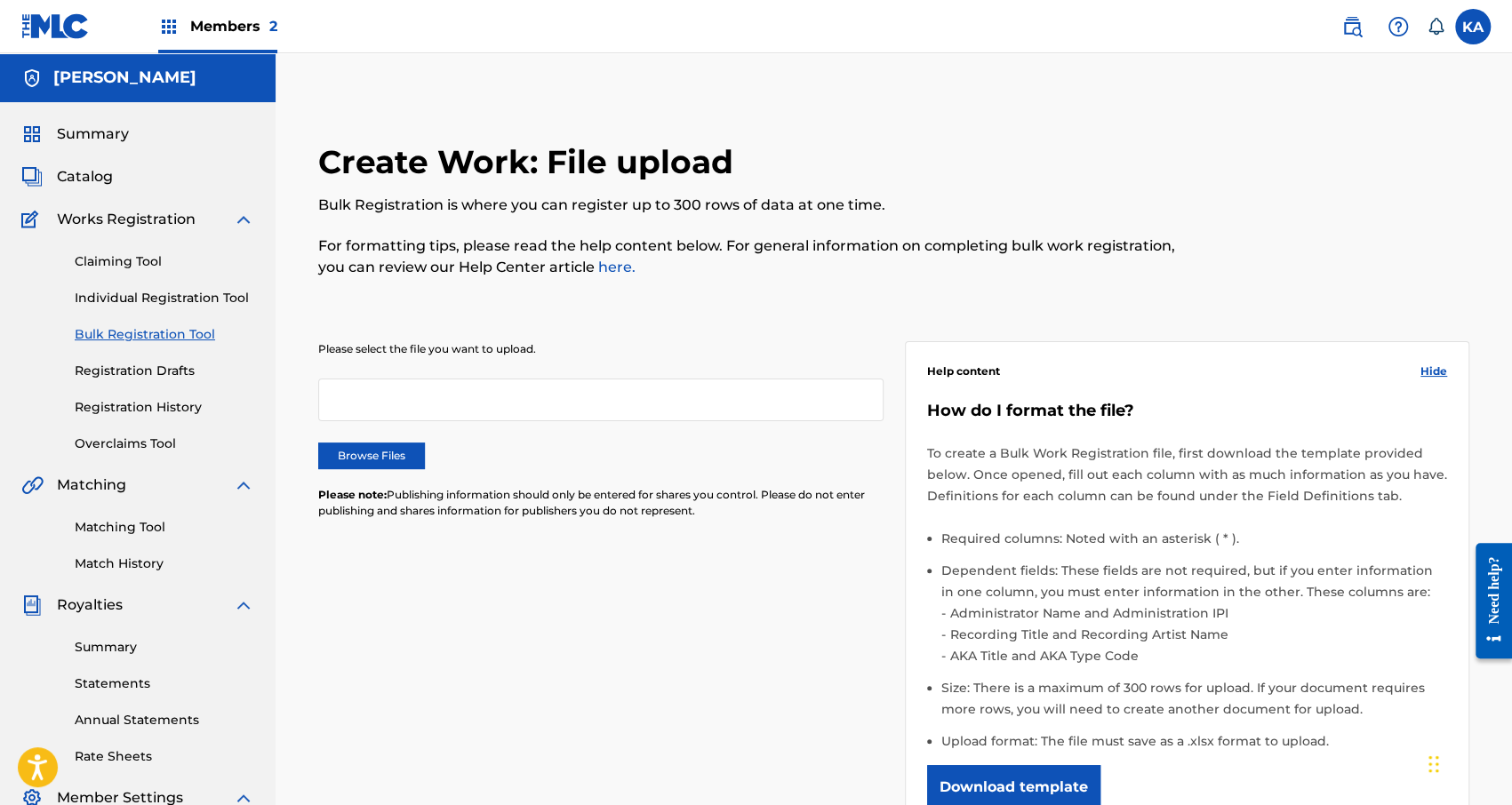
click at [145, 443] on link "Overclaims Tool" at bounding box center [164, 443] width 180 height 19
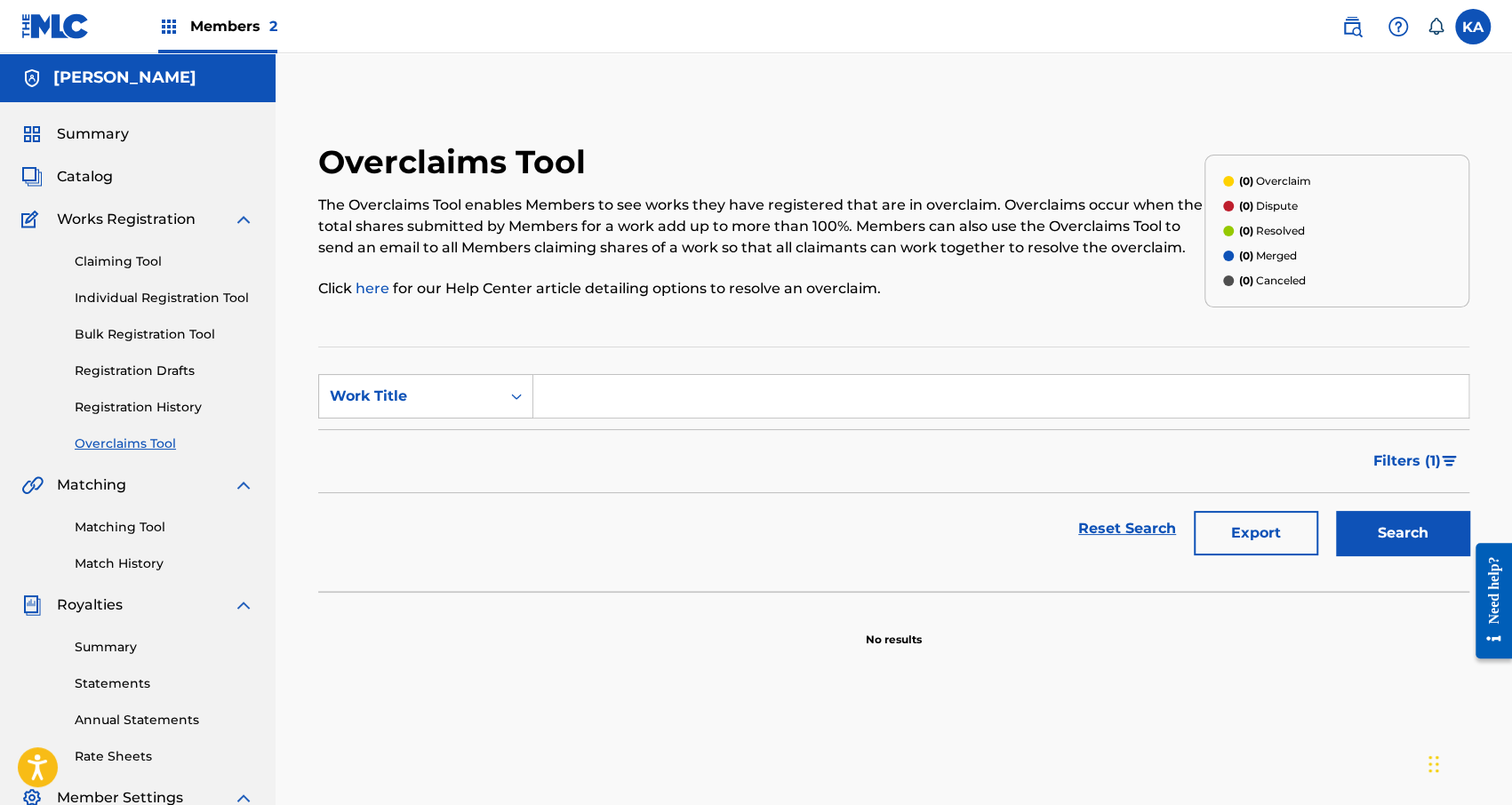
click at [129, 337] on link "Bulk Registration Tool" at bounding box center [164, 334] width 180 height 19
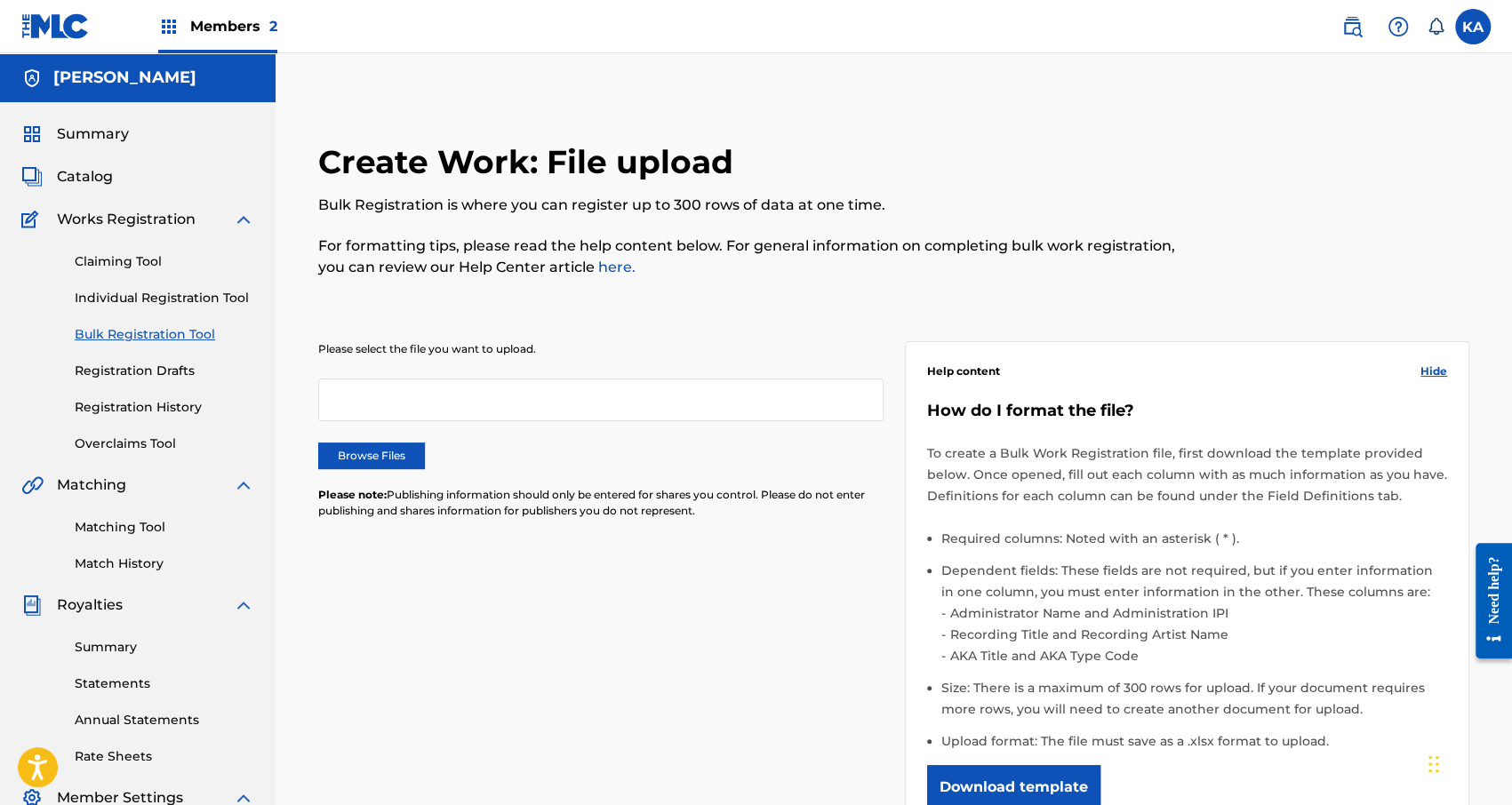
click at [81, 120] on div "Summary Catalog Works Registration Claiming Tool Individual Registration Tool B…" at bounding box center [138, 560] width 276 height 915
click at [80, 140] on span "Summary" at bounding box center [92, 134] width 72 height 21
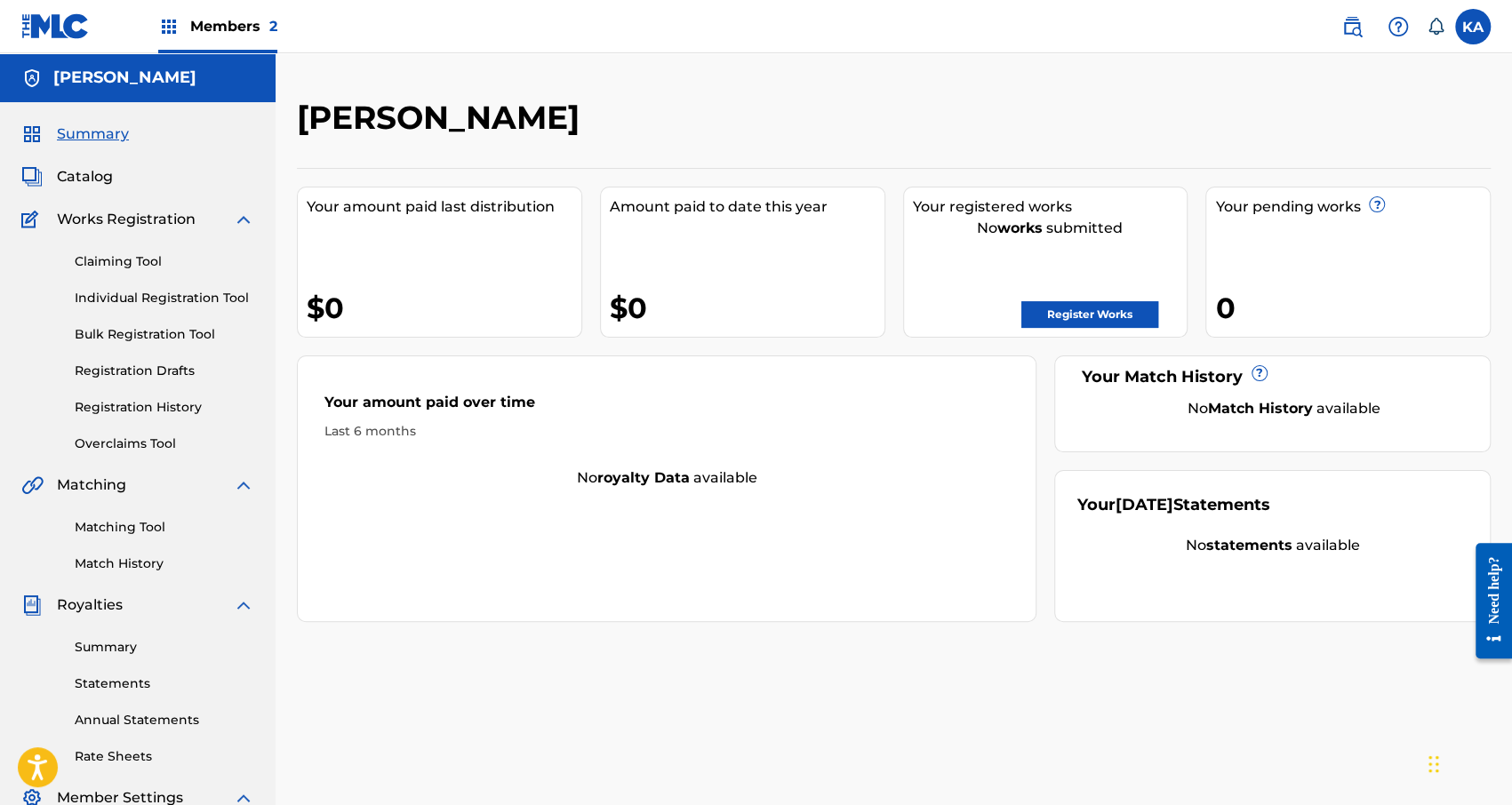
click at [222, 35] on span "Members 2" at bounding box center [233, 26] width 87 height 20
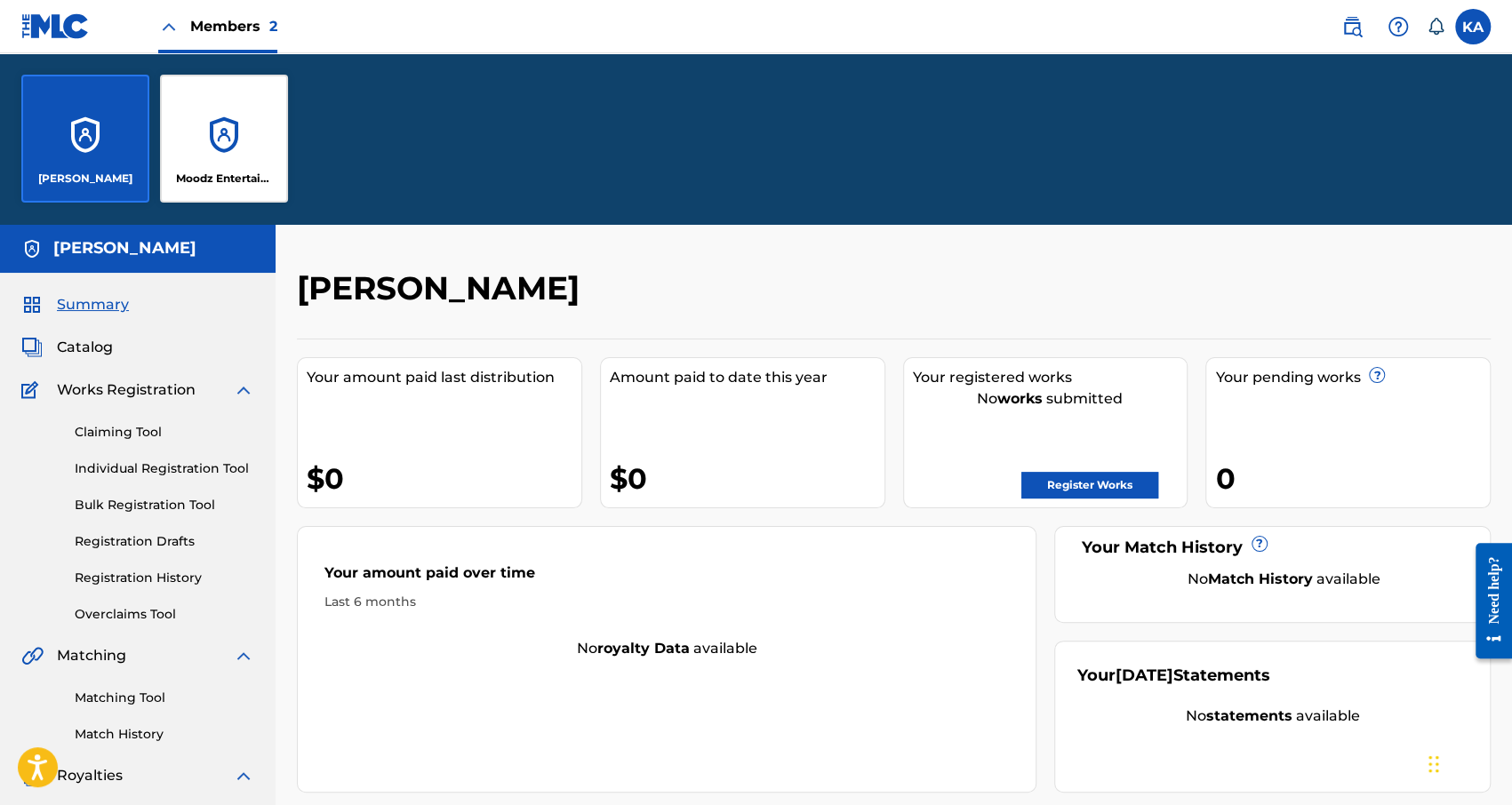
click at [249, 146] on div "Moodz Entertainment LLC" at bounding box center [224, 138] width 128 height 128
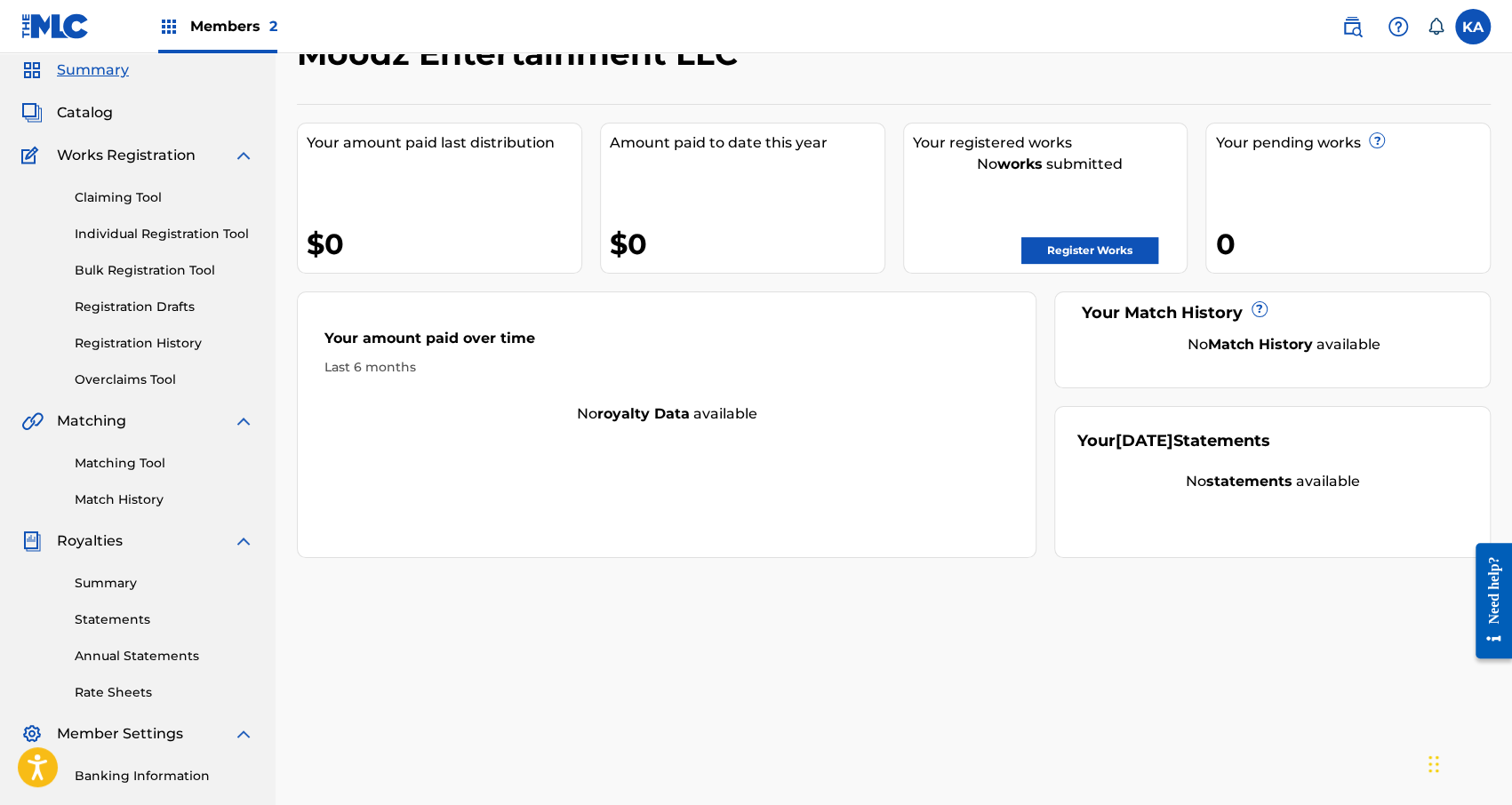
scroll to position [297, 0]
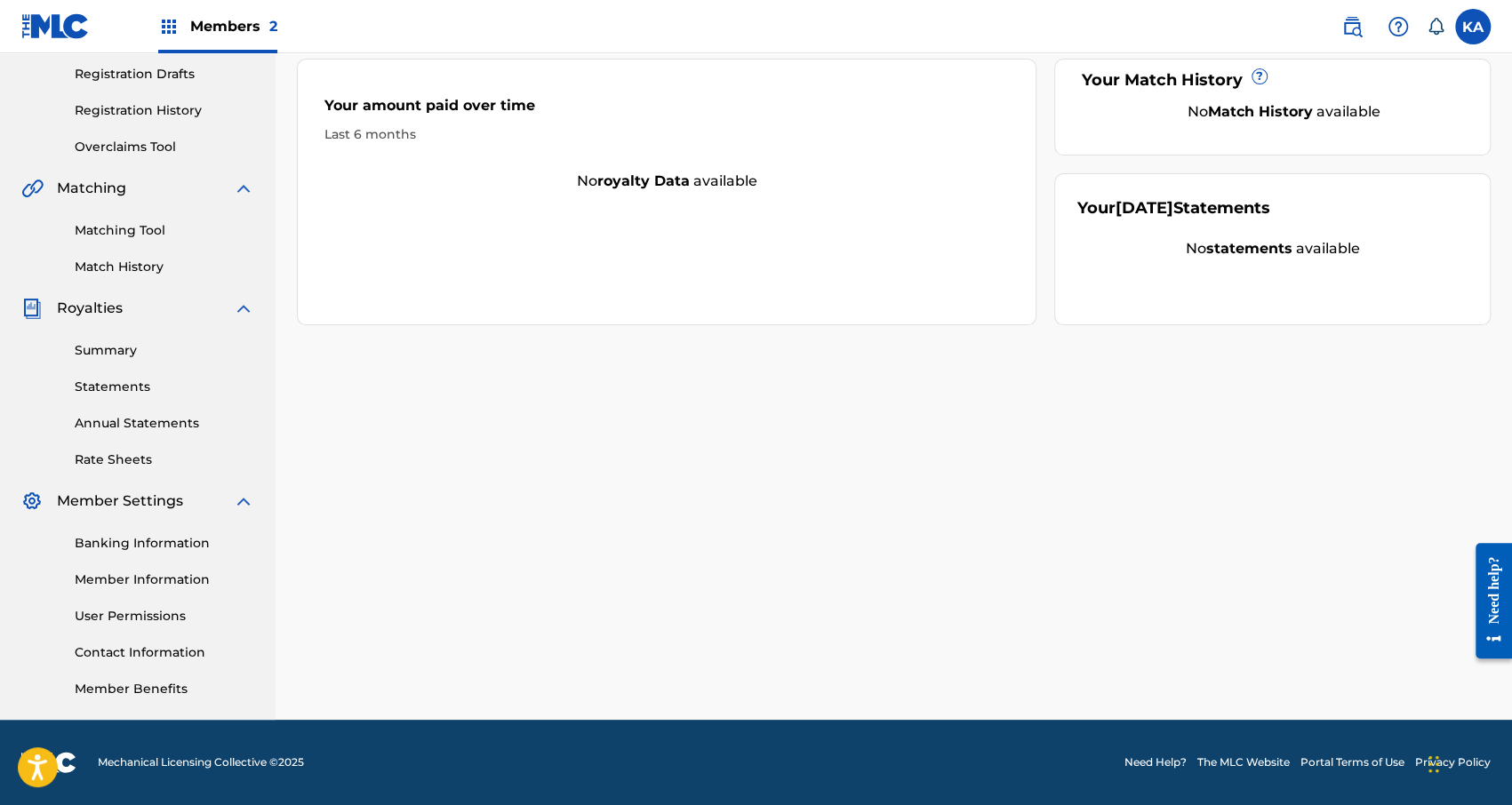
click at [145, 573] on link "Member Information" at bounding box center [164, 580] width 180 height 19
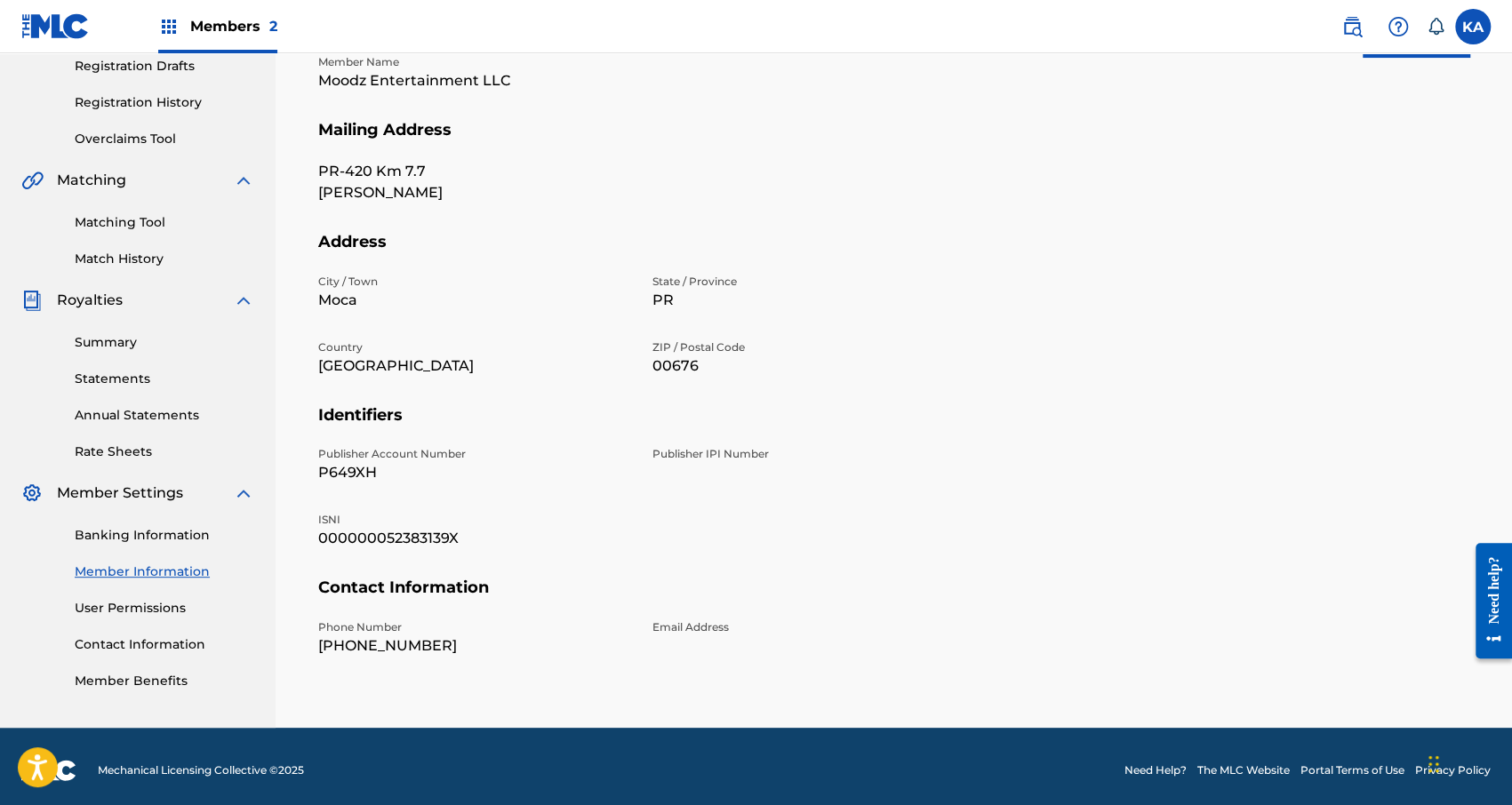
scroll to position [312, 0]
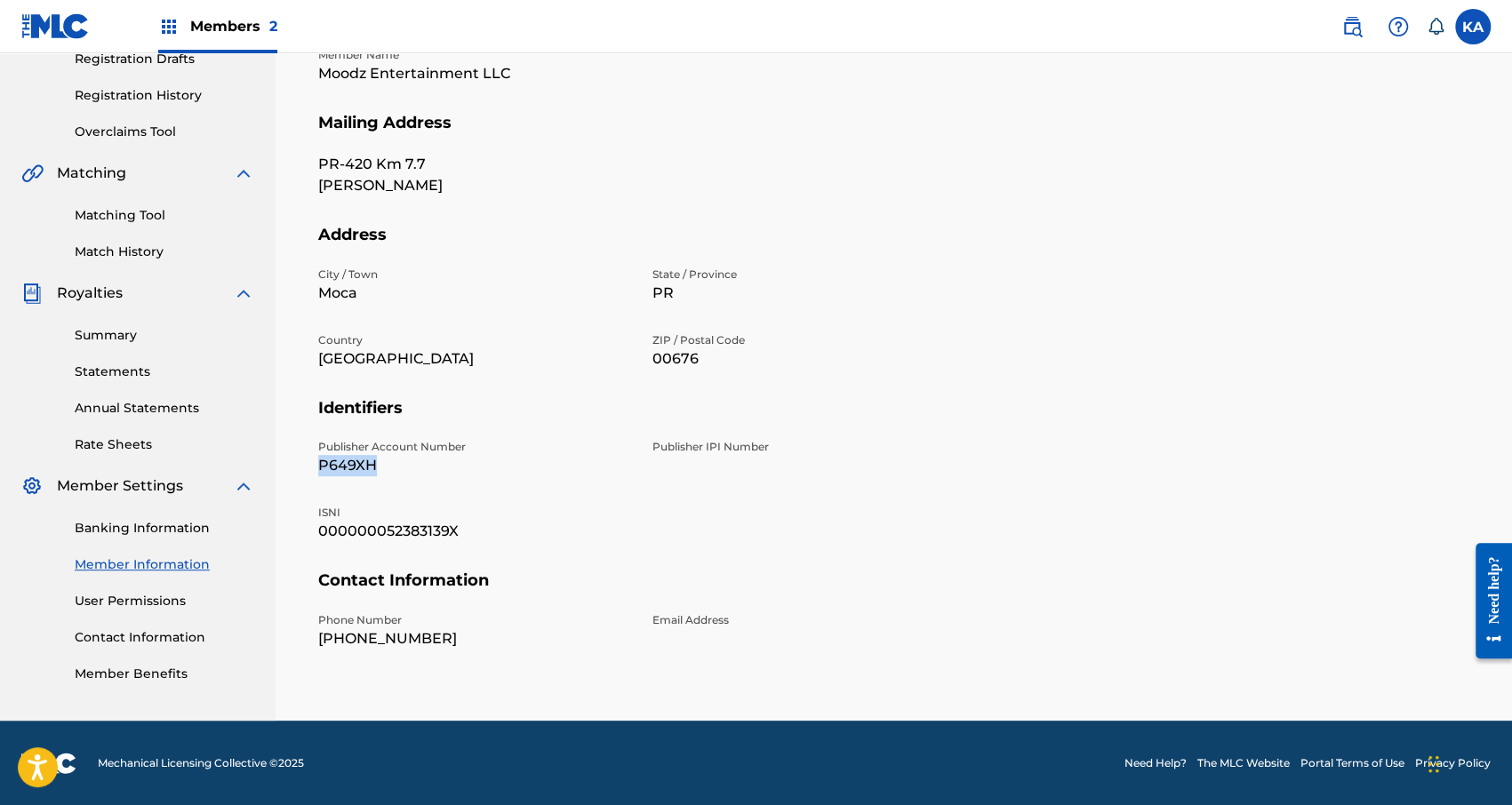
drag, startPoint x: 395, startPoint y: 465, endPoint x: 320, endPoint y: 461, distance: 75.1
click at [320, 461] on p "P649XH" at bounding box center [475, 465] width 313 height 21
copy p "P649XH"
click at [161, 530] on link "Banking Information" at bounding box center [164, 528] width 180 height 19
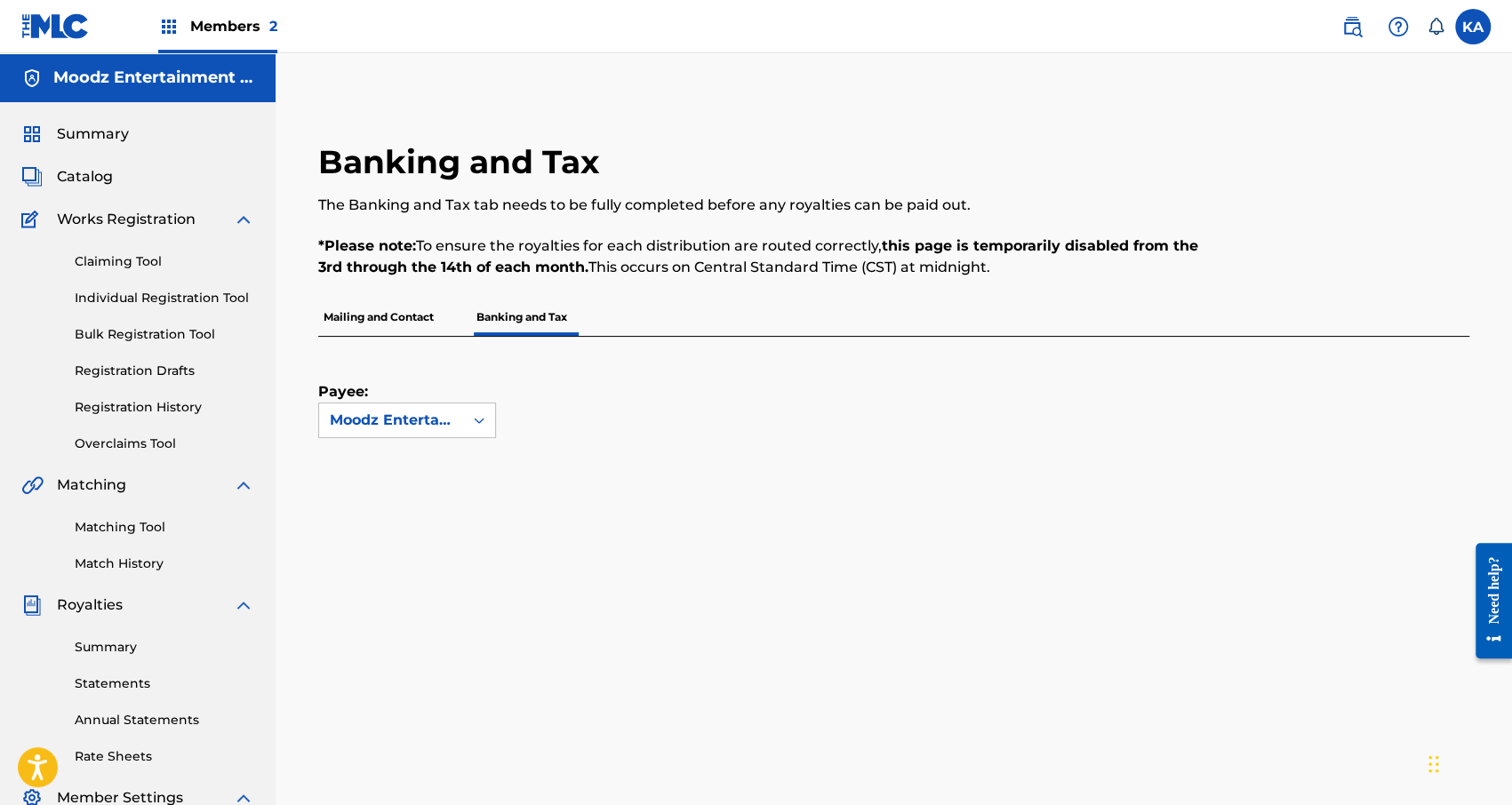
click at [54, 25] on img at bounding box center [55, 26] width 68 height 26
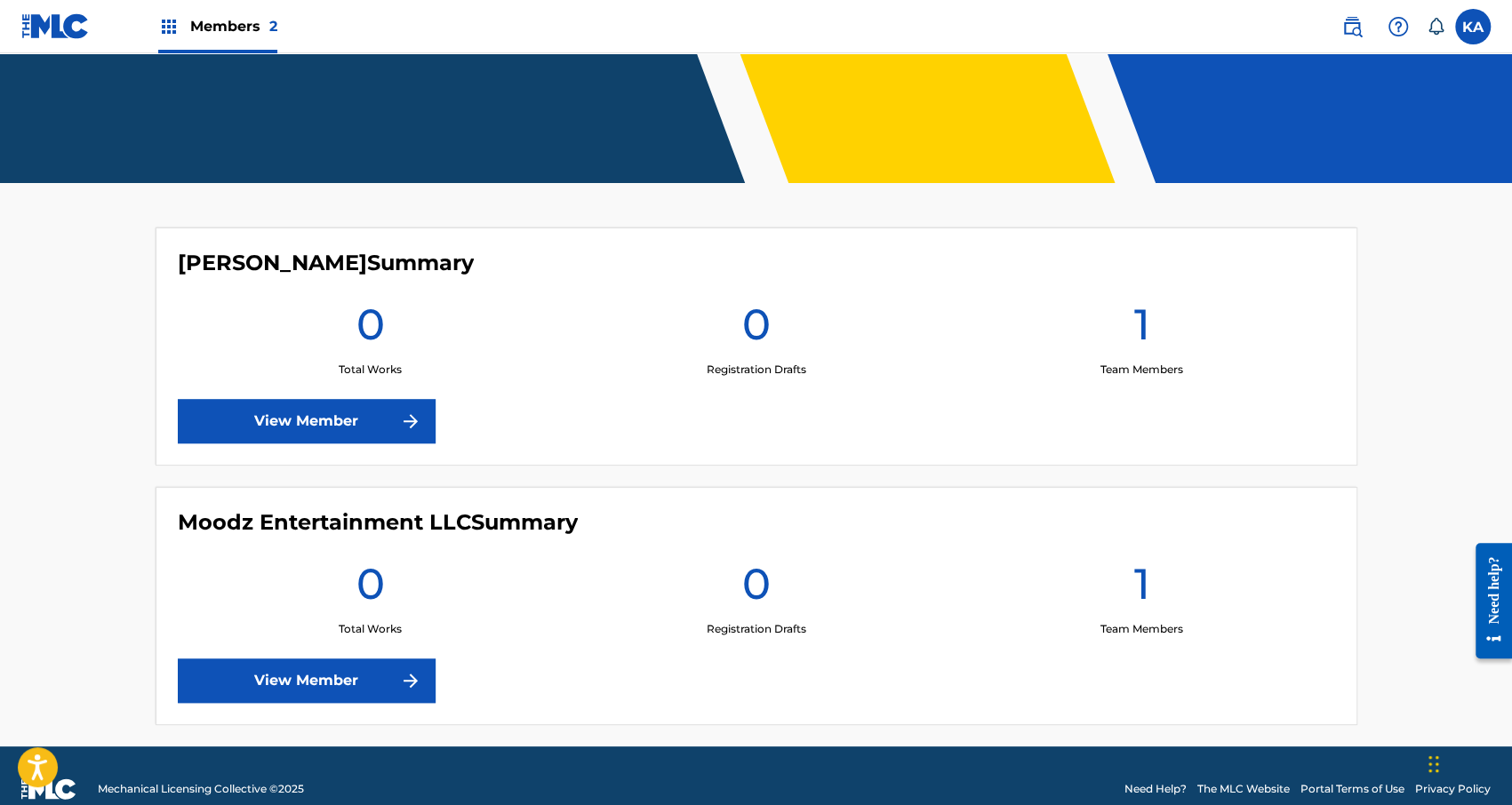
scroll to position [362, 0]
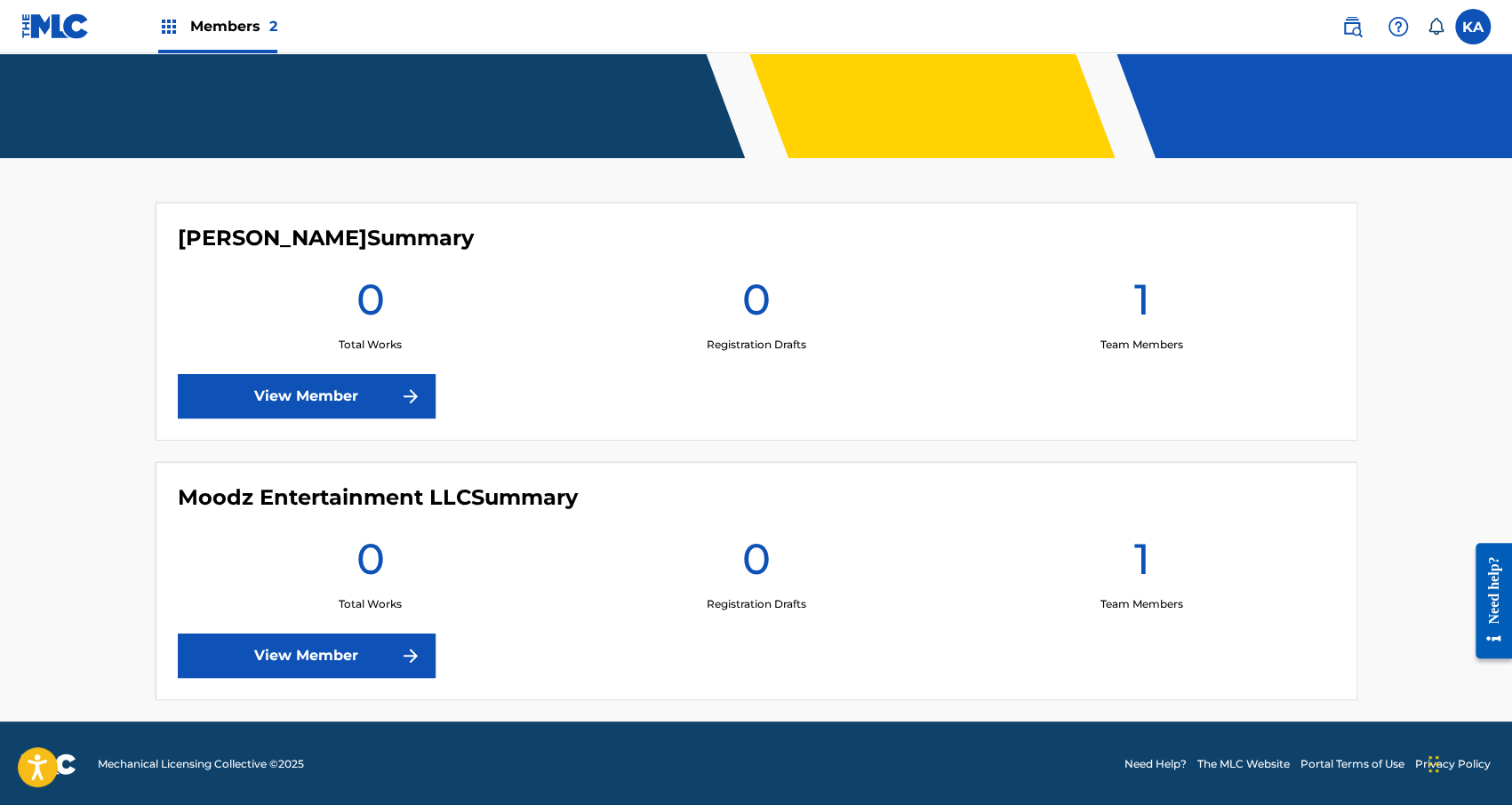
click at [345, 373] on div "[PERSON_NAME] Summary 0 Total Works 0 Registration Drafts 1 Team Members View M…" at bounding box center [756, 322] width 1202 height 239
click at [344, 381] on link "View Member" at bounding box center [306, 397] width 258 height 45
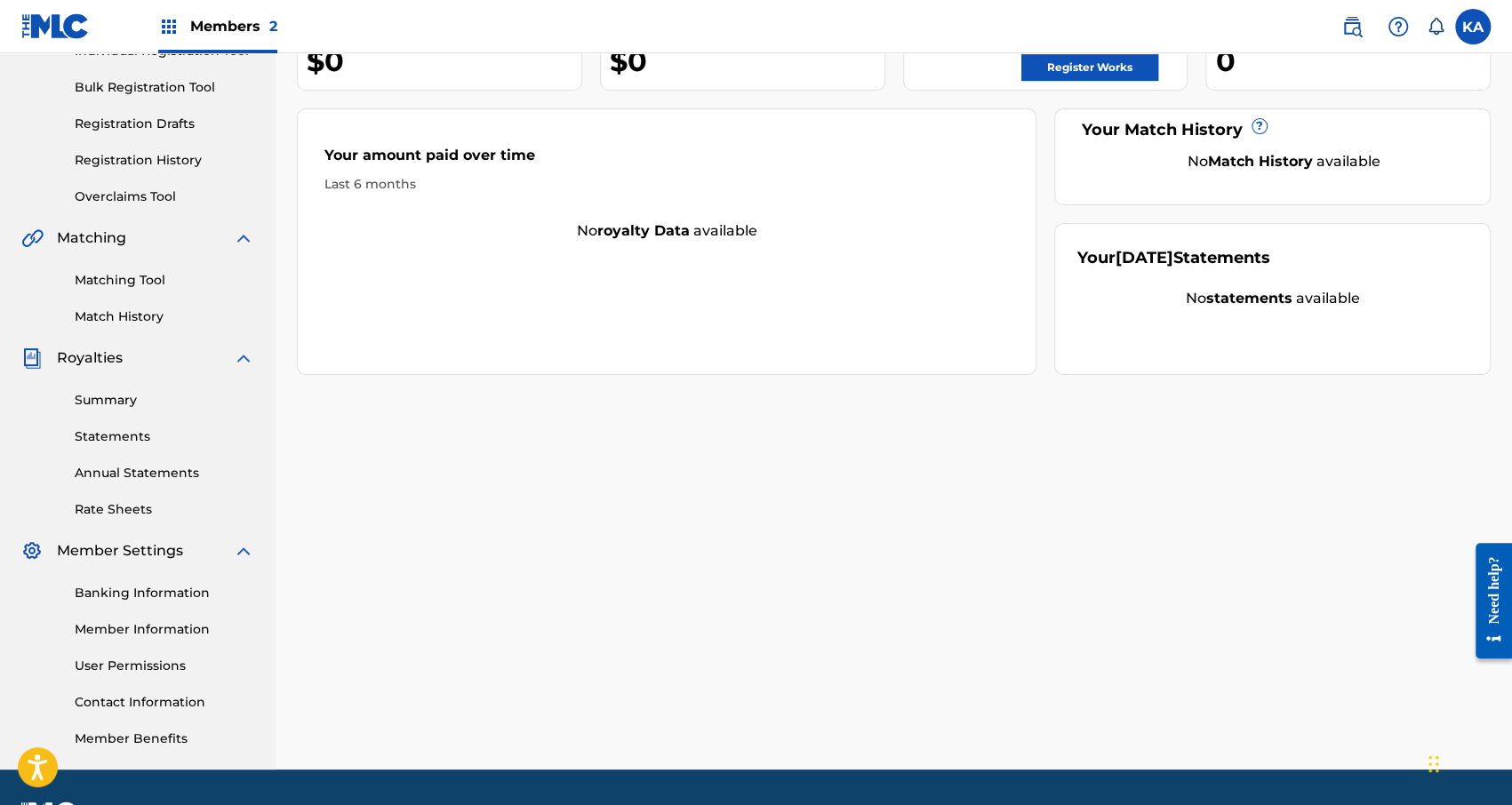
scroll to position [297, 0]
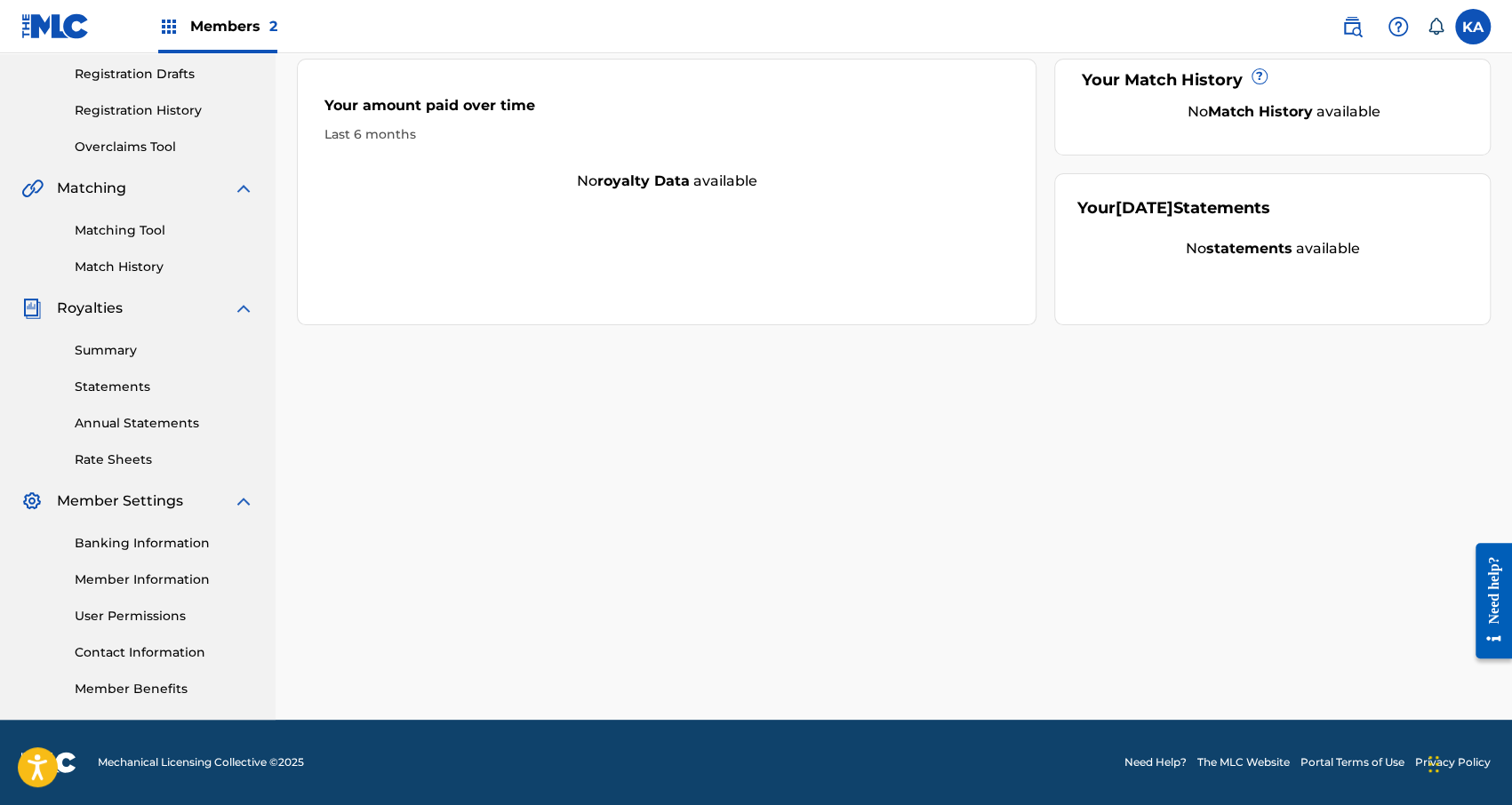
click at [151, 580] on link "Member Information" at bounding box center [164, 580] width 180 height 19
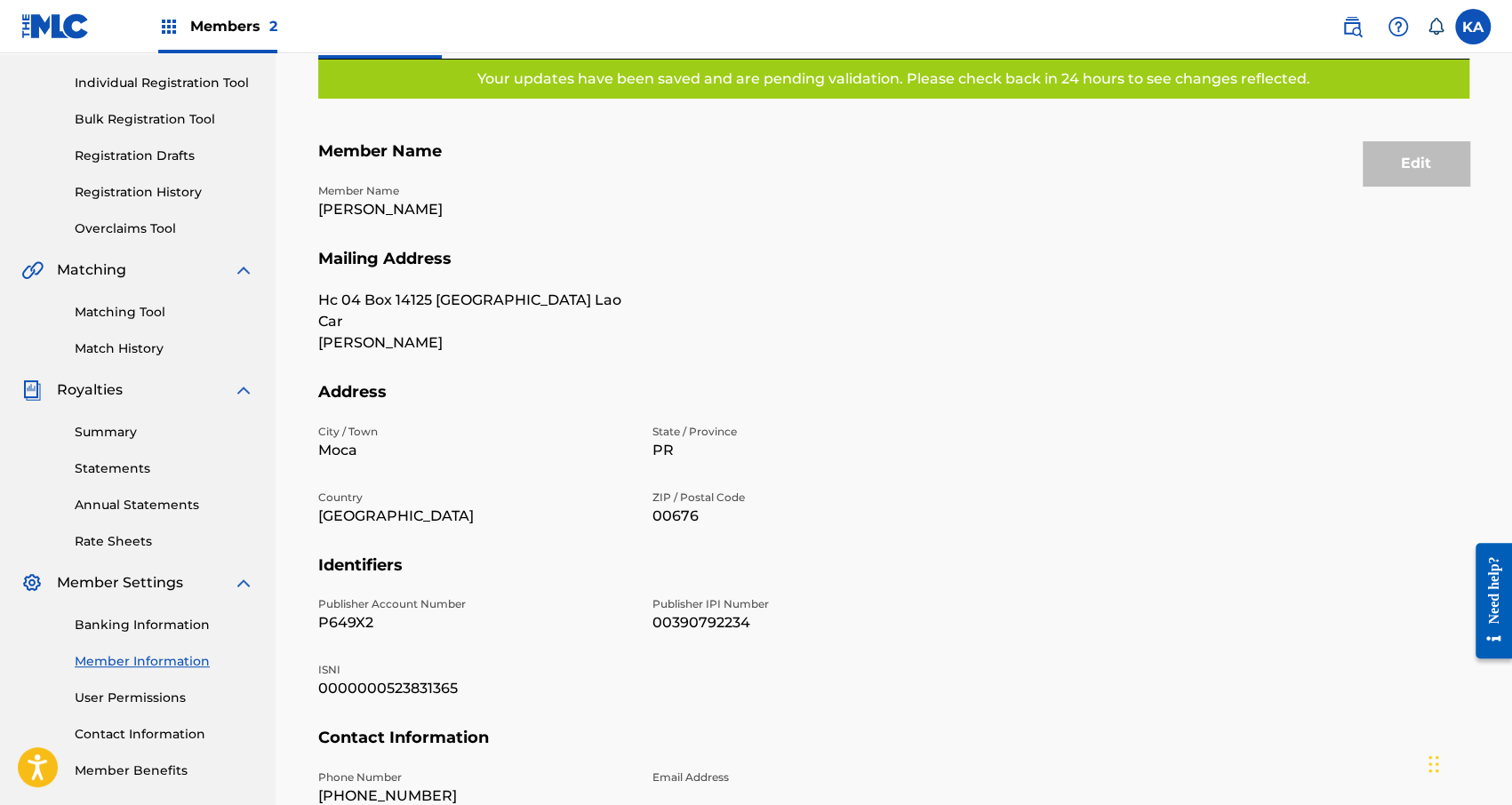
scroll to position [351, 0]
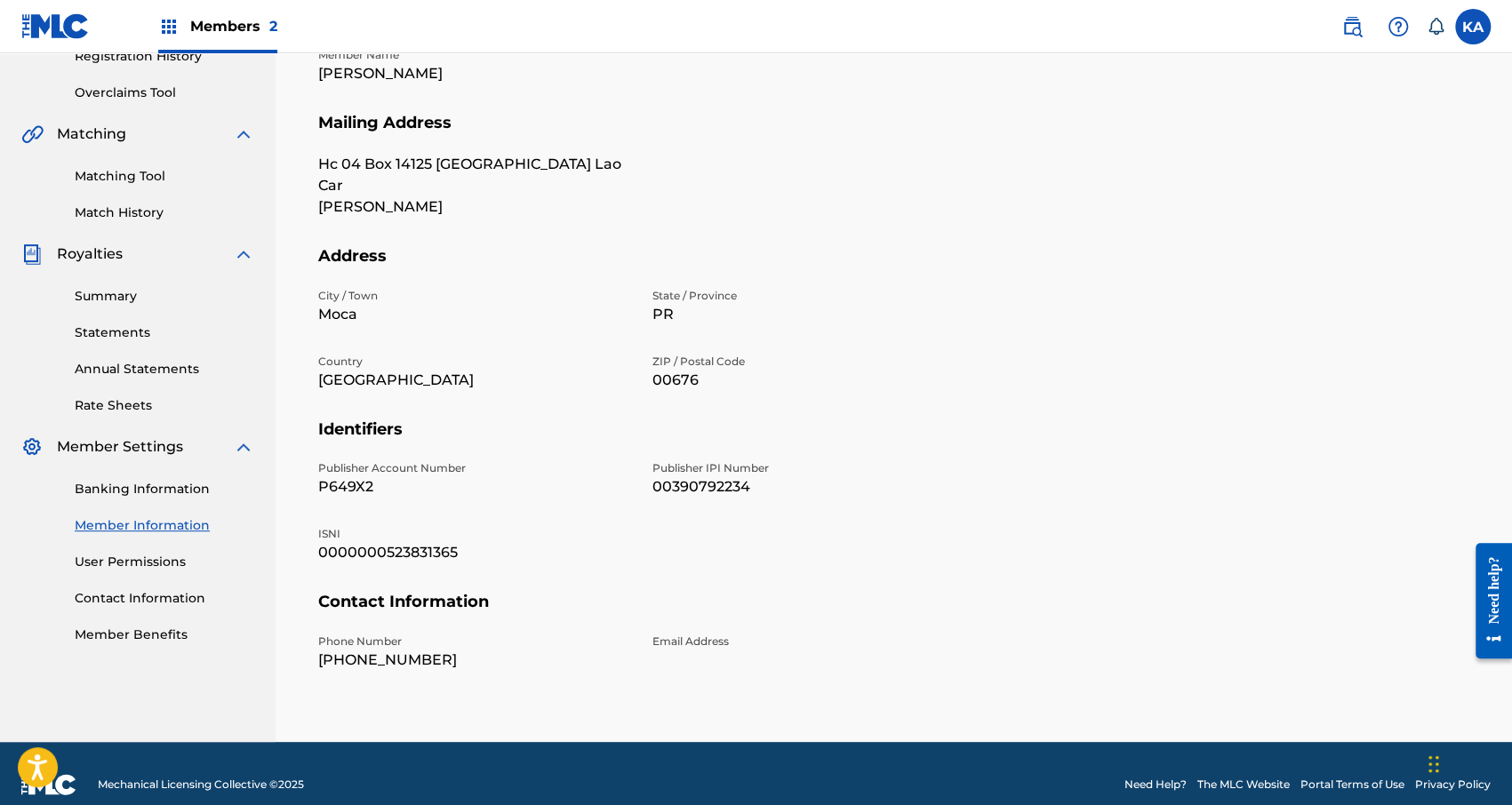
click at [364, 476] on p "P649X2" at bounding box center [475, 486] width 313 height 21
copy p "P649X2"
click at [585, 304] on p "Moca" at bounding box center [475, 314] width 313 height 21
click at [687, 476] on p "00390792234" at bounding box center [809, 486] width 313 height 21
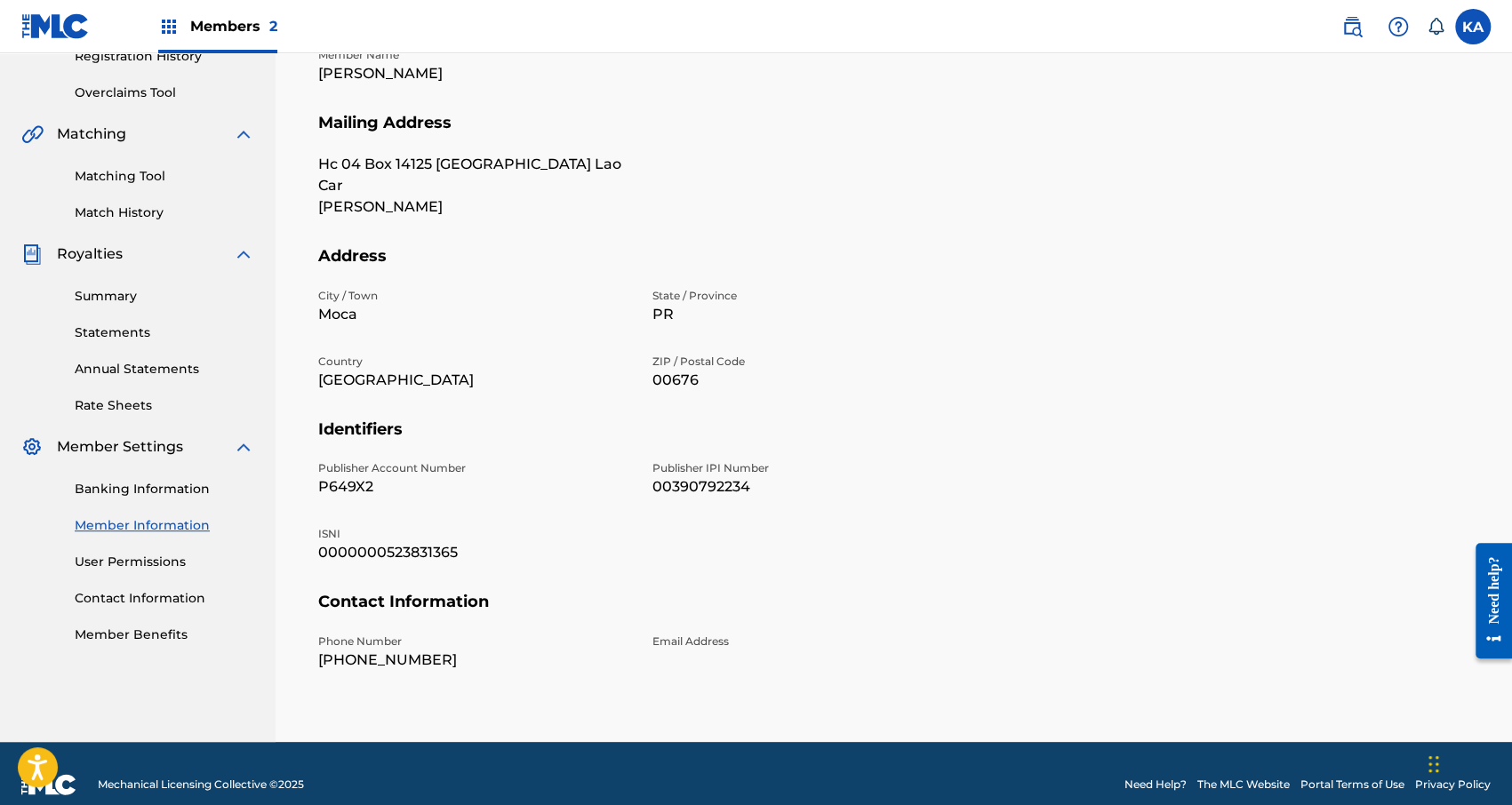
click at [686, 476] on p "00390792234" at bounding box center [809, 486] width 313 height 21
click at [684, 476] on p "00390792234" at bounding box center [809, 486] width 313 height 21
copy p "00390792234"
click at [531, 307] on div "City / Town [GEOGRAPHIC_DATA] / Province PR Country [GEOGRAPHIC_DATA] ZIP / Pos…" at bounding box center [642, 353] width 647 height 131
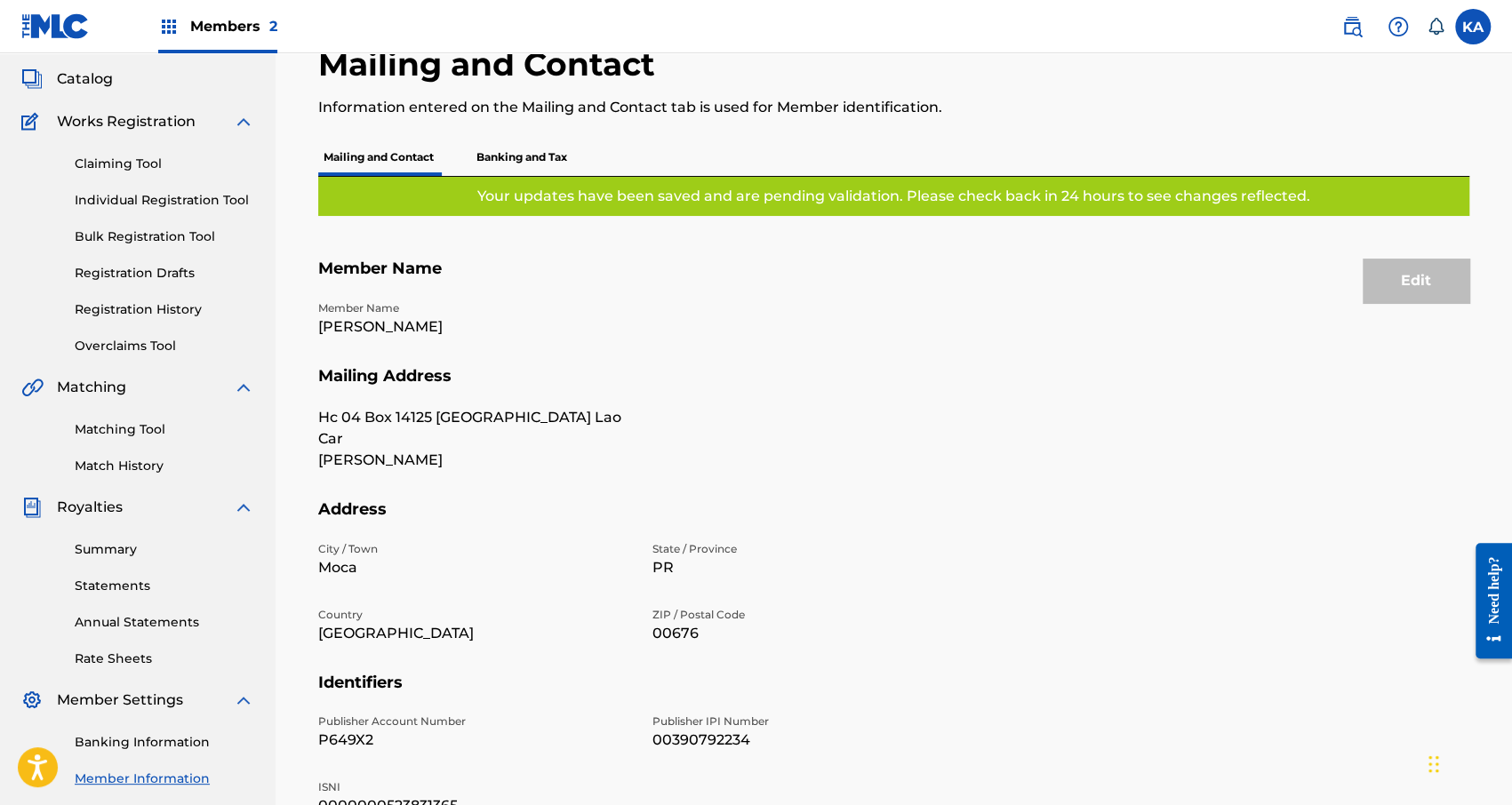
scroll to position [85, 0]
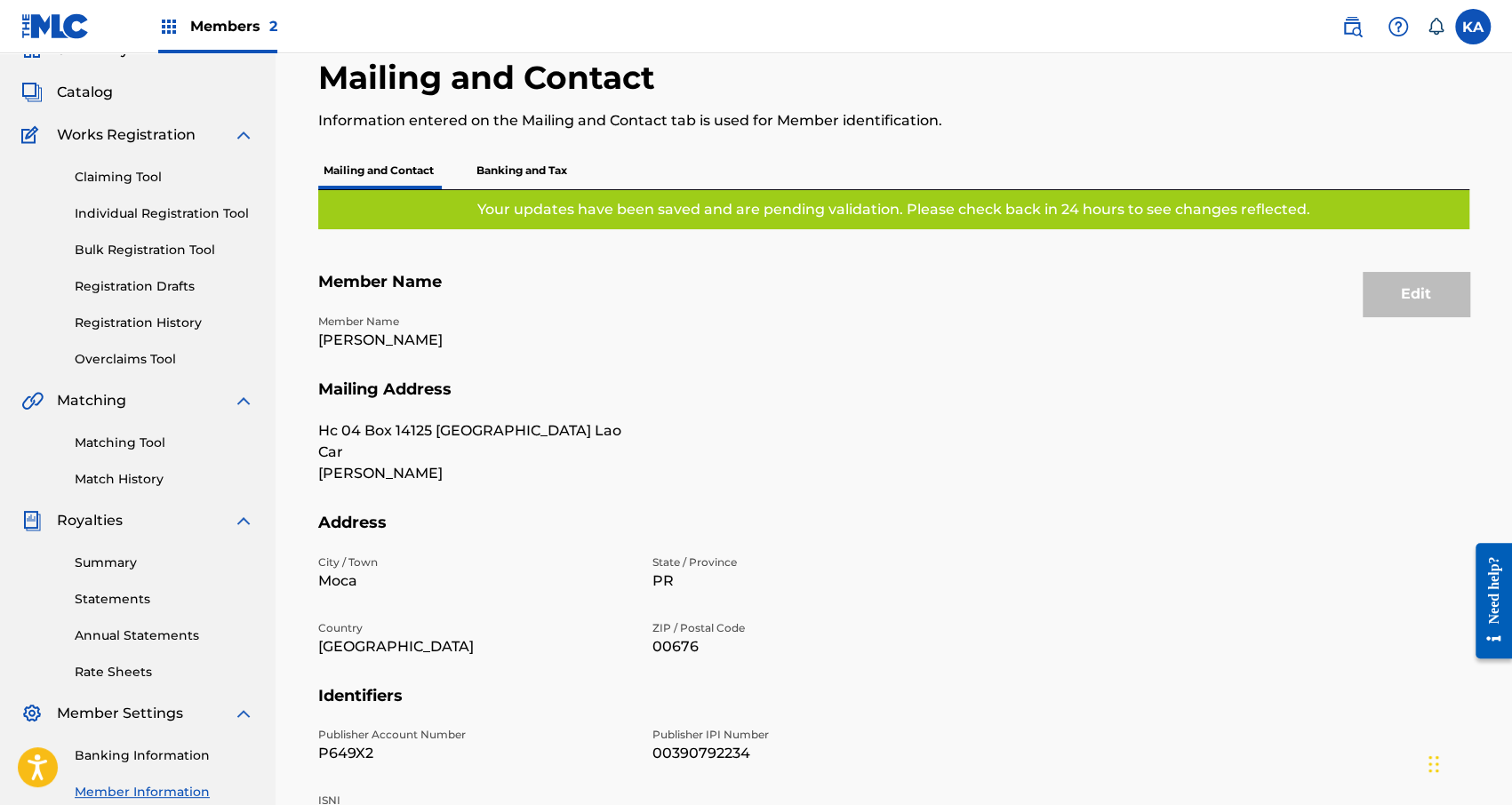
click at [109, 255] on link "Bulk Registration Tool" at bounding box center [164, 251] width 180 height 19
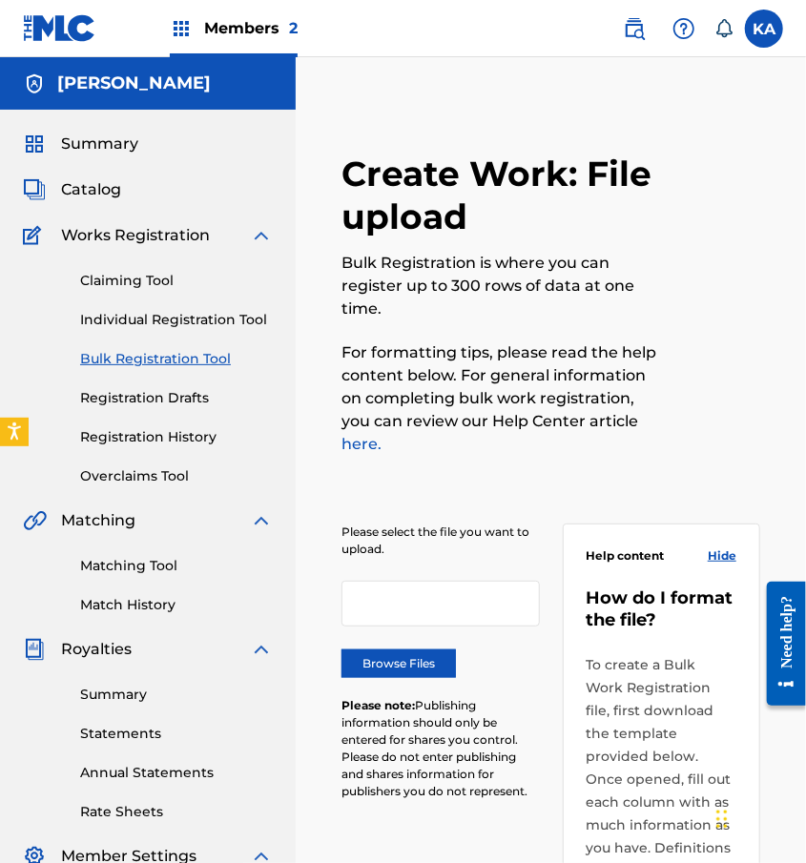
click at [157, 279] on link "Claiming Tool" at bounding box center [176, 281] width 193 height 20
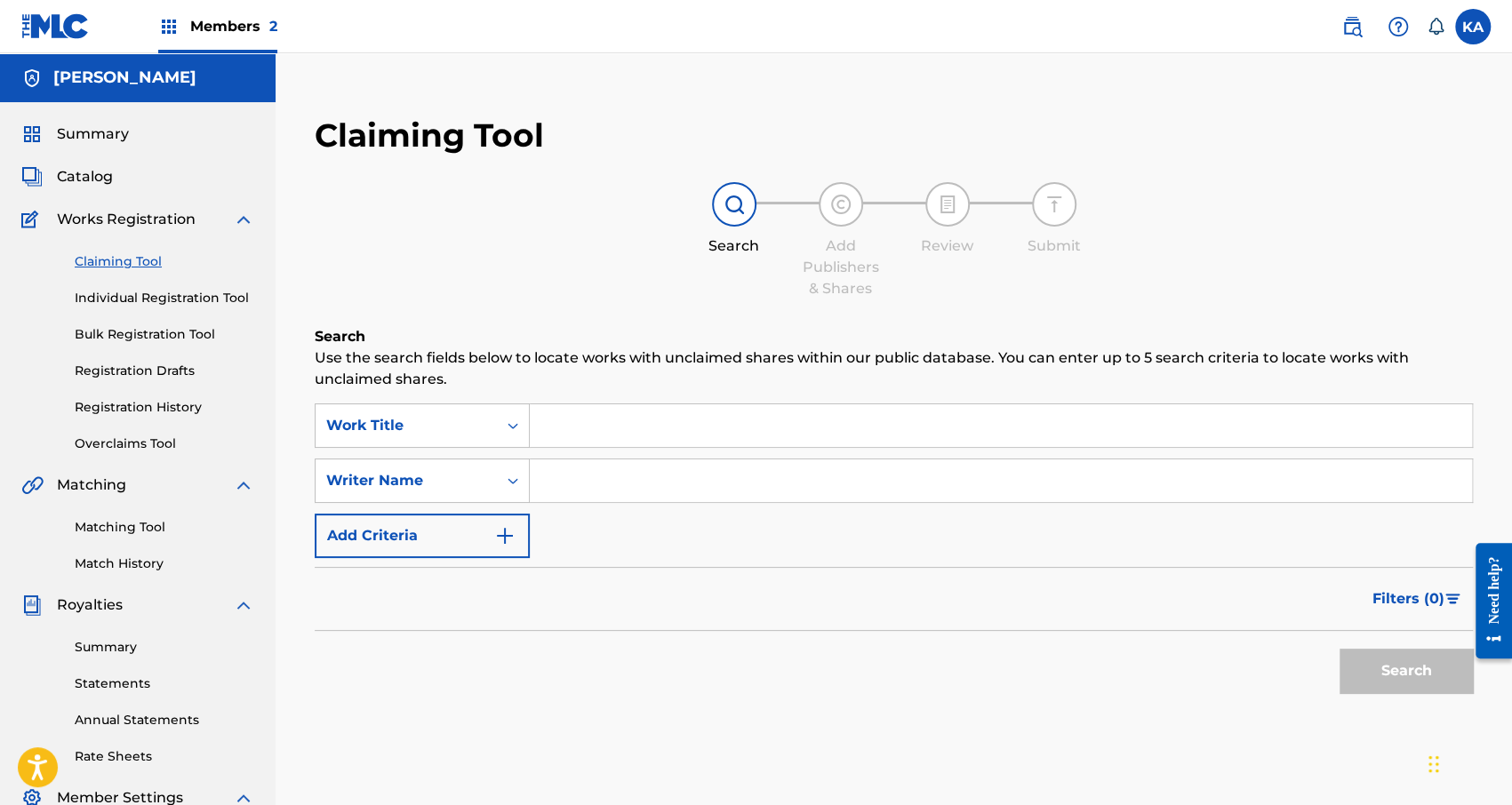
click at [562, 430] on input "Search Form" at bounding box center [1001, 426] width 942 height 43
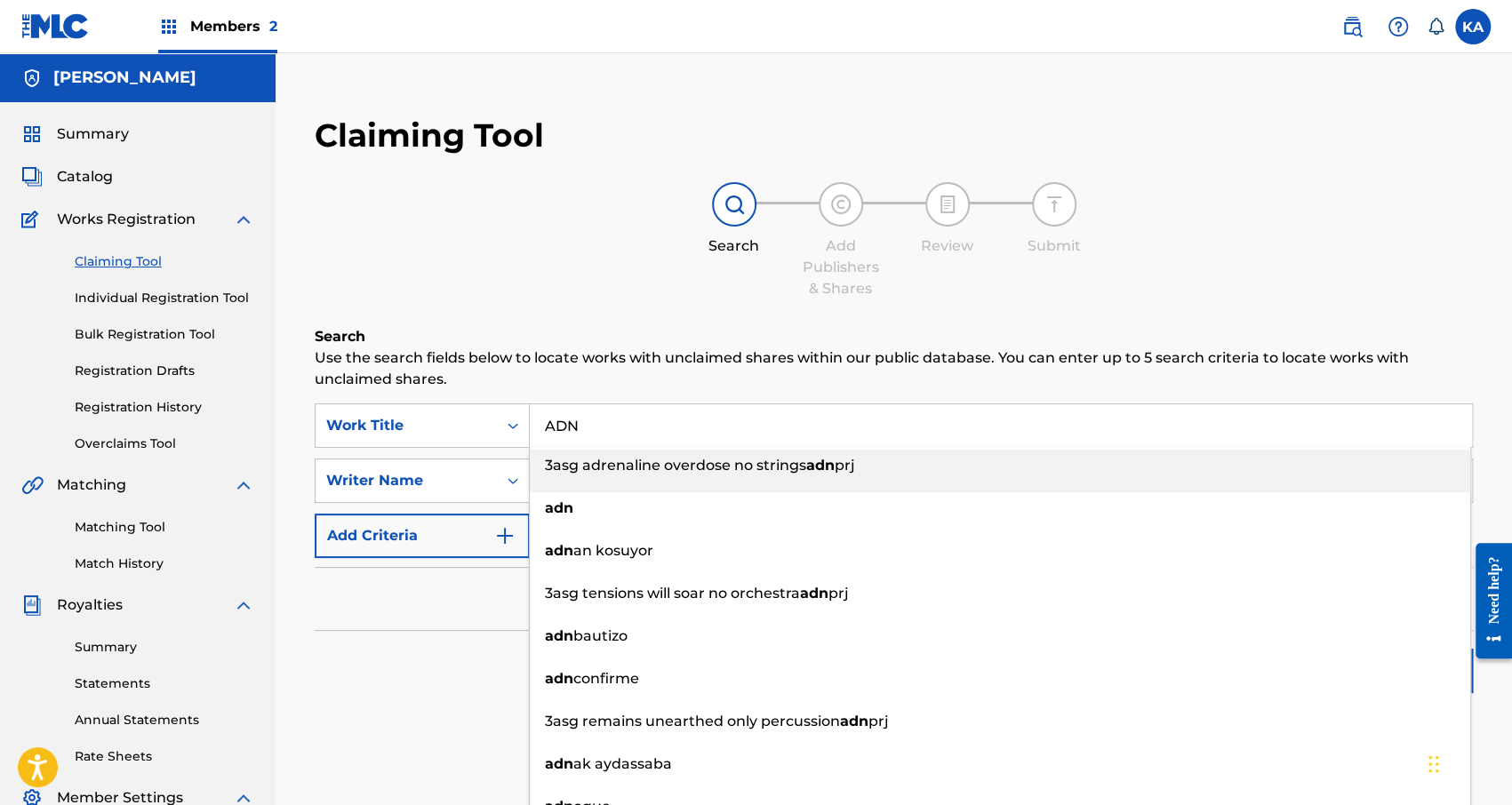
type input "ADN"
click at [616, 311] on div "Claiming Tool Search Add Publishers & Shares Review Submit Search Use the searc…" at bounding box center [893, 453] width 1193 height 711
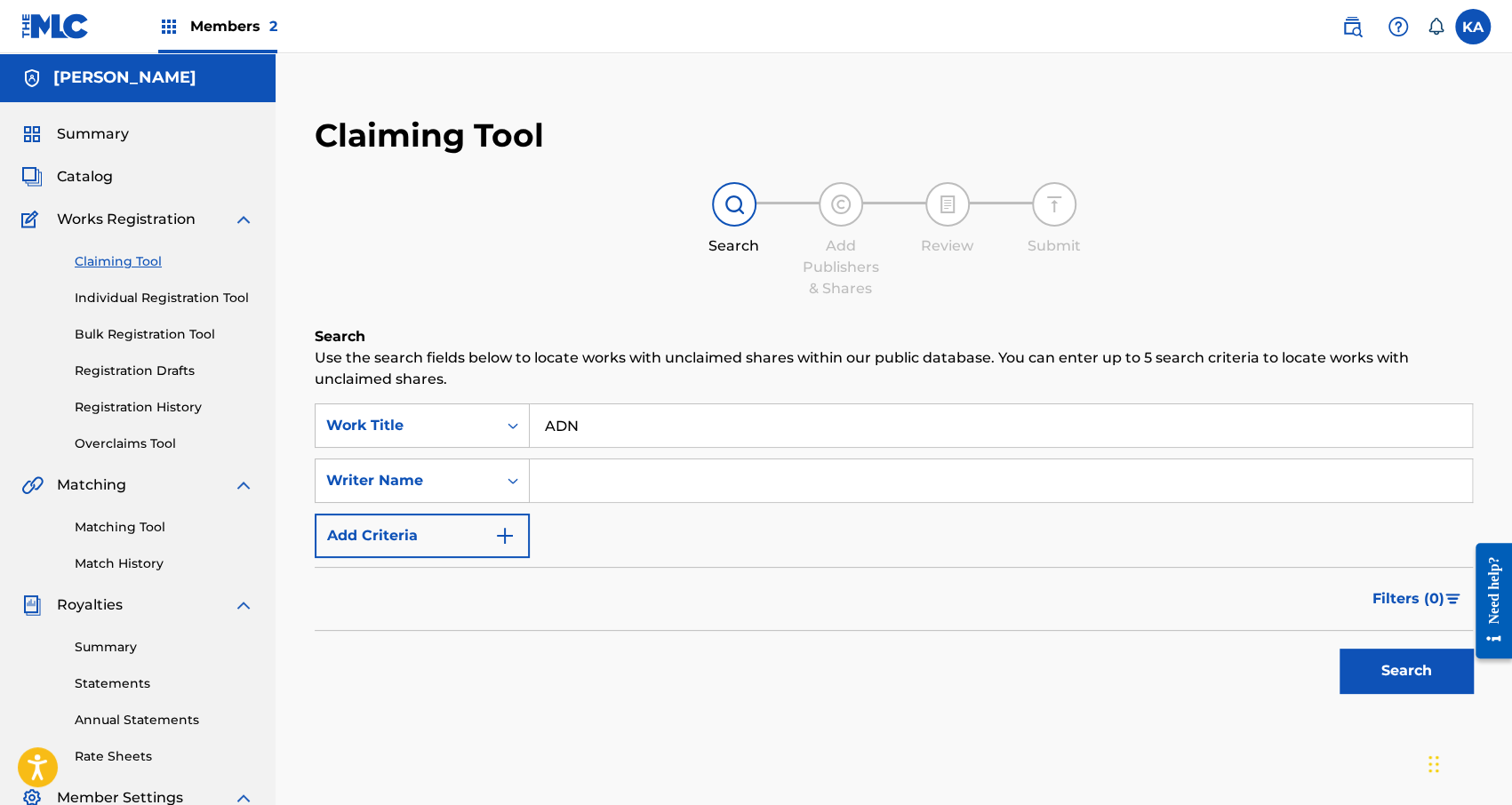
click at [633, 492] on input "Search Form" at bounding box center [1001, 481] width 942 height 43
type input "[PERSON_NAME]"
click at [750, 680] on button "Search" at bounding box center [1406, 671] width 133 height 45
click at [162, 298] on link "Individual Registration Tool" at bounding box center [164, 298] width 180 height 19
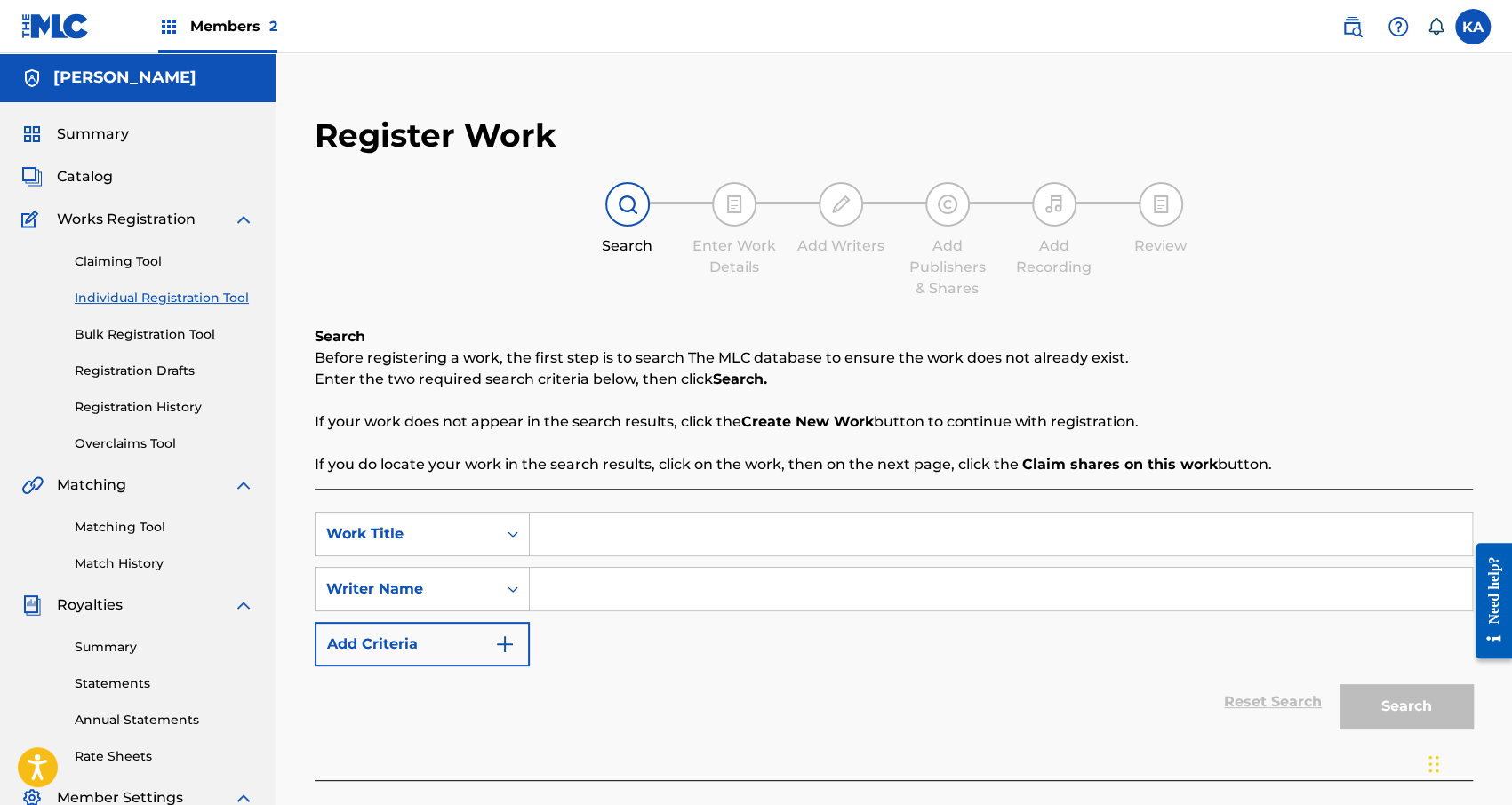
click at [146, 217] on span "Works Registration" at bounding box center [126, 219] width 139 height 21
click at [115, 153] on div "Summary Catalog Works Registration Claiming Tool Individual Registration Tool B…" at bounding box center [138, 560] width 276 height 915
click at [87, 175] on span "Catalog" at bounding box center [85, 176] width 56 height 21
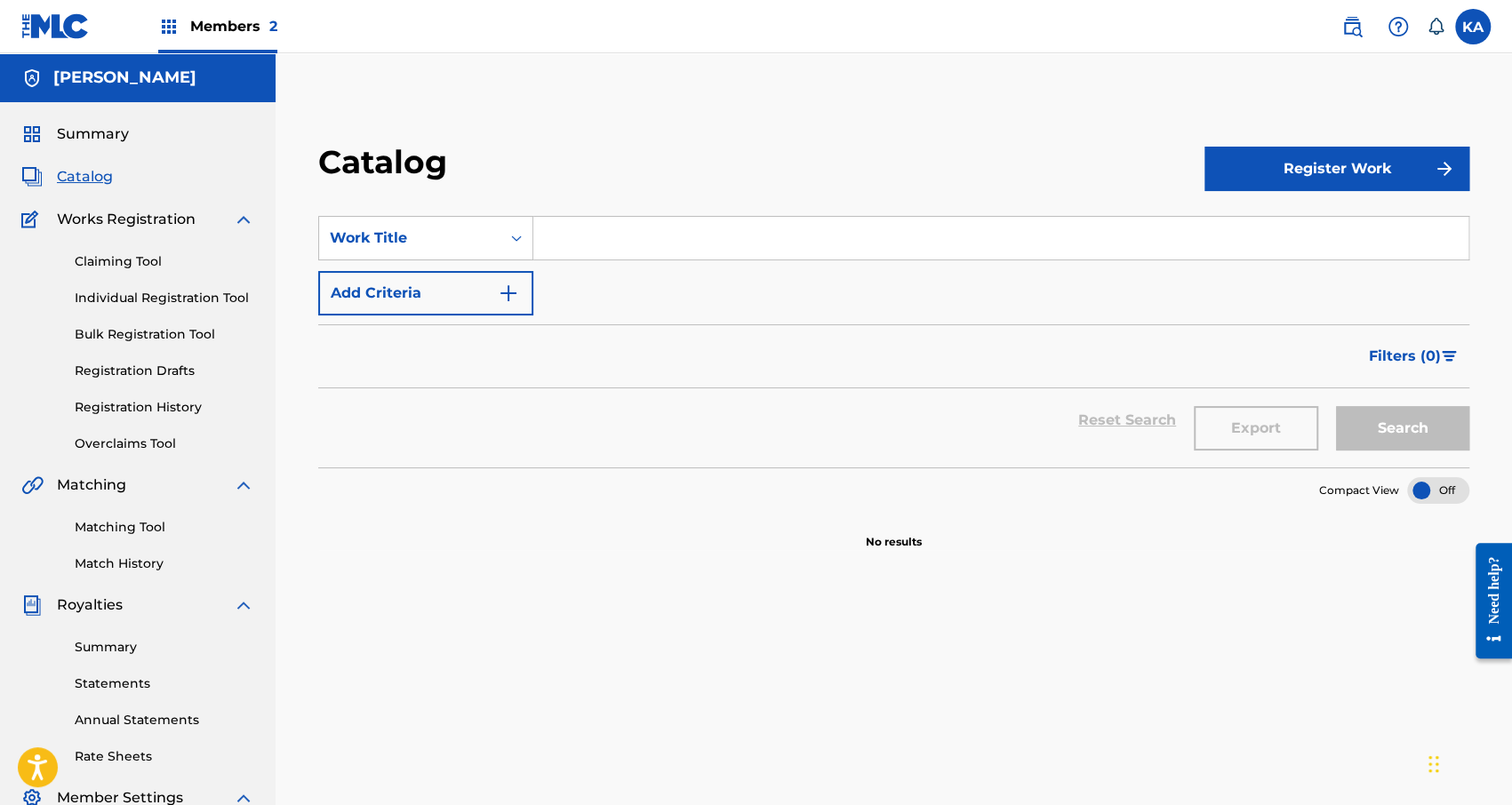
click at [750, 181] on button "Register Work" at bounding box center [1337, 169] width 265 height 45
click at [750, 264] on link "By File Upload" at bounding box center [1337, 269] width 265 height 43
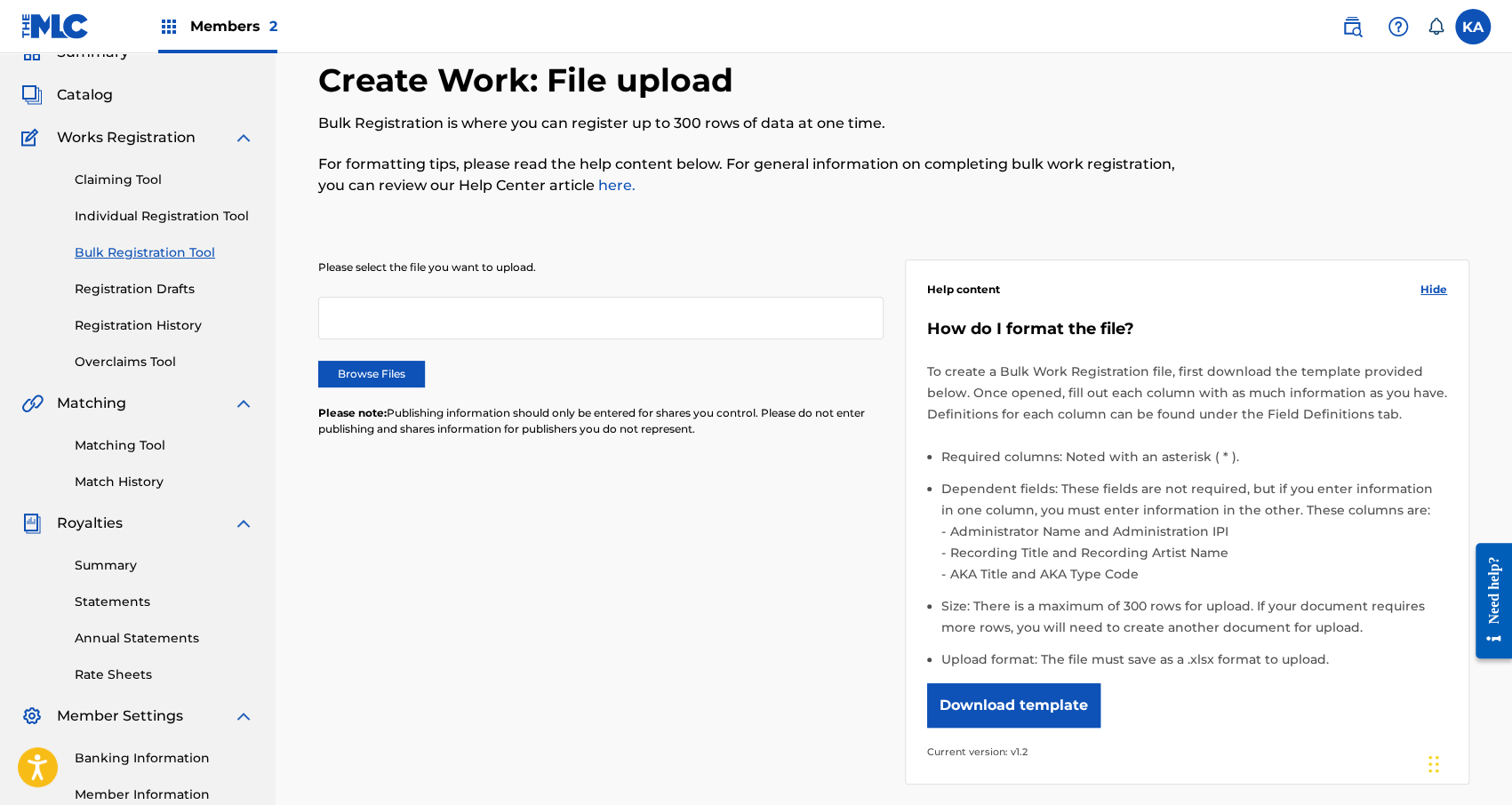
scroll to position [89, 0]
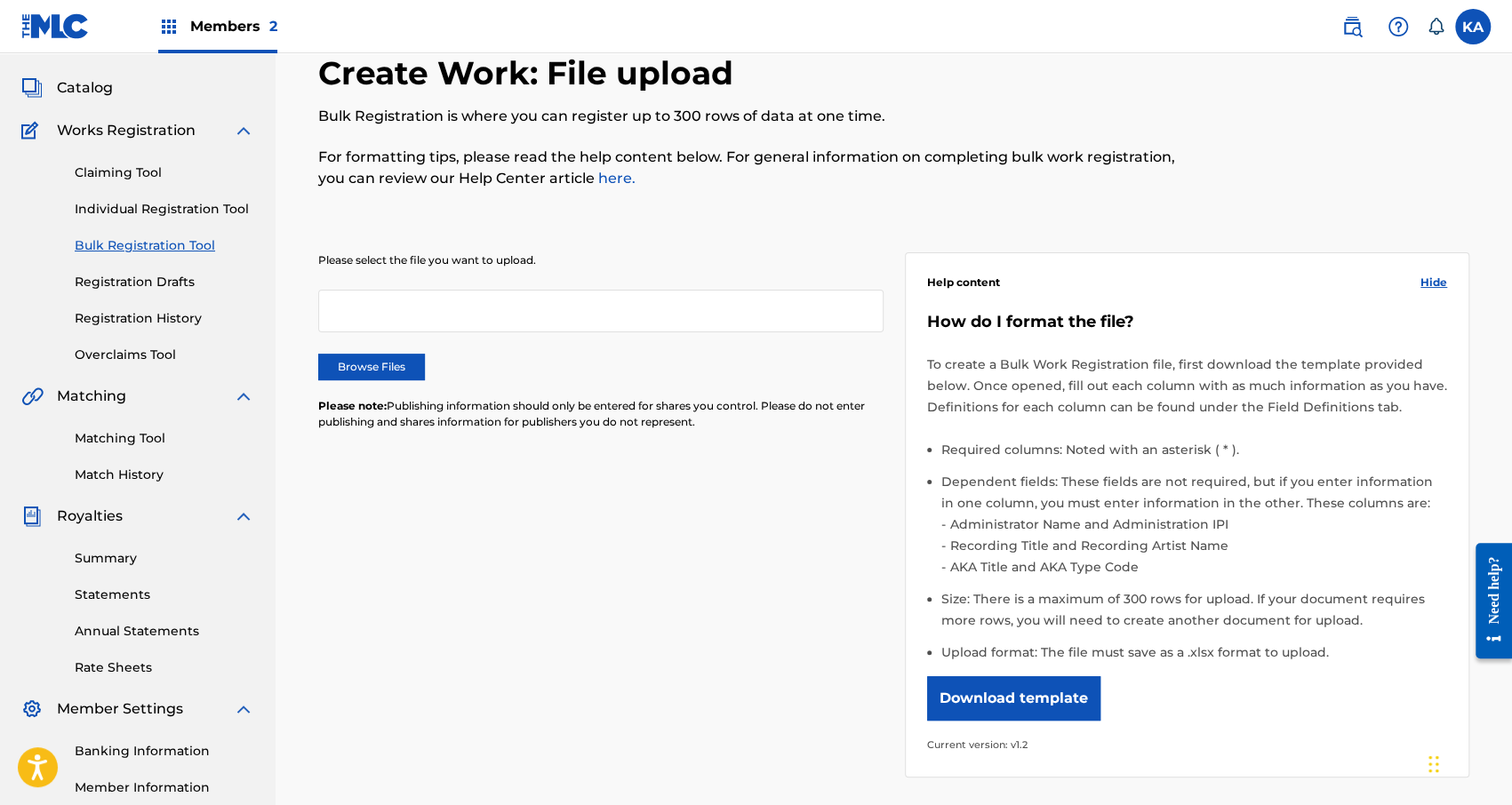
click at [750, 700] on button "Download template" at bounding box center [1014, 699] width 173 height 45
